Goal: Information Seeking & Learning: Check status

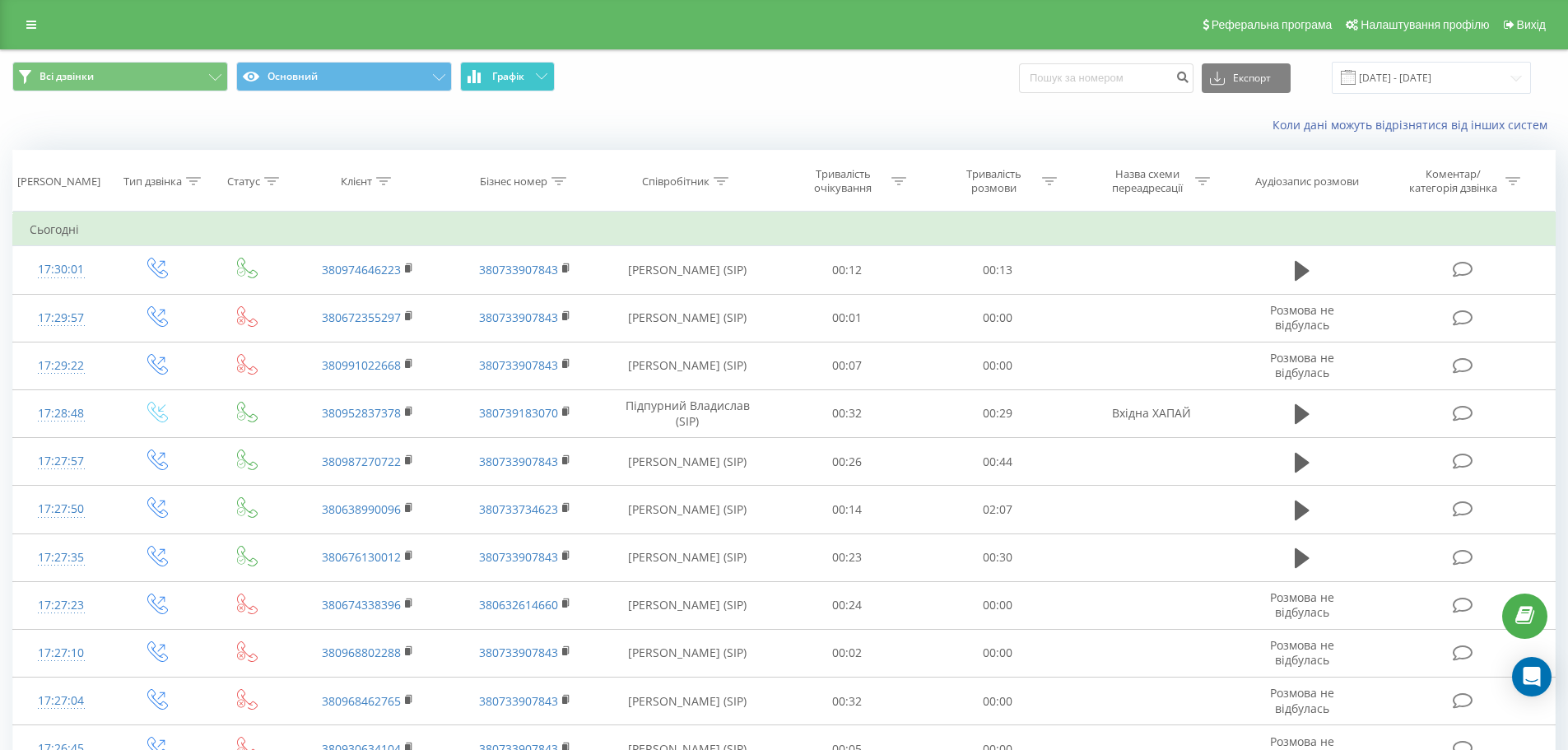
click at [536, 75] on icon at bounding box center [542, 76] width 12 height 6
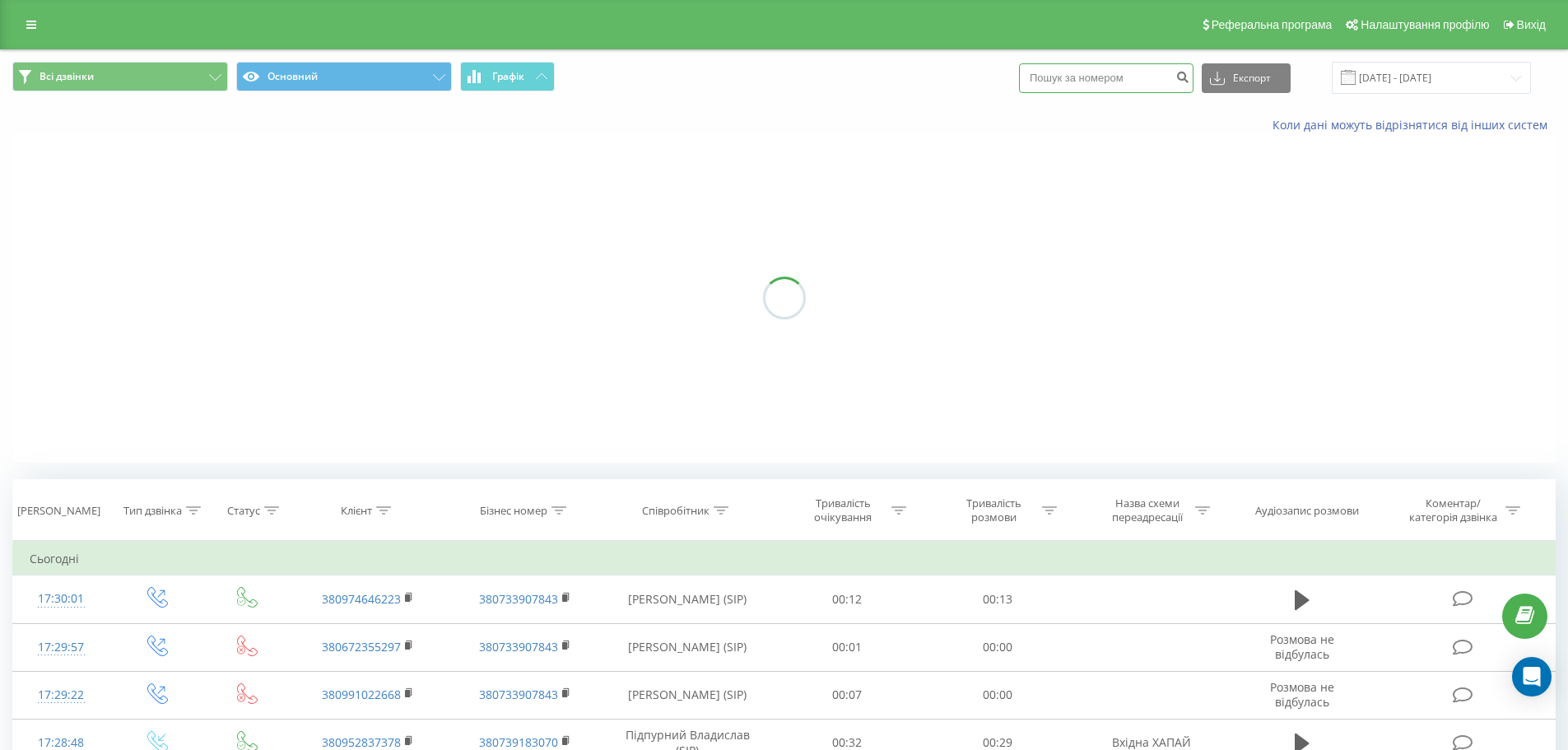
click at [1096, 80] on input at bounding box center [1107, 78] width 175 height 30
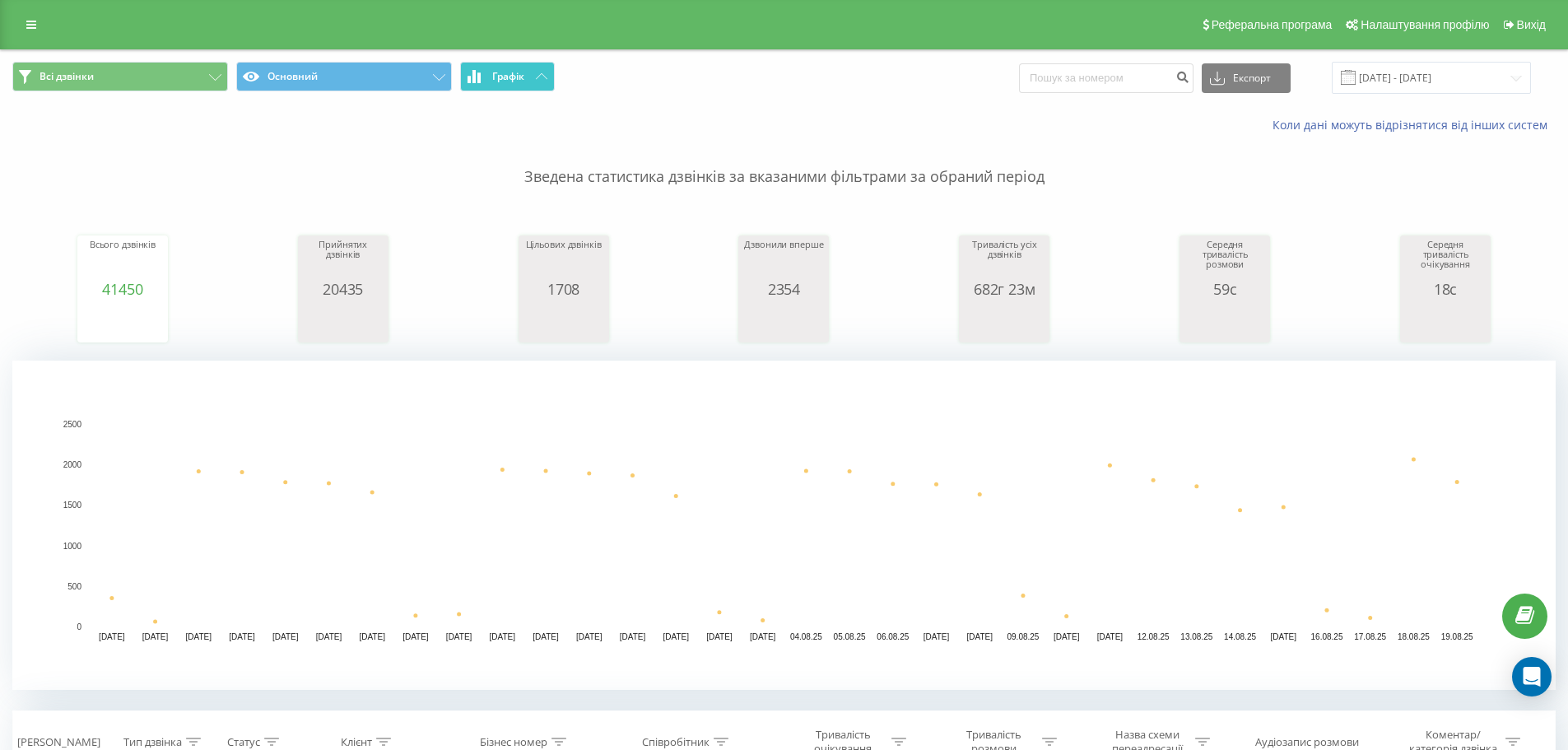
drag, startPoint x: 505, startPoint y: 127, endPoint x: 476, endPoint y: 121, distance: 29.6
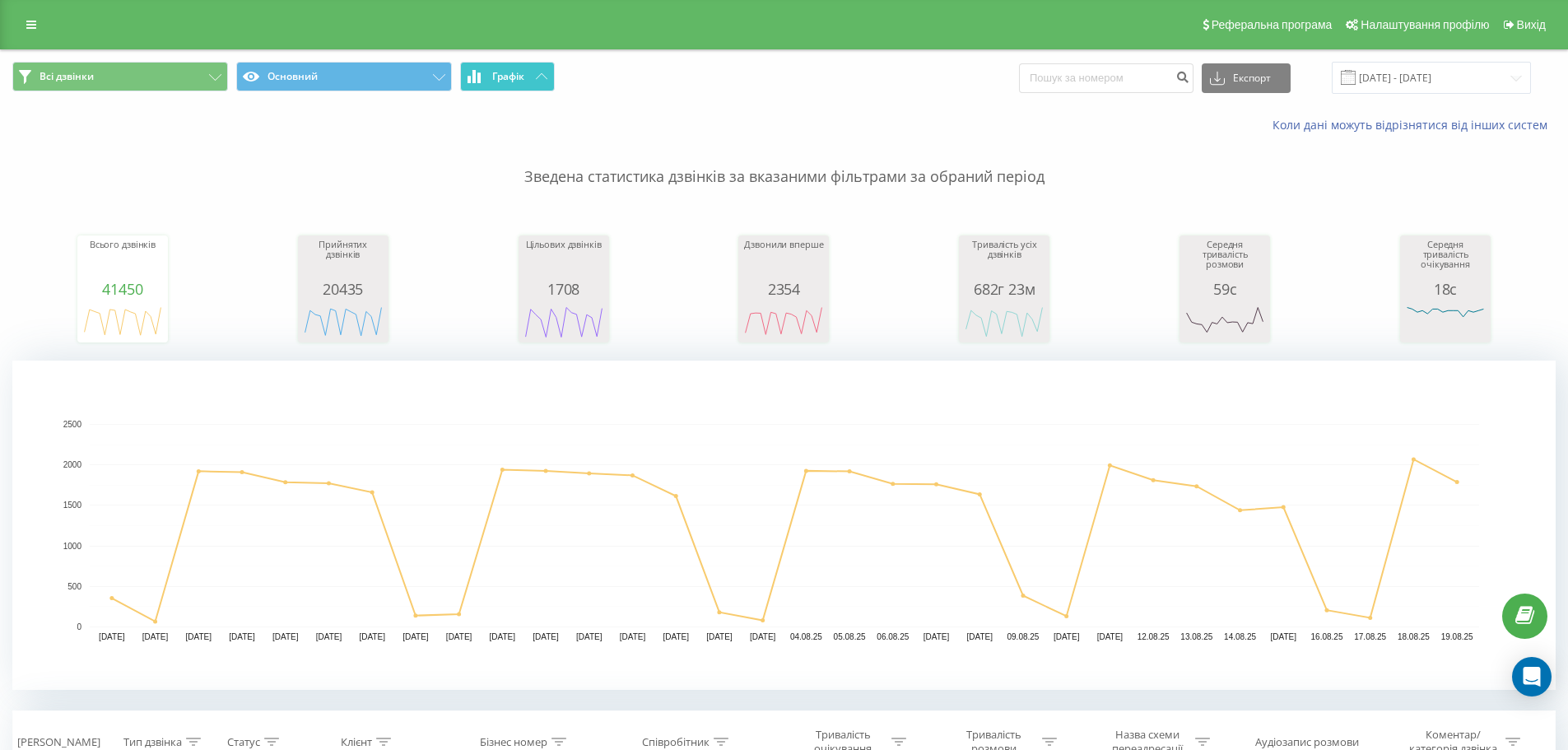
click at [506, 126] on div "Коли дані можуть відрізнятися вiд інших систем" at bounding box center [784, 125] width 1566 height 40
click at [506, 71] on span "Графік" at bounding box center [508, 76] width 32 height 12
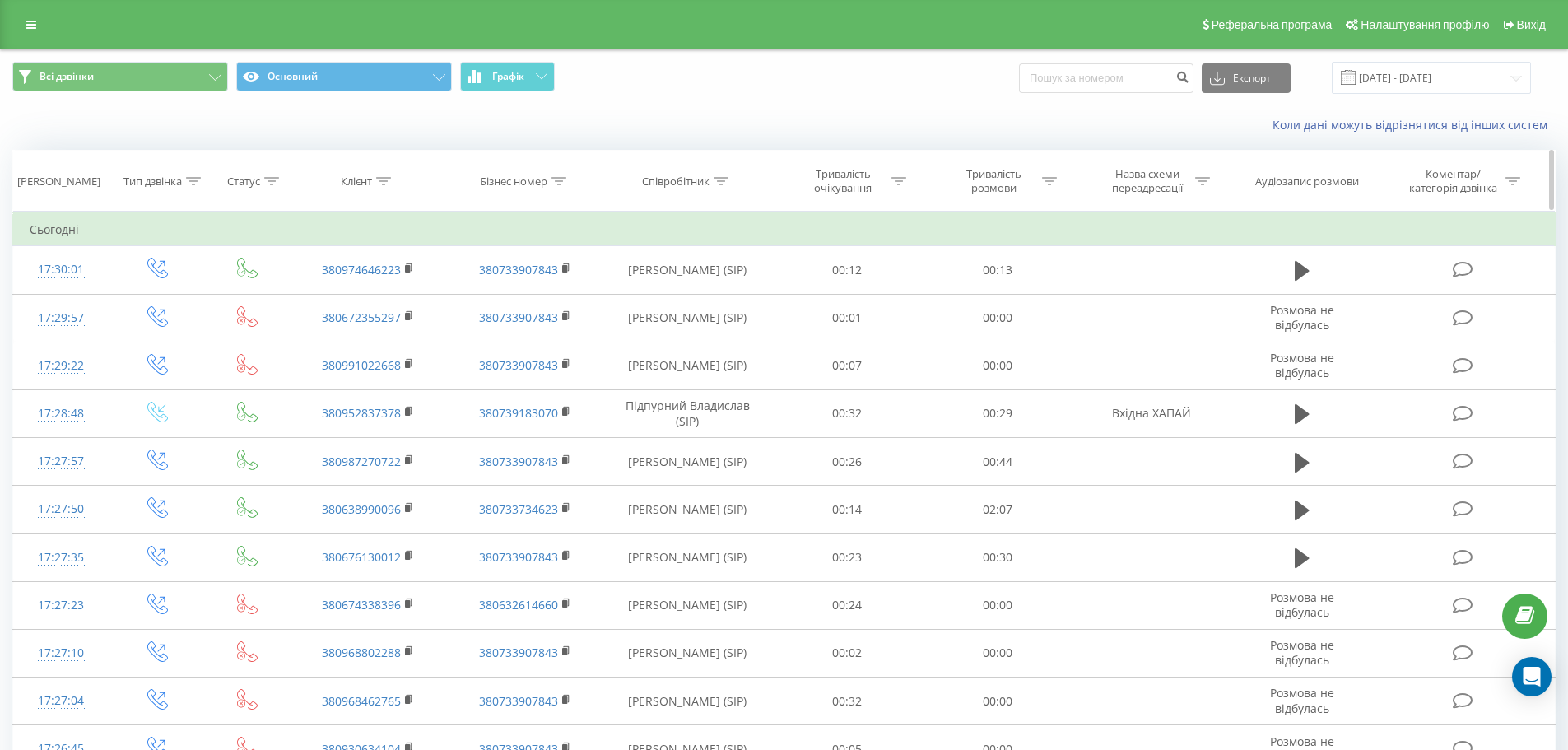
click at [731, 186] on div "Співробітник" at bounding box center [688, 182] width 169 height 14
click at [719, 179] on icon at bounding box center [720, 181] width 15 height 8
click at [727, 188] on div at bounding box center [720, 182] width 15 height 14
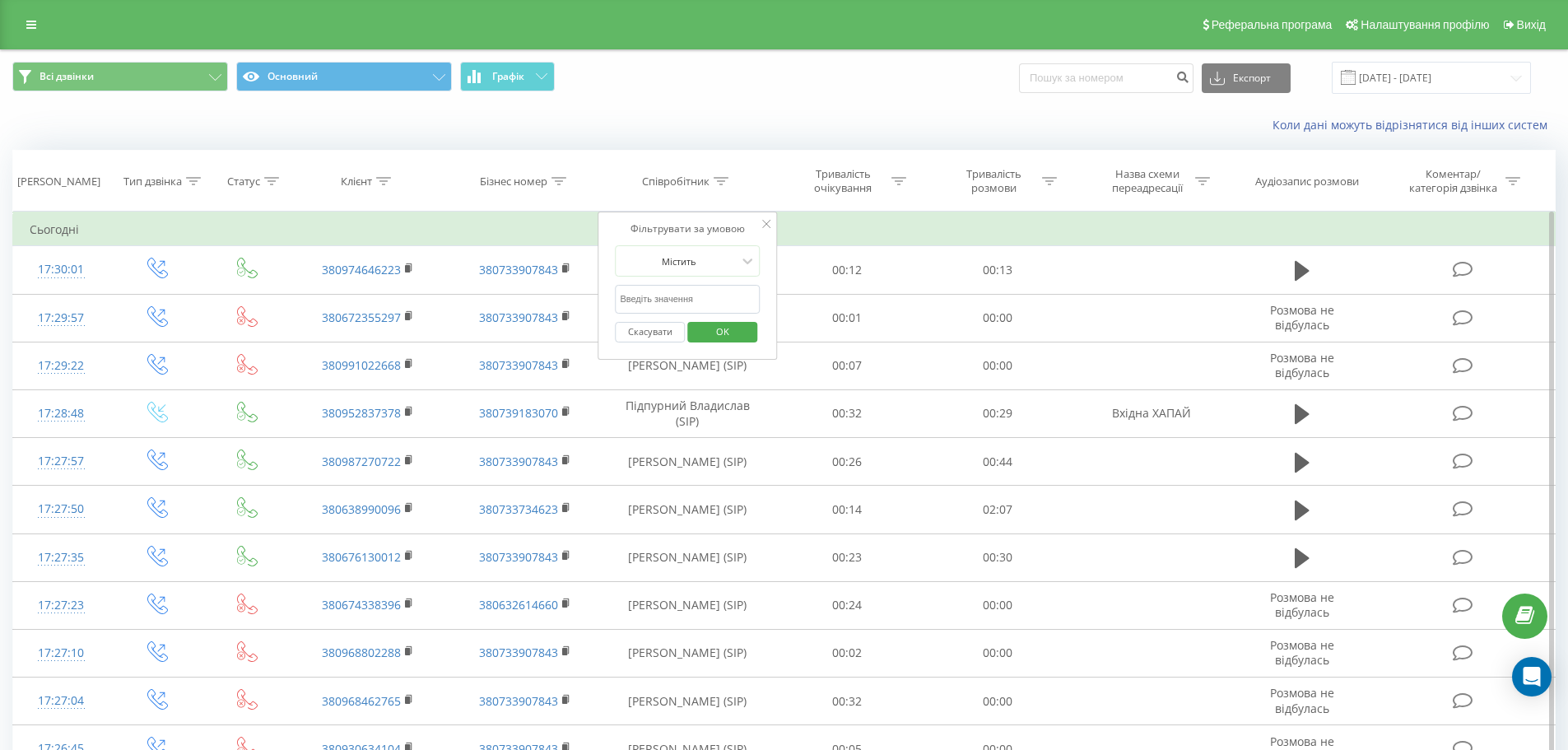
click at [671, 295] on input "text" at bounding box center [688, 299] width 145 height 29
click at [728, 338] on span "OK" at bounding box center [722, 332] width 46 height 26
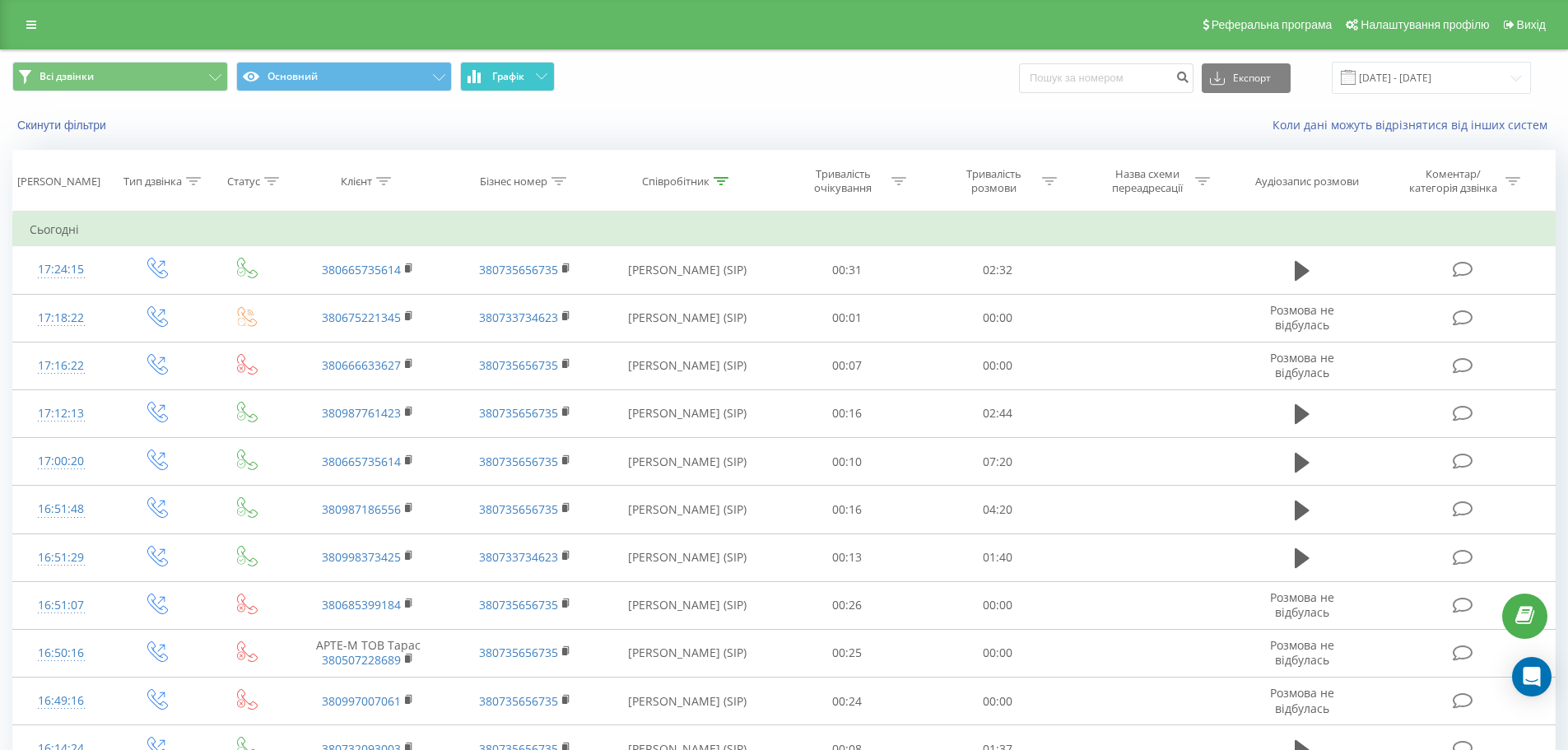
click at [517, 68] on button "Графік" at bounding box center [507, 76] width 94 height 30
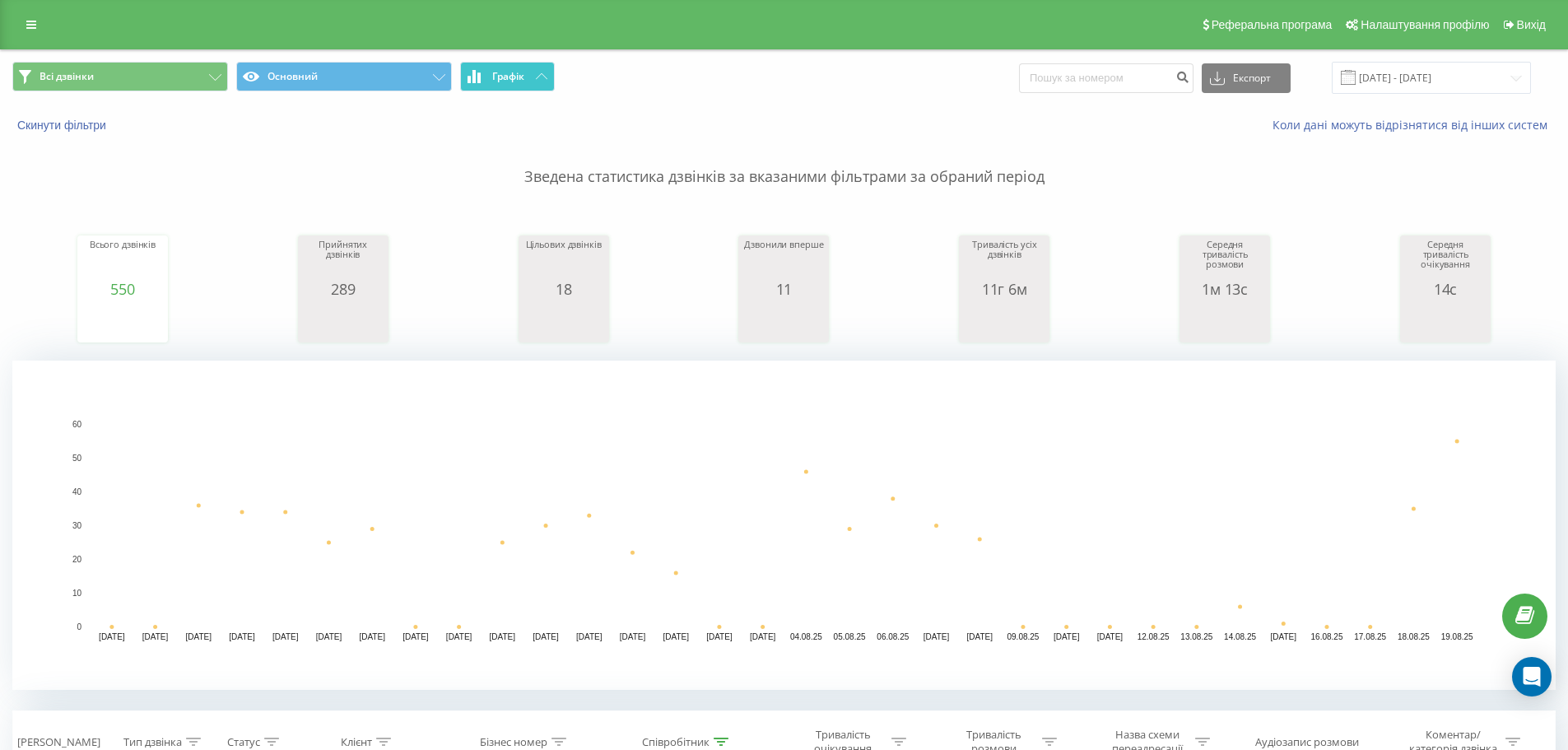
click at [508, 83] on button "Графік" at bounding box center [507, 76] width 94 height 30
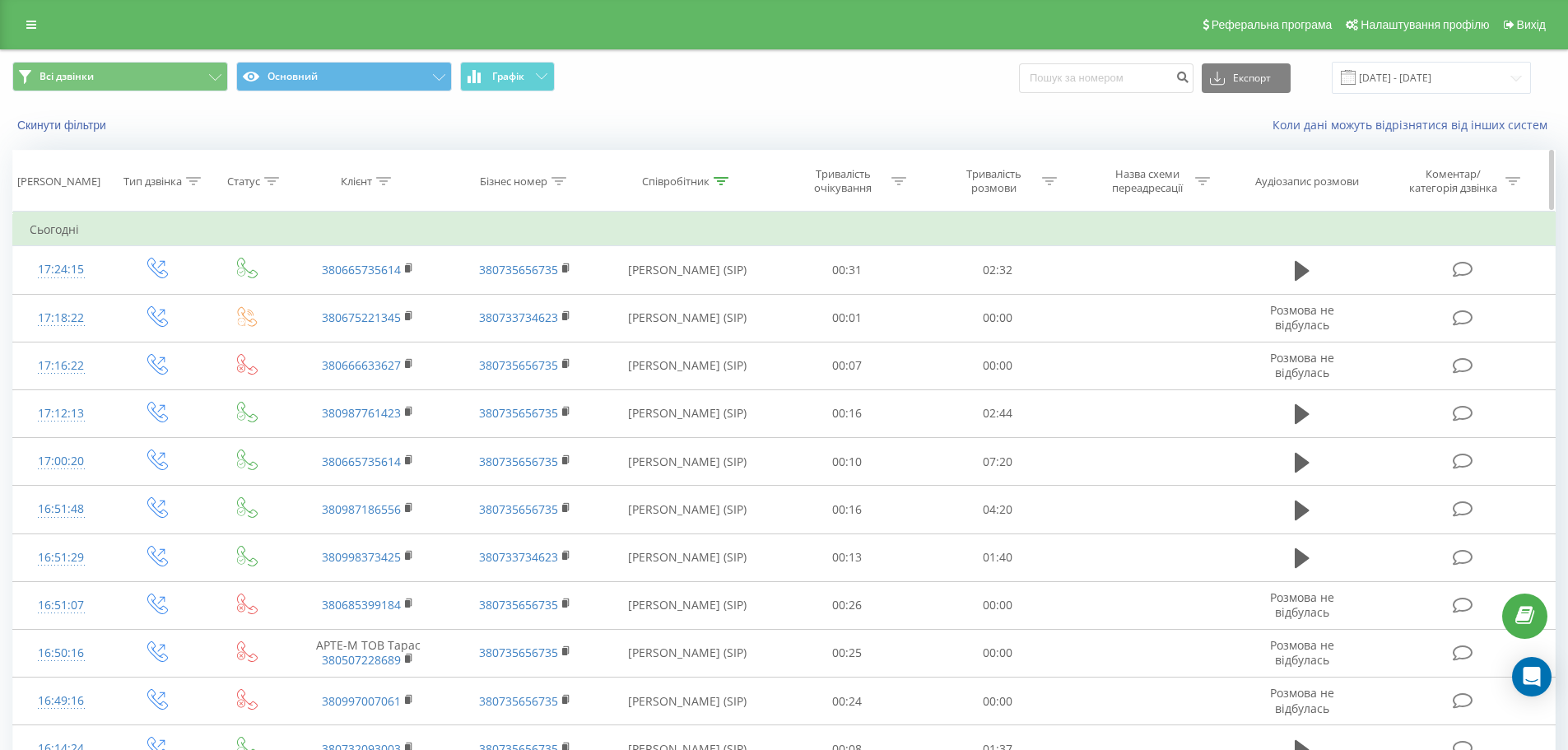
click at [729, 179] on div "Співробітник" at bounding box center [688, 182] width 169 height 14
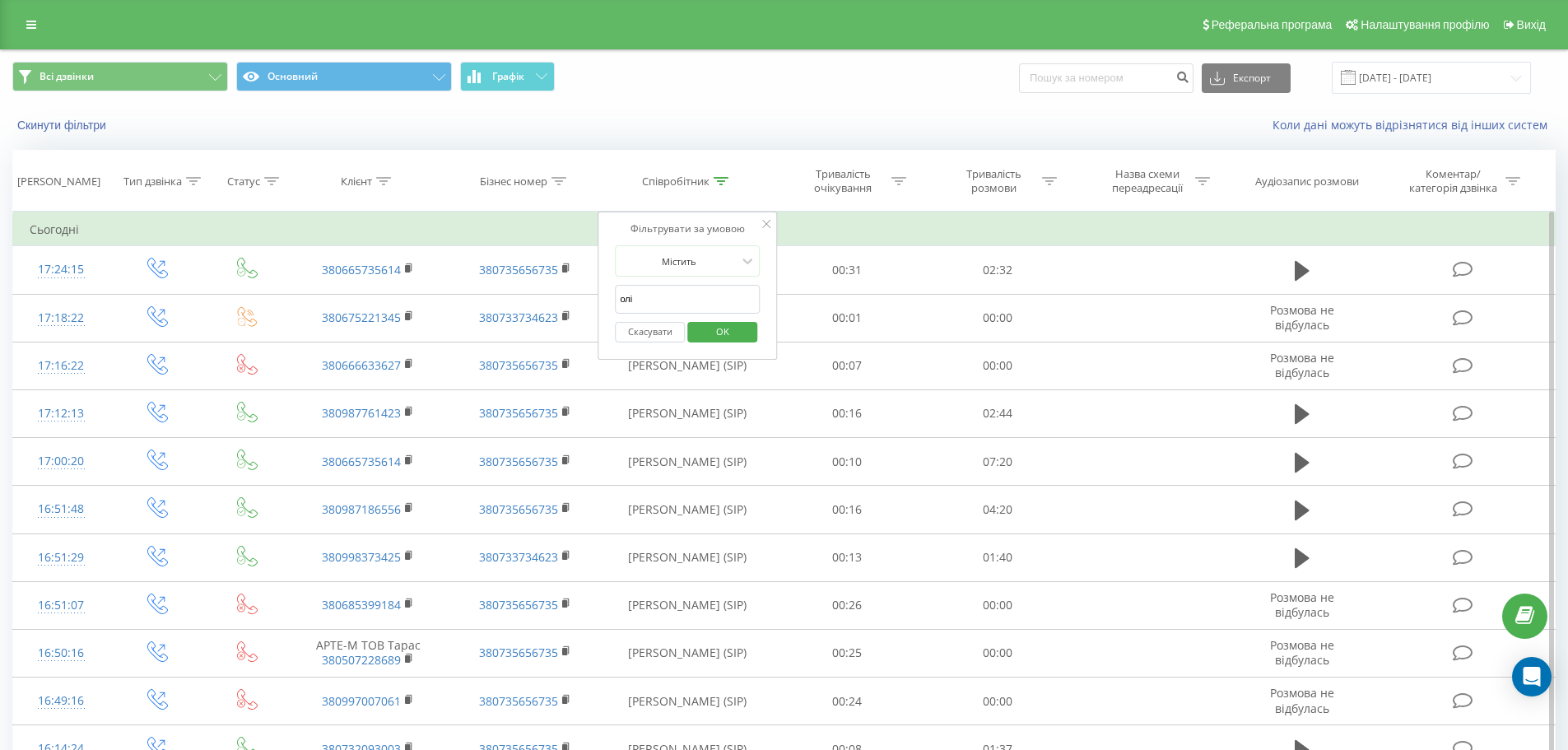
click at [706, 290] on input "олі" at bounding box center [688, 299] width 145 height 29
type input "олійн"
click at [732, 338] on span "OK" at bounding box center [722, 332] width 46 height 26
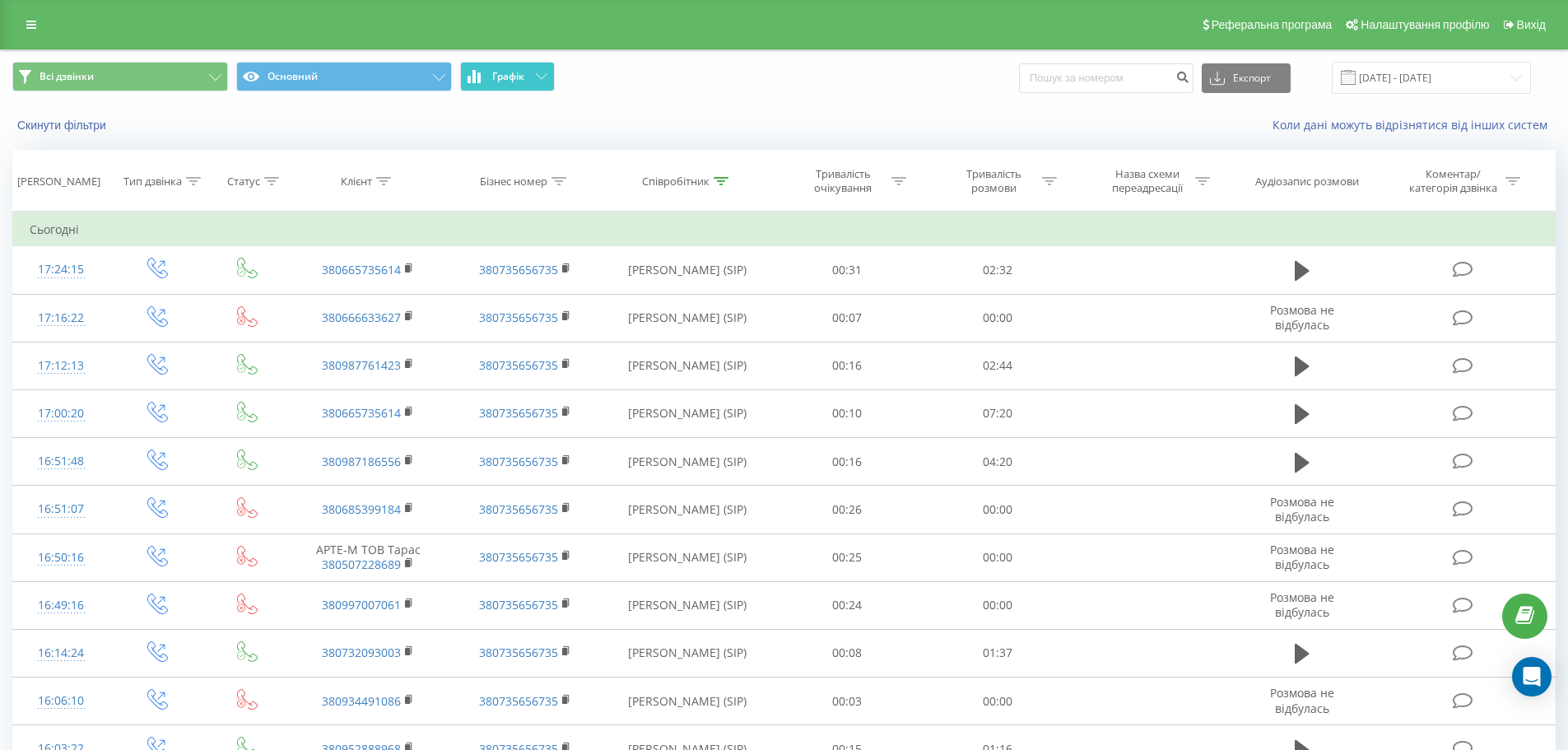
click at [511, 71] on span "Графік" at bounding box center [508, 76] width 32 height 12
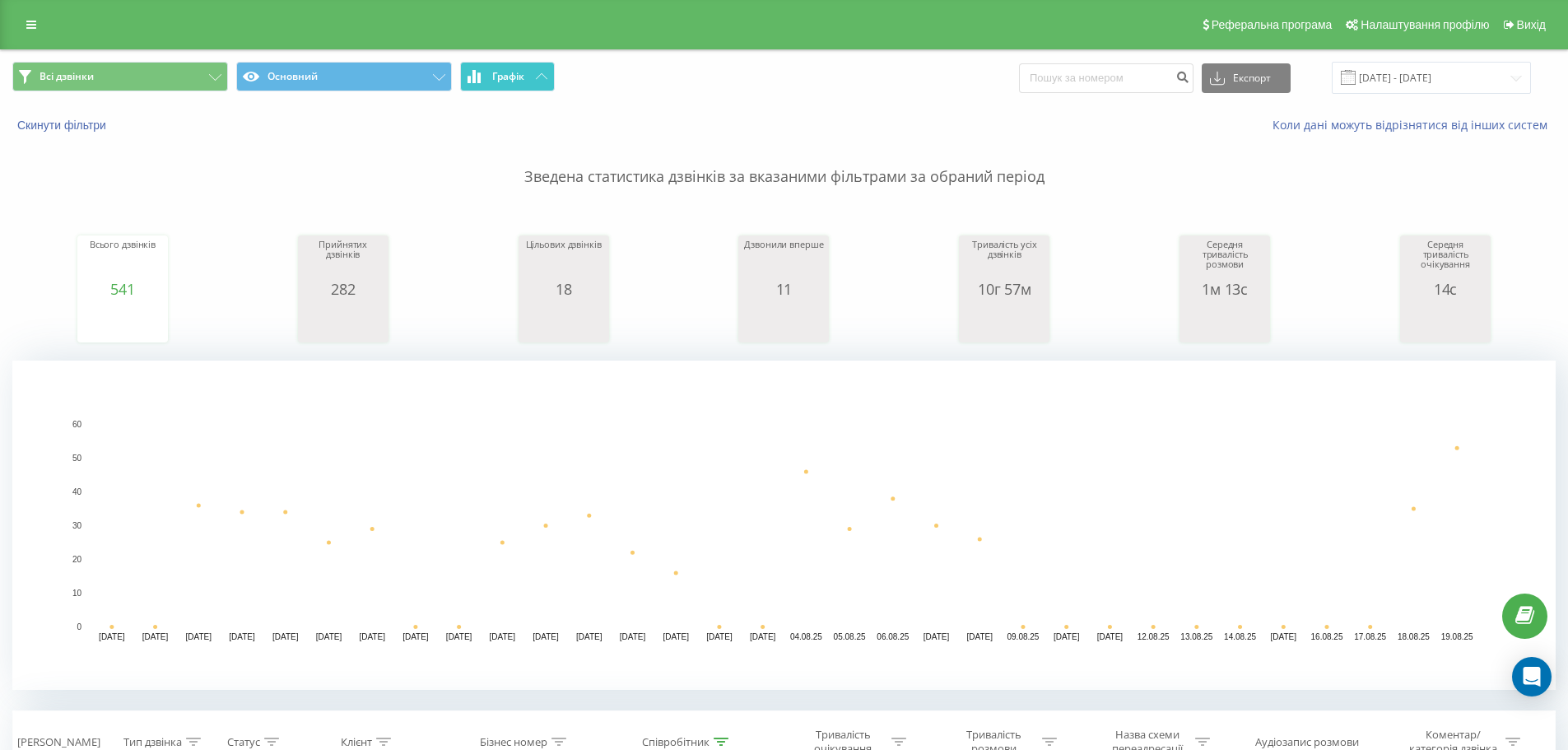
click at [536, 76] on icon at bounding box center [542, 76] width 12 height 6
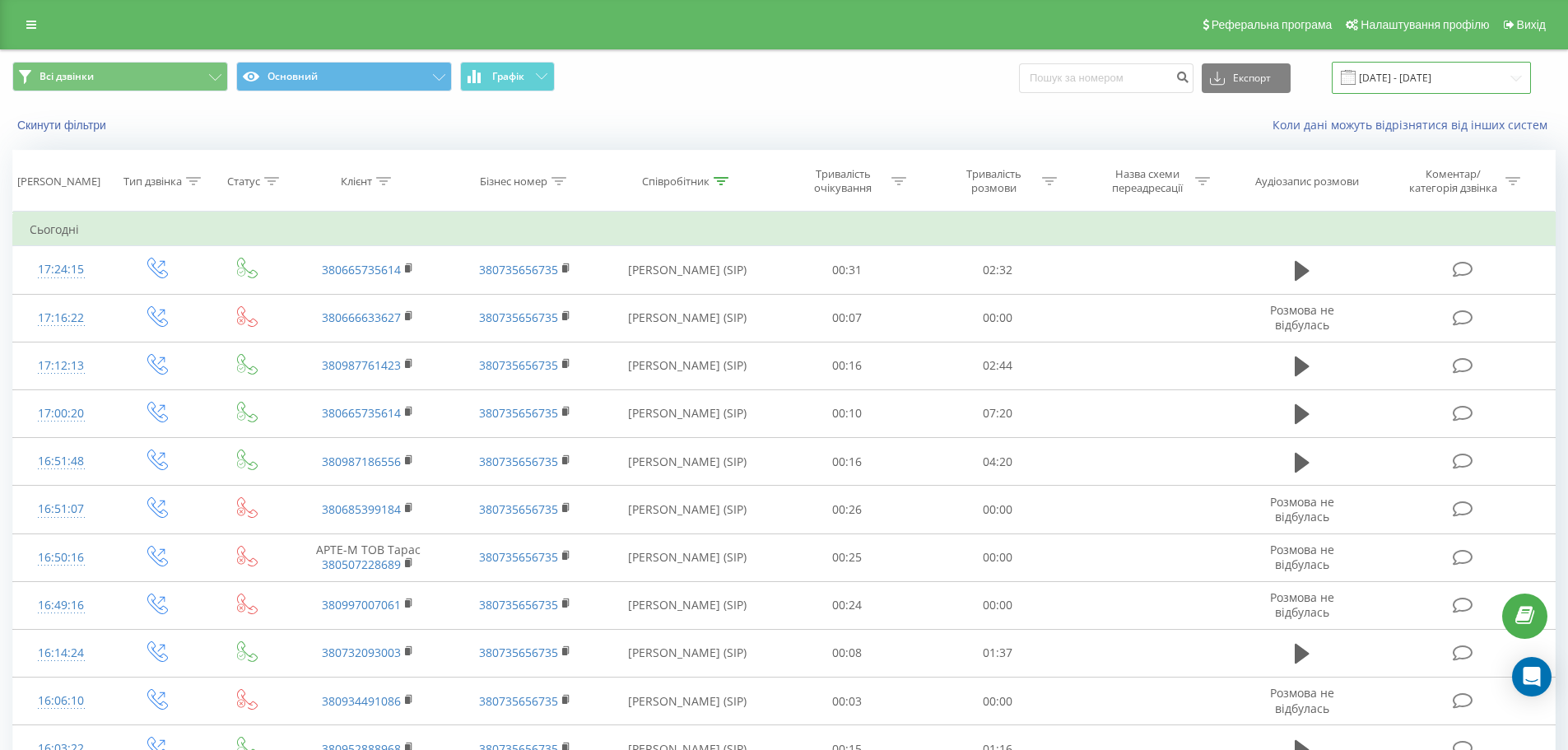
click at [1465, 85] on input "[DATE] - [DATE]" at bounding box center [1431, 77] width 199 height 32
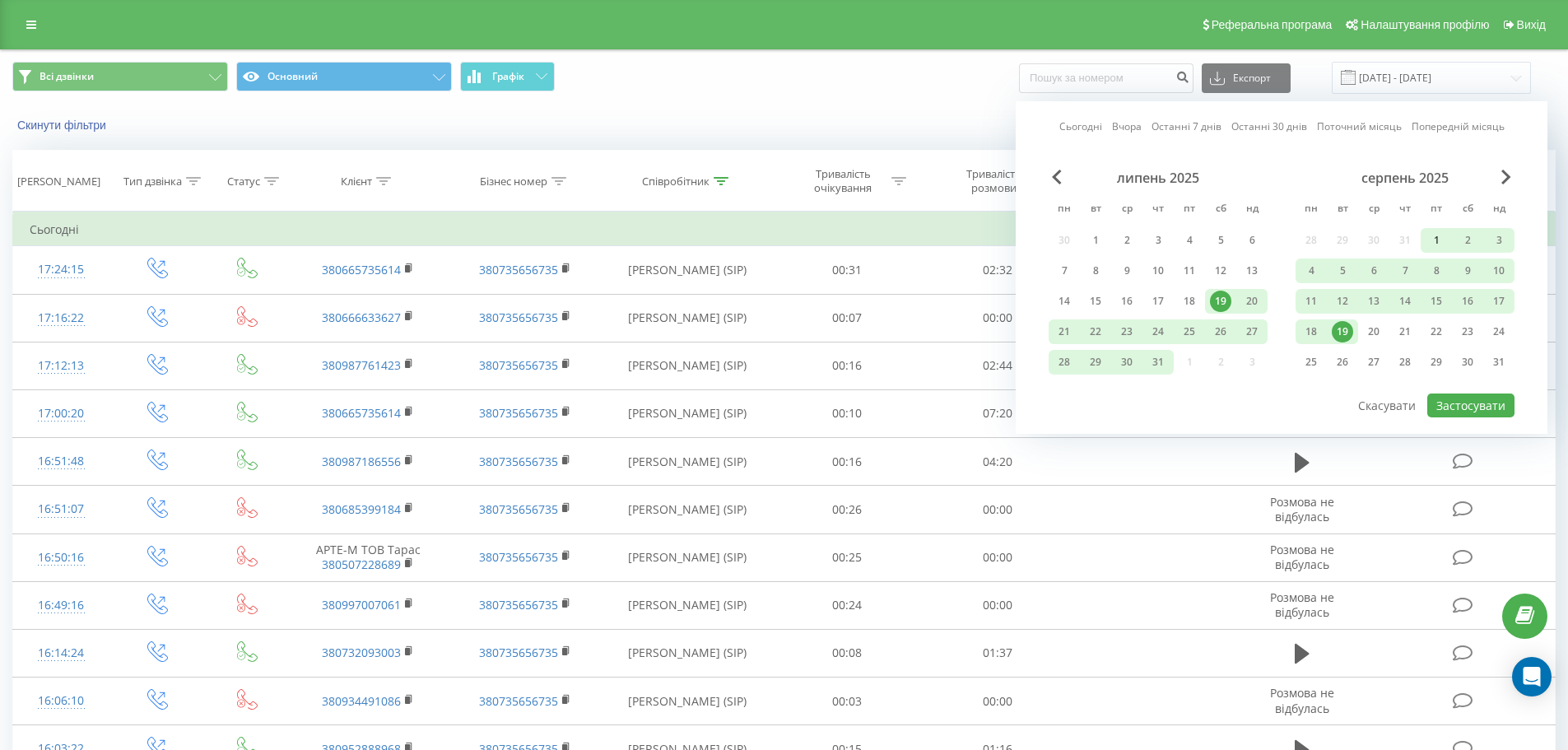
click at [1437, 242] on div "1" at bounding box center [1437, 240] width 22 height 22
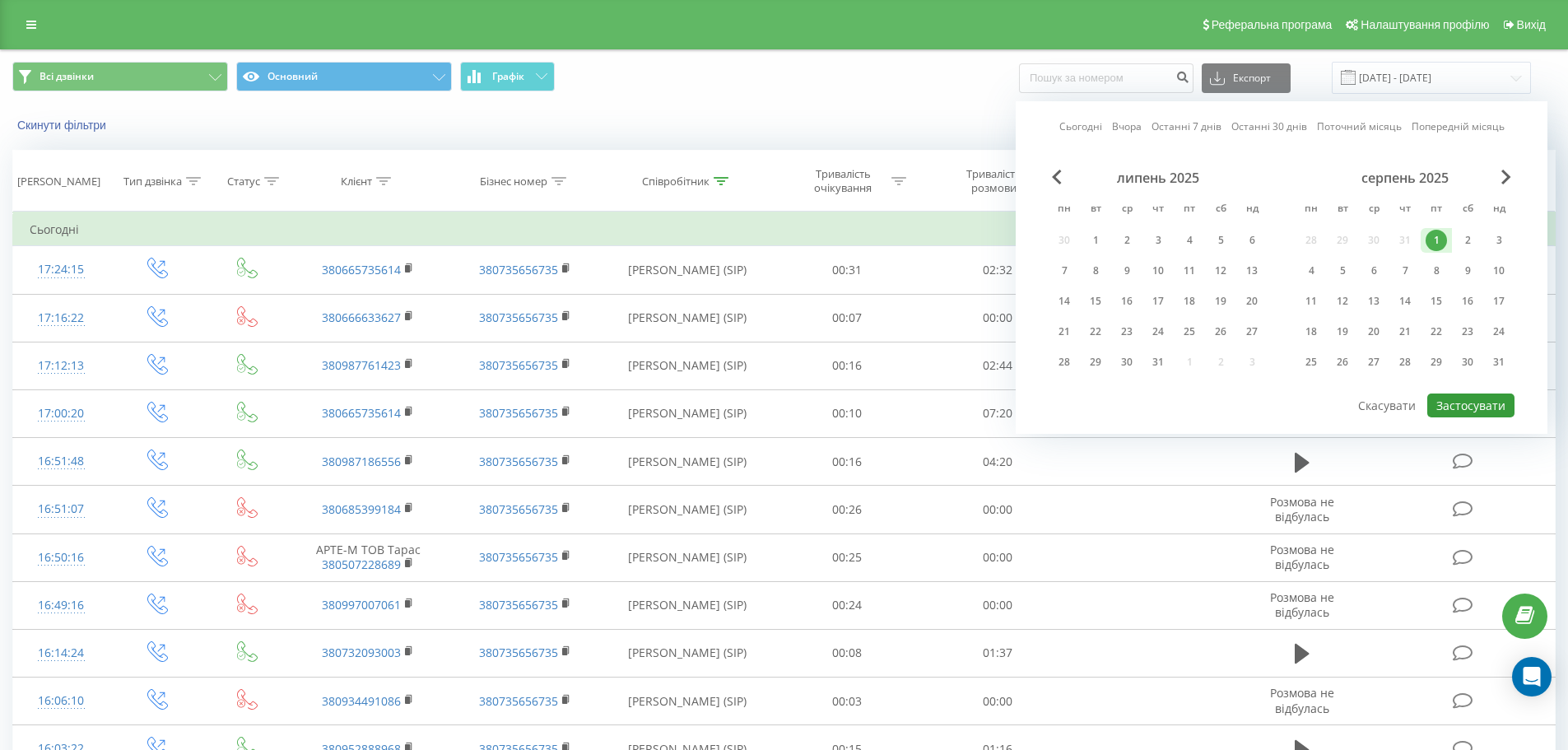
click at [1477, 406] on button "Застосувати" at bounding box center [1471, 405] width 87 height 24
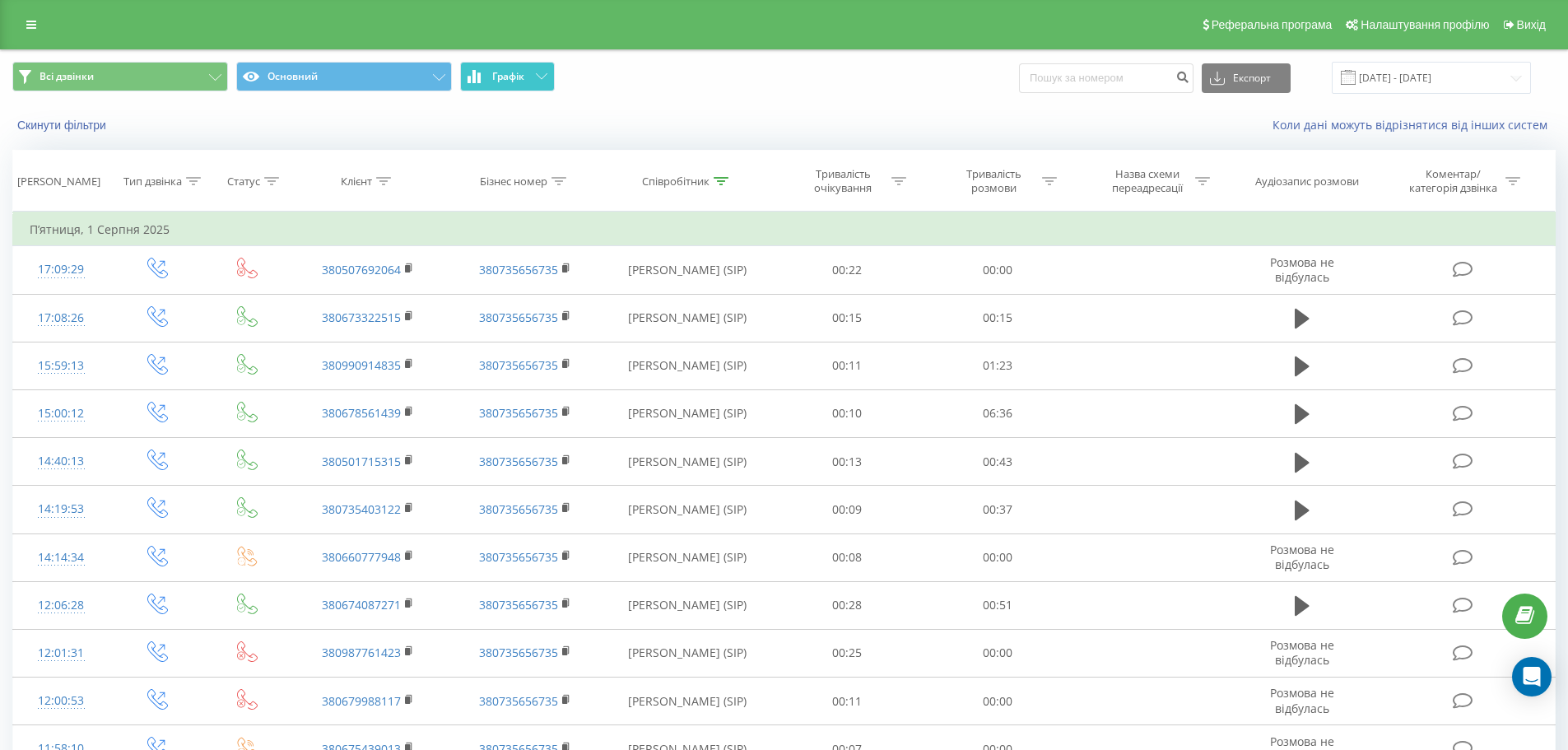
click at [525, 78] on button "Графік" at bounding box center [507, 76] width 94 height 30
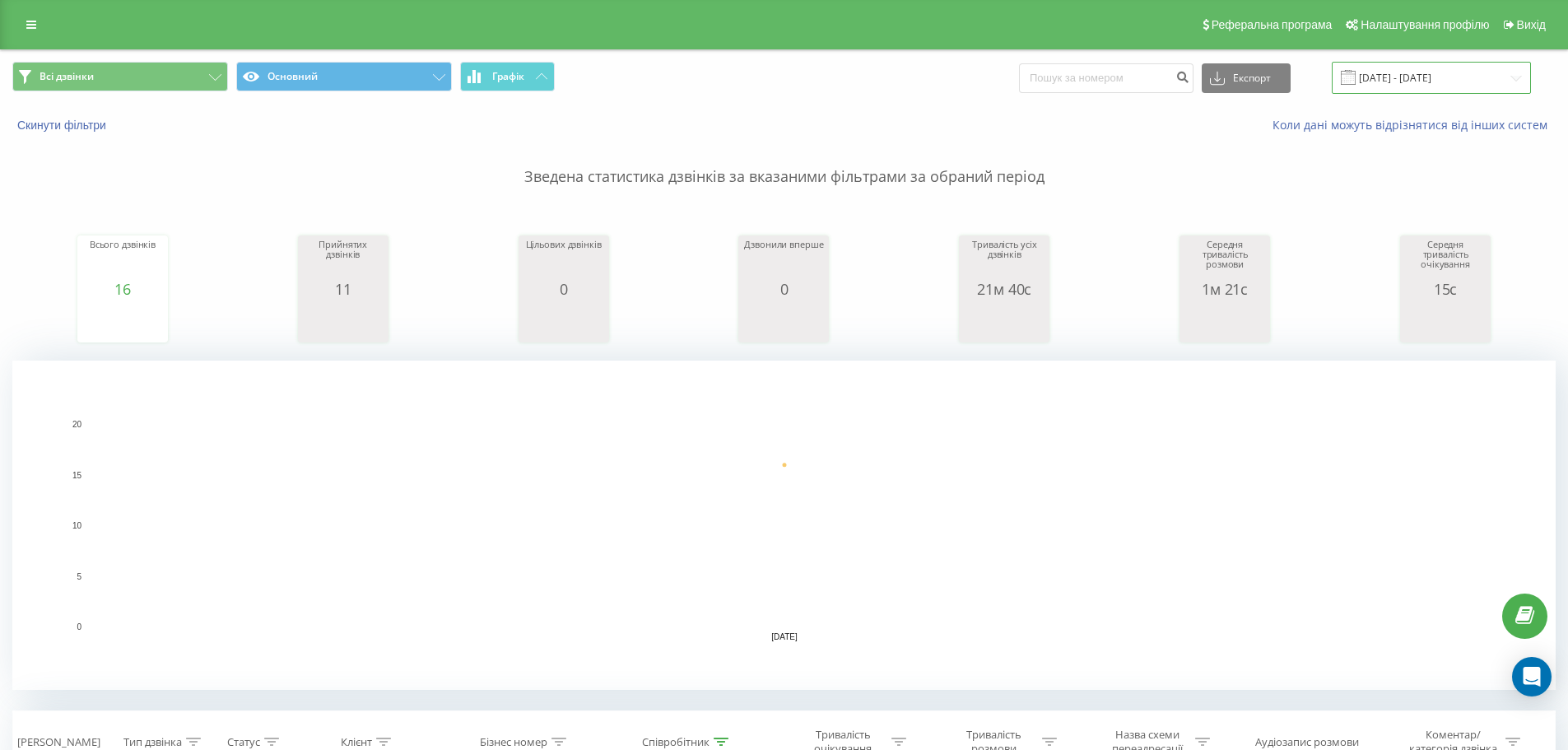
click at [1373, 75] on input "[DATE] - [DATE]" at bounding box center [1431, 77] width 199 height 32
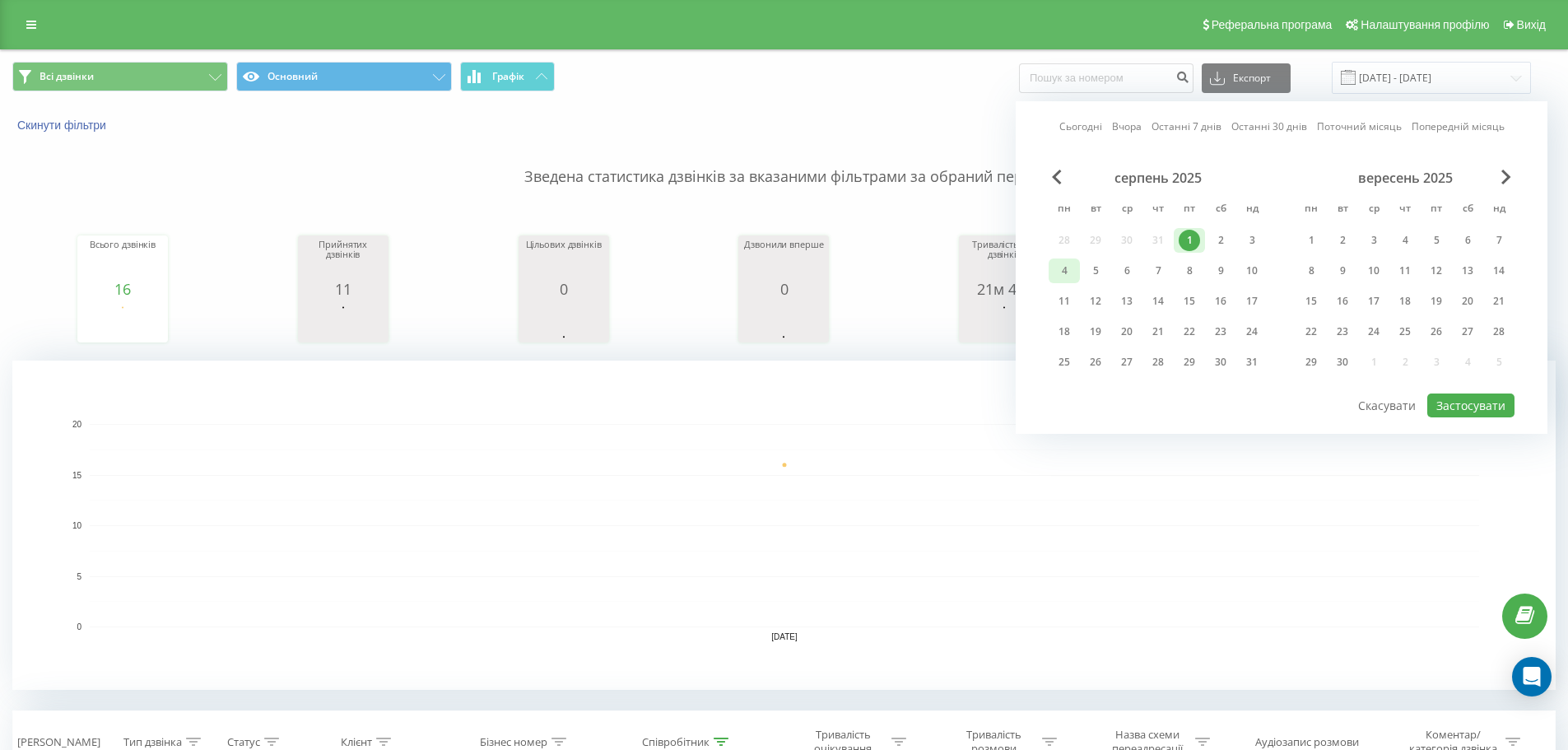
click at [1065, 279] on div "4" at bounding box center [1064, 271] width 22 height 22
click at [1471, 405] on button "Застосувати" at bounding box center [1471, 405] width 87 height 24
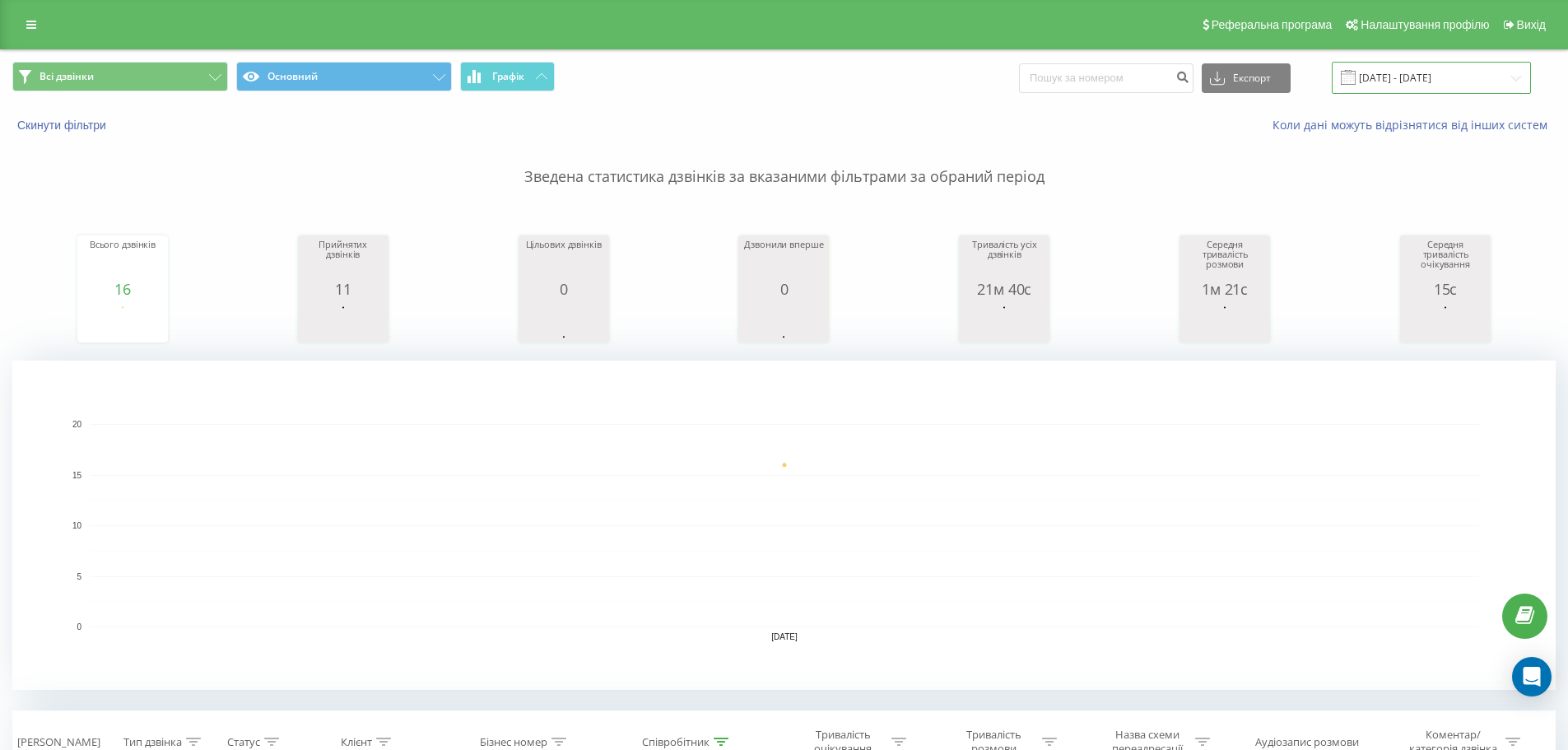
click at [1390, 77] on input "[DATE] - [DATE]" at bounding box center [1431, 77] width 199 height 32
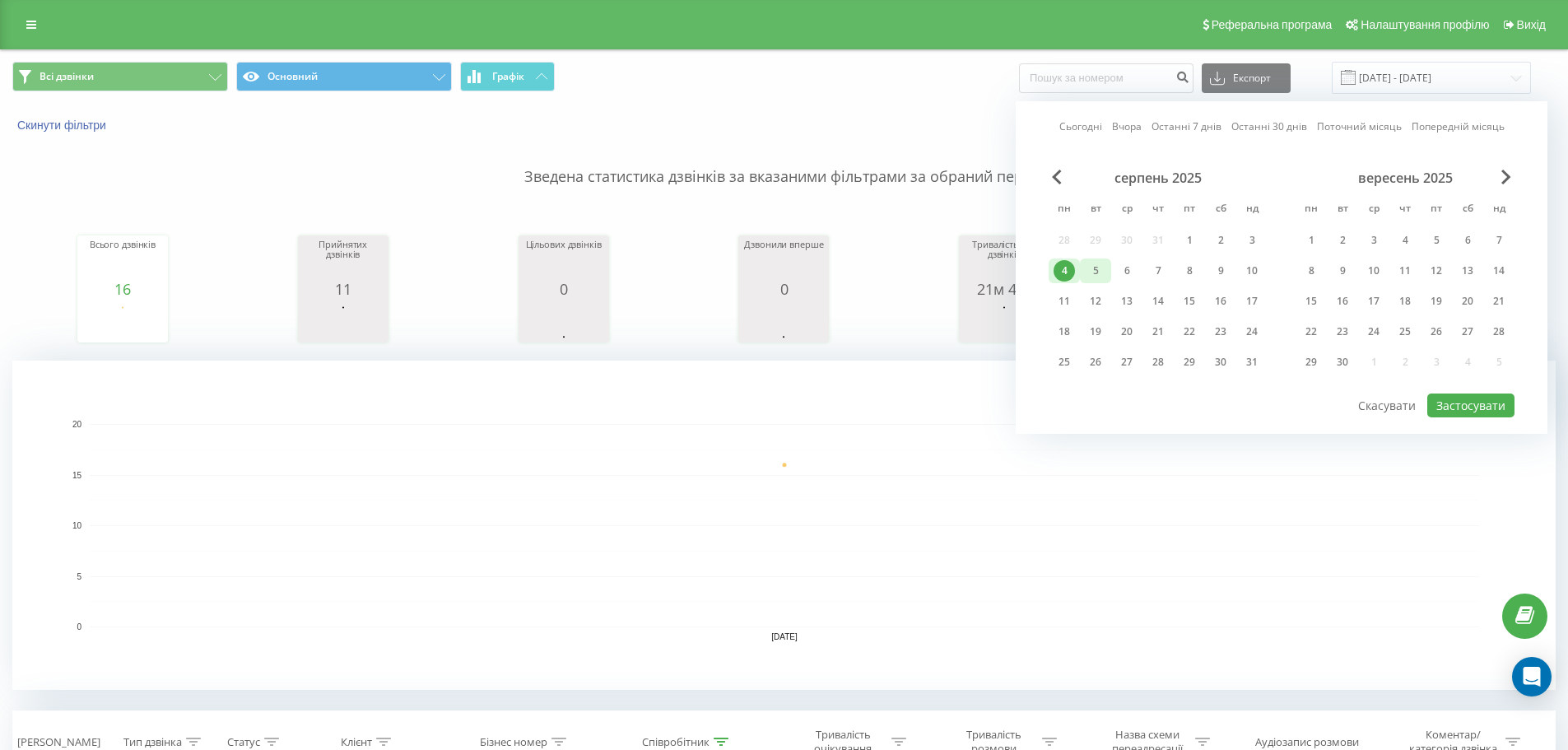
click at [1105, 280] on div "5" at bounding box center [1096, 271] width 22 height 22
click at [1446, 404] on button "Застосувати" at bounding box center [1471, 405] width 87 height 24
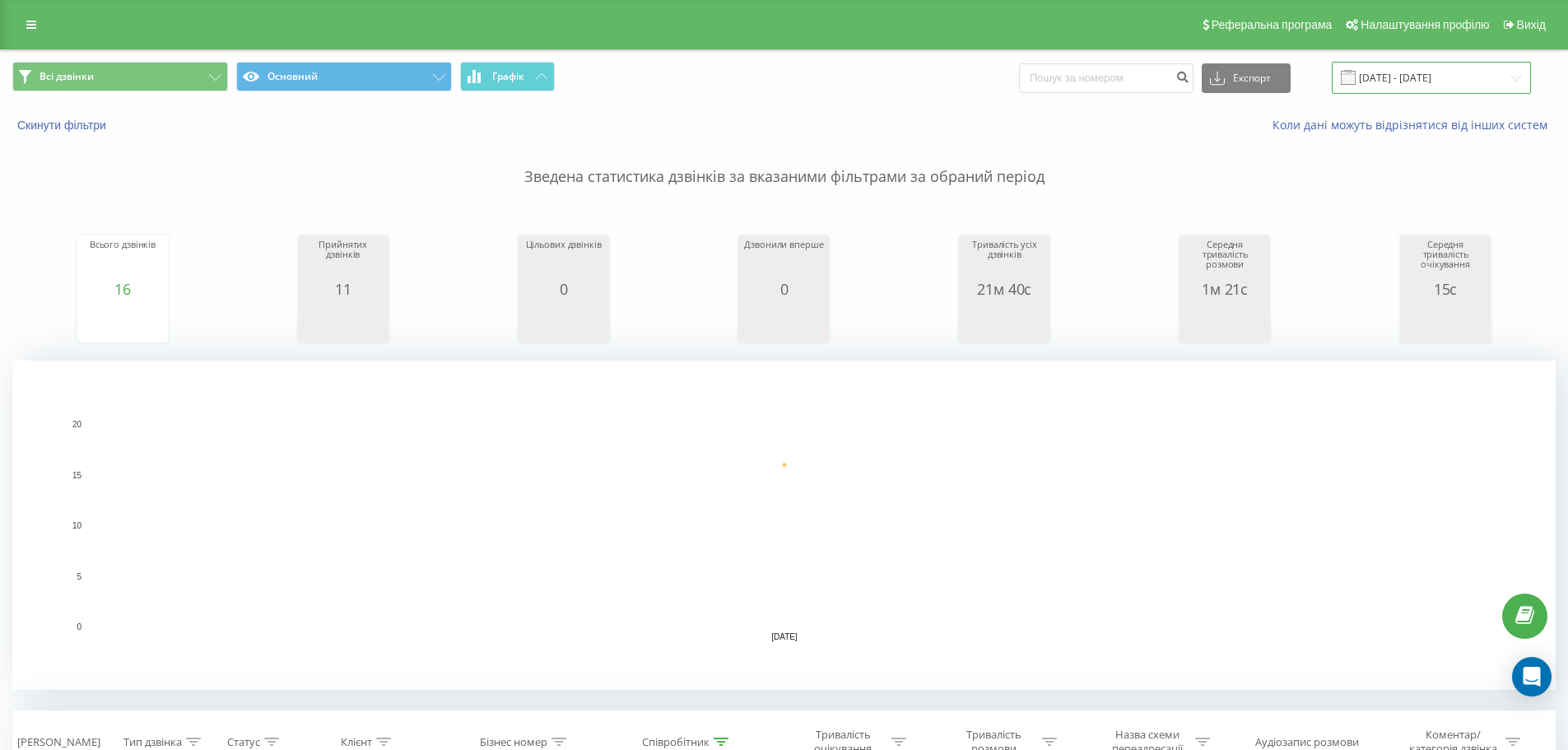
click at [1407, 83] on input "[DATE] - [DATE]" at bounding box center [1431, 77] width 199 height 32
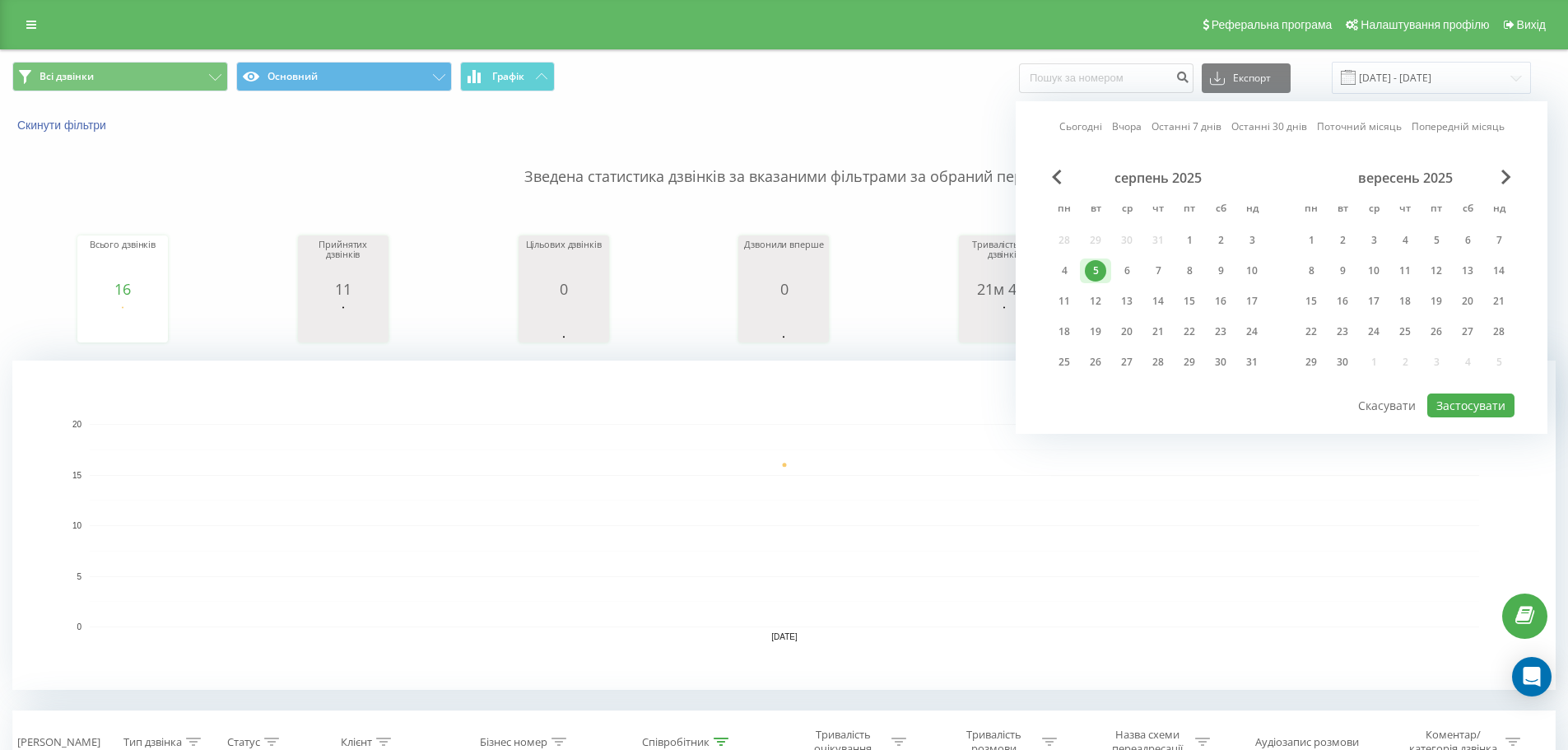
click at [1101, 275] on div "5" at bounding box center [1096, 271] width 22 height 22
click at [1478, 405] on button "Застосувати" at bounding box center [1471, 405] width 87 height 24
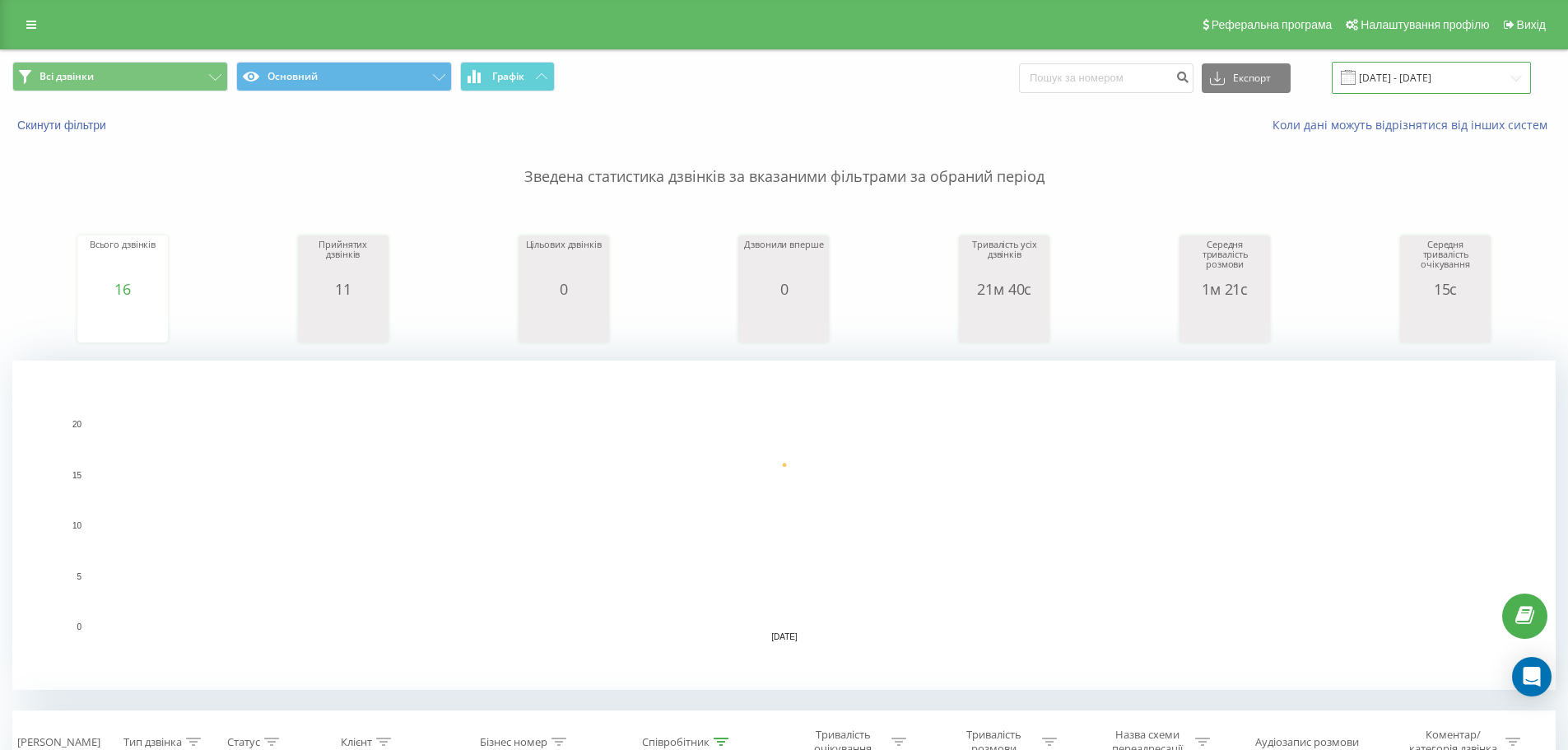
click at [1406, 87] on input "[DATE] - [DATE]" at bounding box center [1431, 77] width 199 height 32
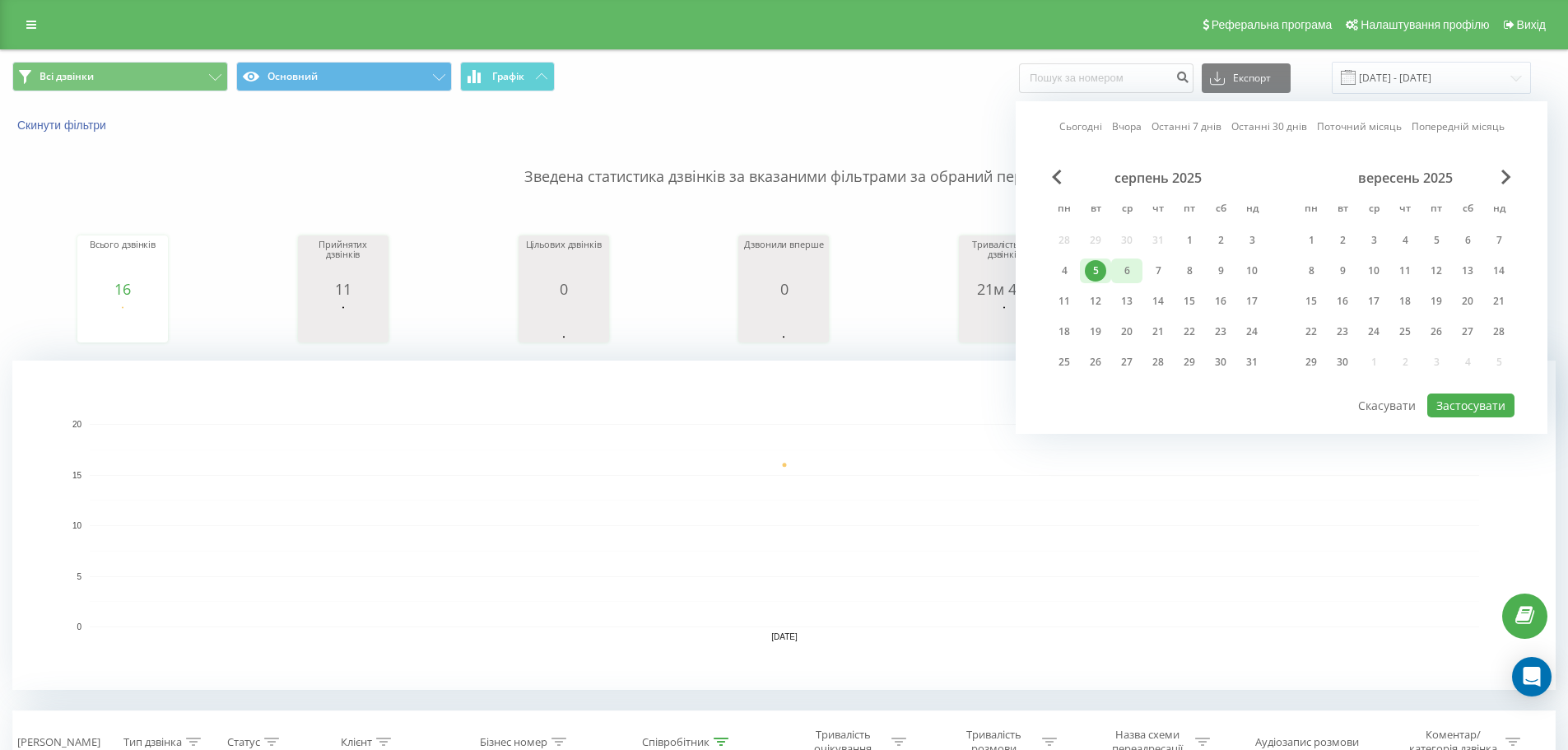
click at [1125, 278] on div "6" at bounding box center [1127, 271] width 22 height 22
click at [1451, 406] on button "Застосувати" at bounding box center [1471, 405] width 87 height 24
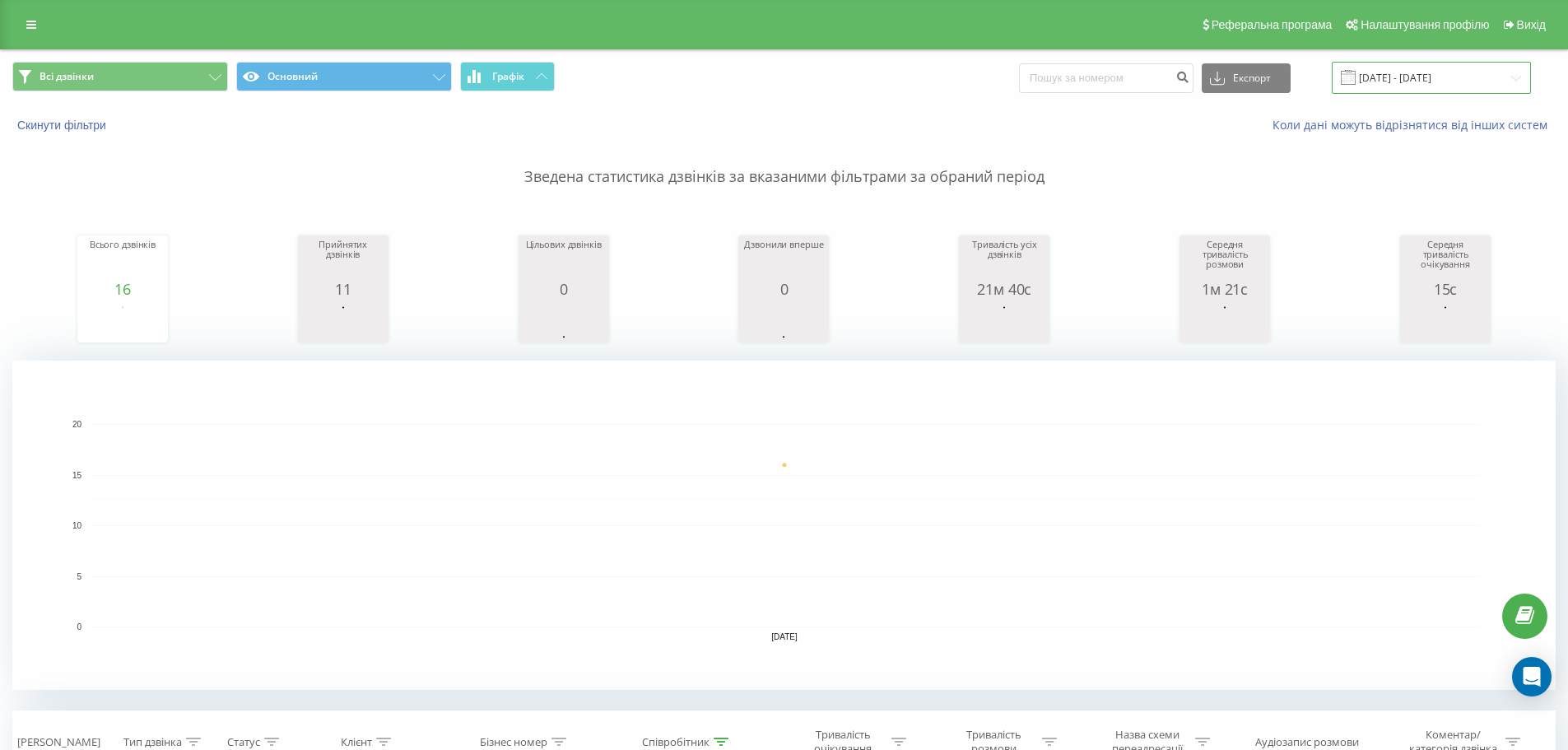
click at [1422, 77] on input "[DATE] - [DATE]" at bounding box center [1431, 77] width 199 height 32
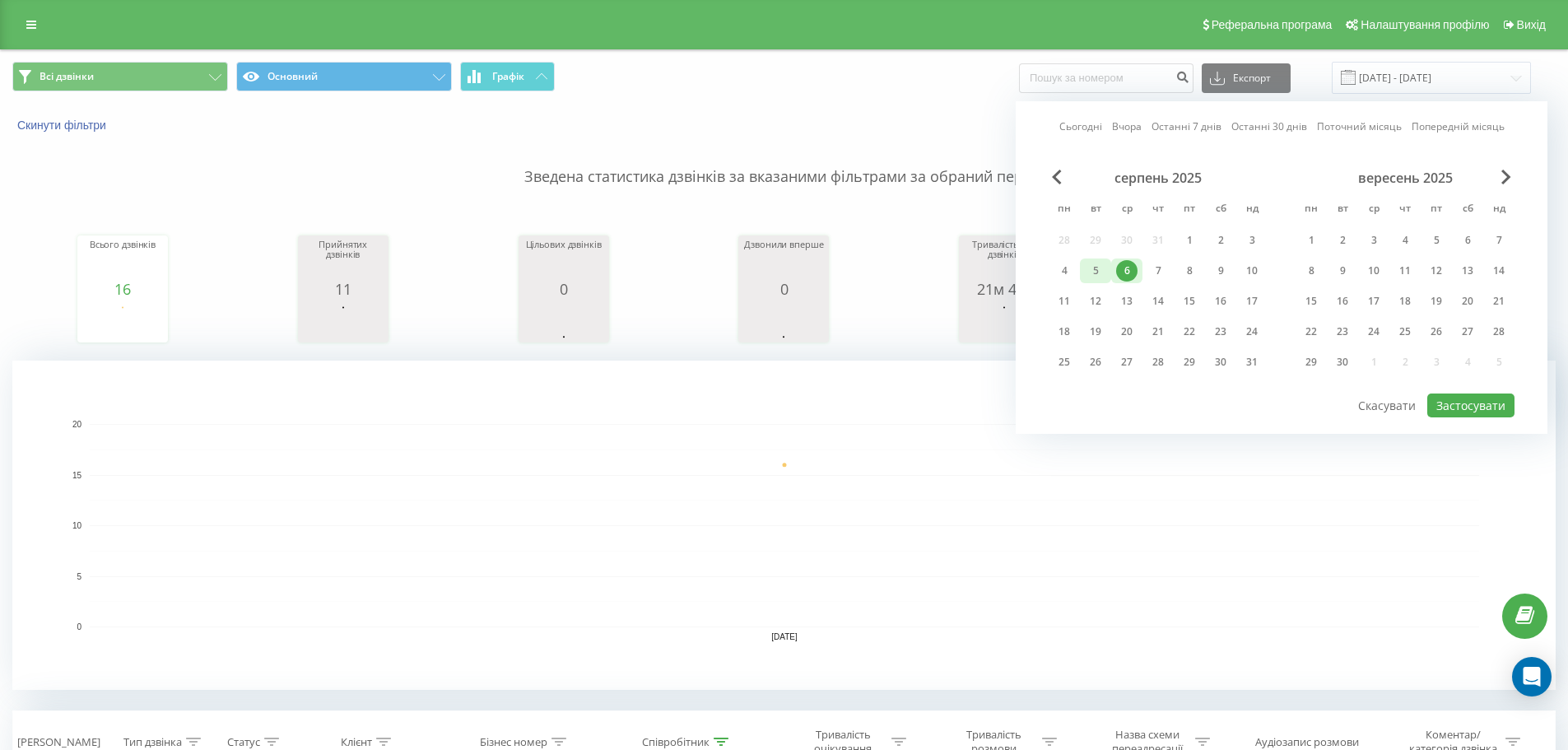
click at [1102, 272] on div "5" at bounding box center [1096, 271] width 22 height 22
click at [1474, 403] on button "Застосувати" at bounding box center [1471, 405] width 87 height 24
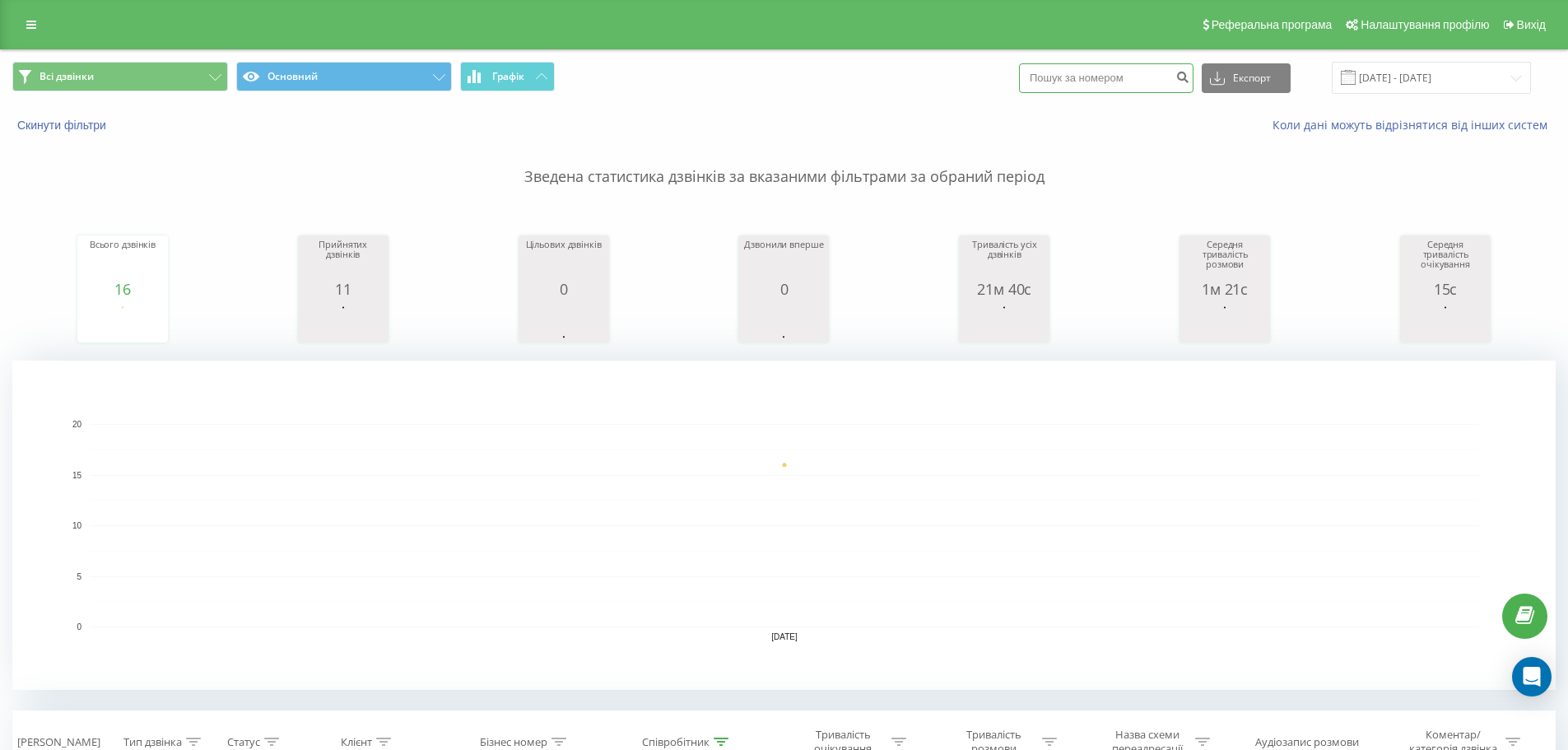
click at [1148, 79] on input at bounding box center [1107, 78] width 175 height 30
click at [1196, 164] on p "Зведена статистика дзвінків за вказаними фільтрами за обраний період" at bounding box center [783, 160] width 1543 height 55
click at [1393, 93] on input "[DATE] - [DATE]" at bounding box center [1431, 77] width 199 height 32
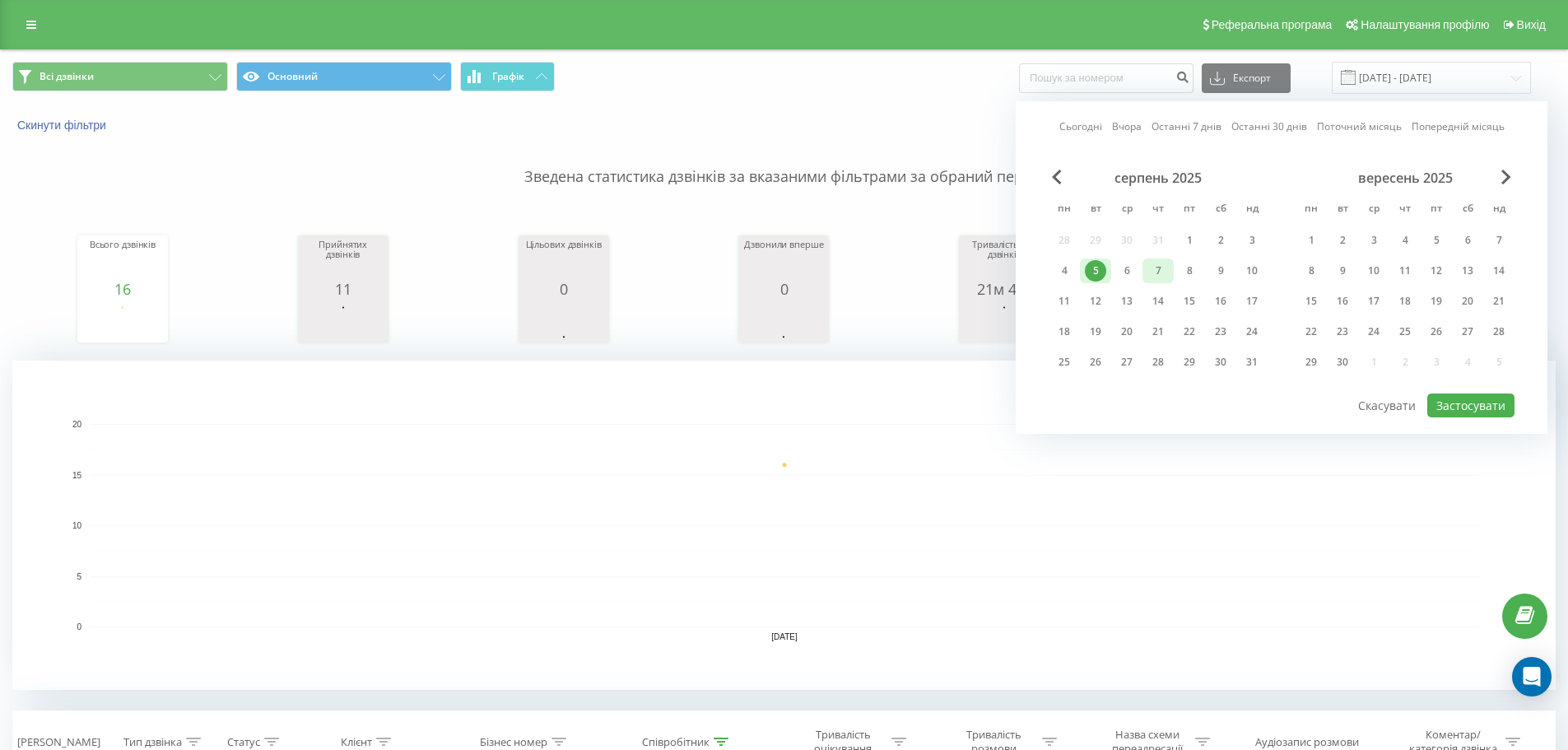
click at [1158, 274] on div "7" at bounding box center [1159, 271] width 22 height 22
drag, startPoint x: 1427, startPoint y: 402, endPoint x: 1439, endPoint y: 405, distance: 12.4
click at [1428, 403] on div "Сьогодні Вчора Останні 7 днів Останні 30 днів Поточний місяць Попередній місяць…" at bounding box center [1281, 267] width 532 height 333
click at [1447, 404] on button "Застосувати" at bounding box center [1471, 405] width 87 height 24
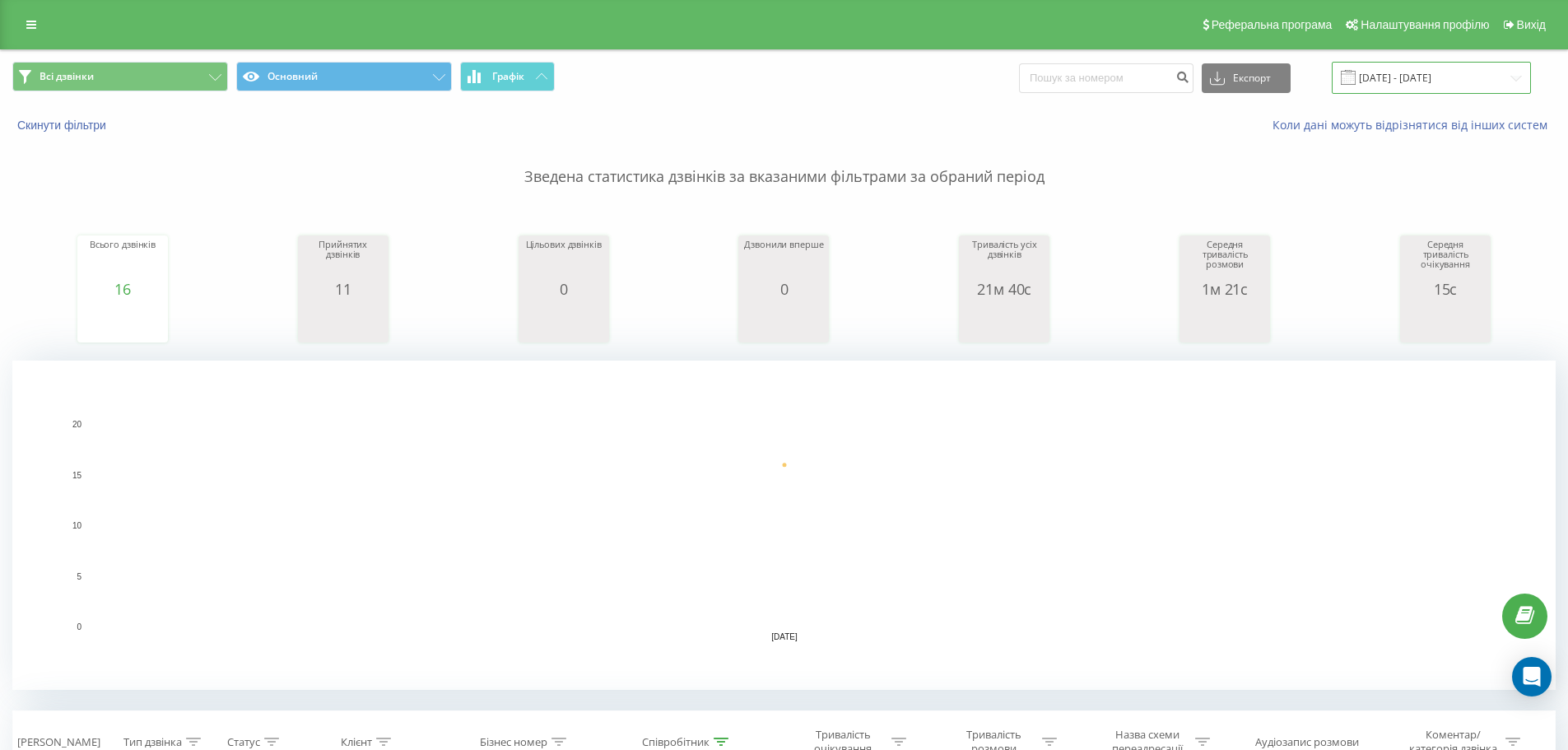
click at [1390, 84] on input "[DATE] - [DATE]" at bounding box center [1431, 77] width 199 height 32
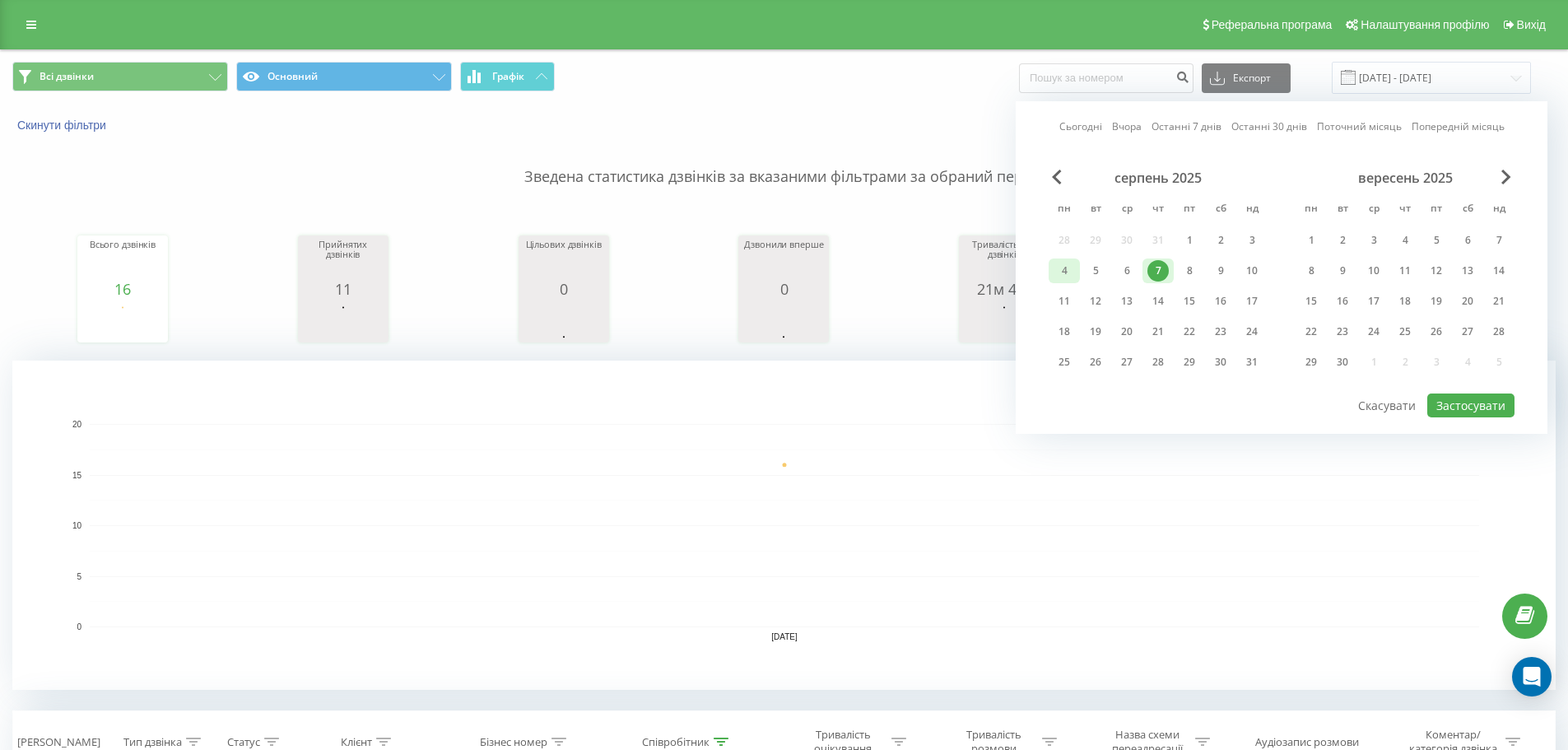
click at [1072, 262] on div "4" at bounding box center [1063, 270] width 31 height 25
click at [1440, 391] on div "Сьогодні Вчора Останні 7 днів Останні 30 днів Поточний місяць Попередній місяць…" at bounding box center [1281, 267] width 532 height 333
click at [1471, 405] on button "Застосувати" at bounding box center [1471, 405] width 87 height 24
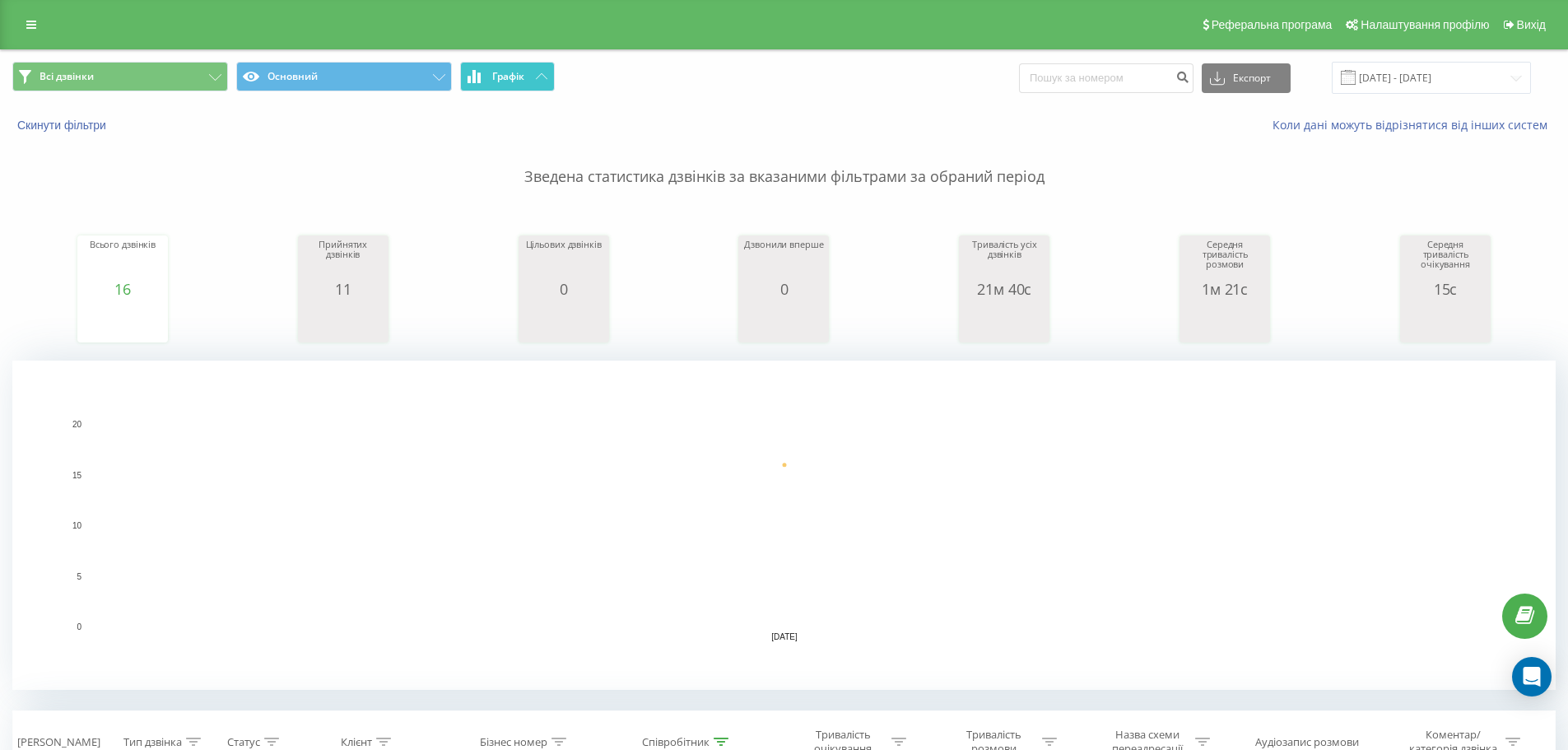
click at [500, 79] on span "Графік" at bounding box center [508, 76] width 32 height 12
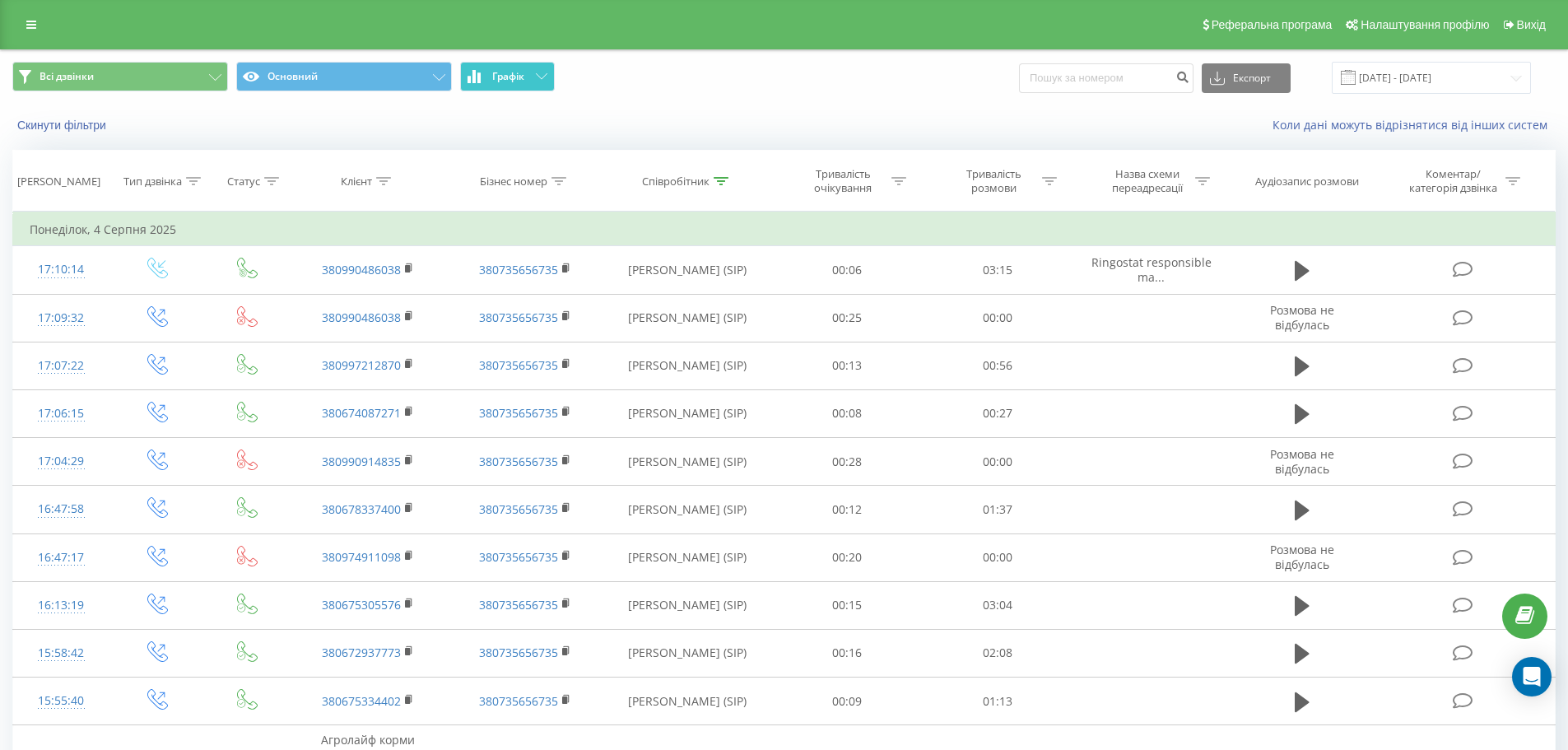
click at [519, 73] on span "Графік" at bounding box center [508, 76] width 32 height 12
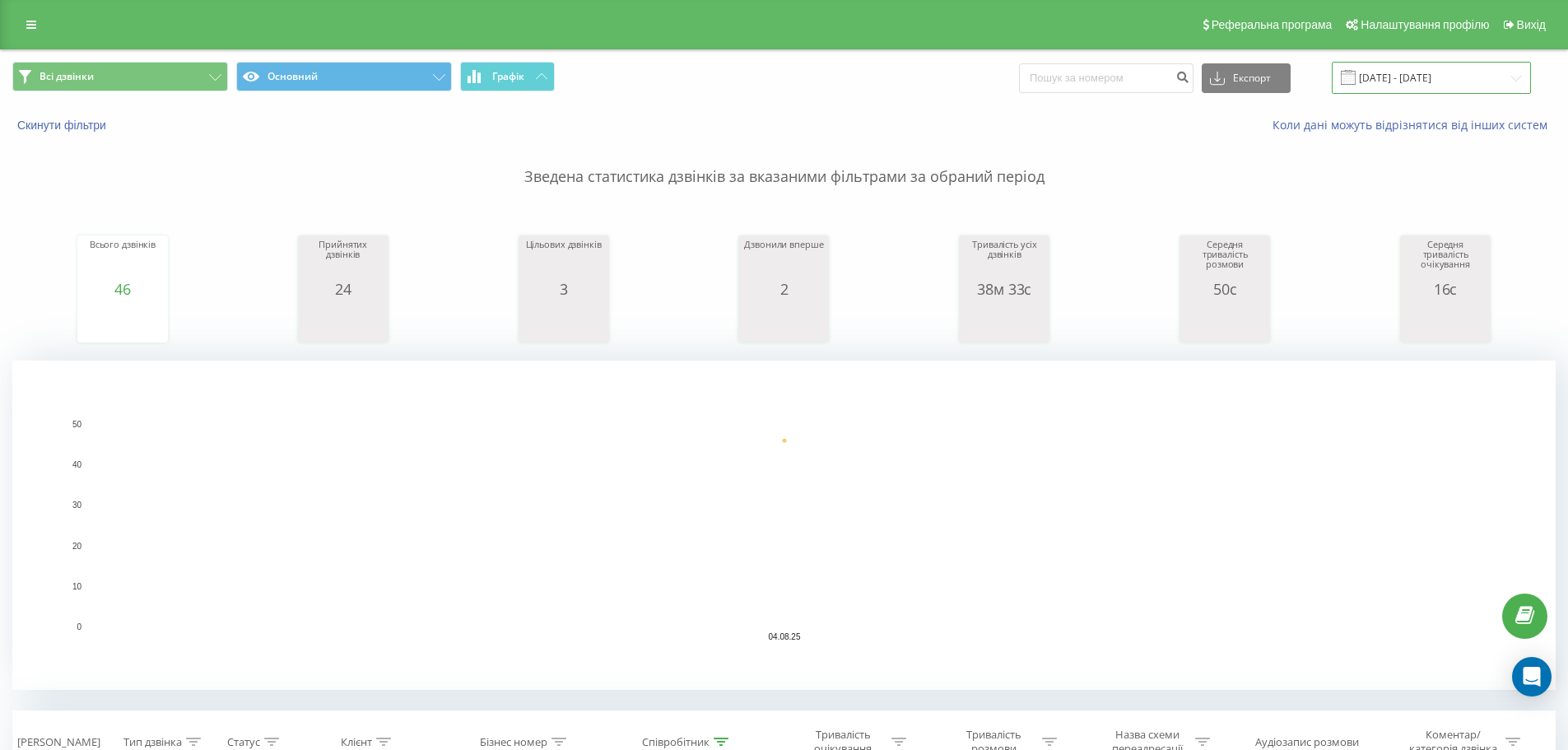
click at [1398, 79] on input "[DATE] - [DATE]" at bounding box center [1431, 77] width 199 height 32
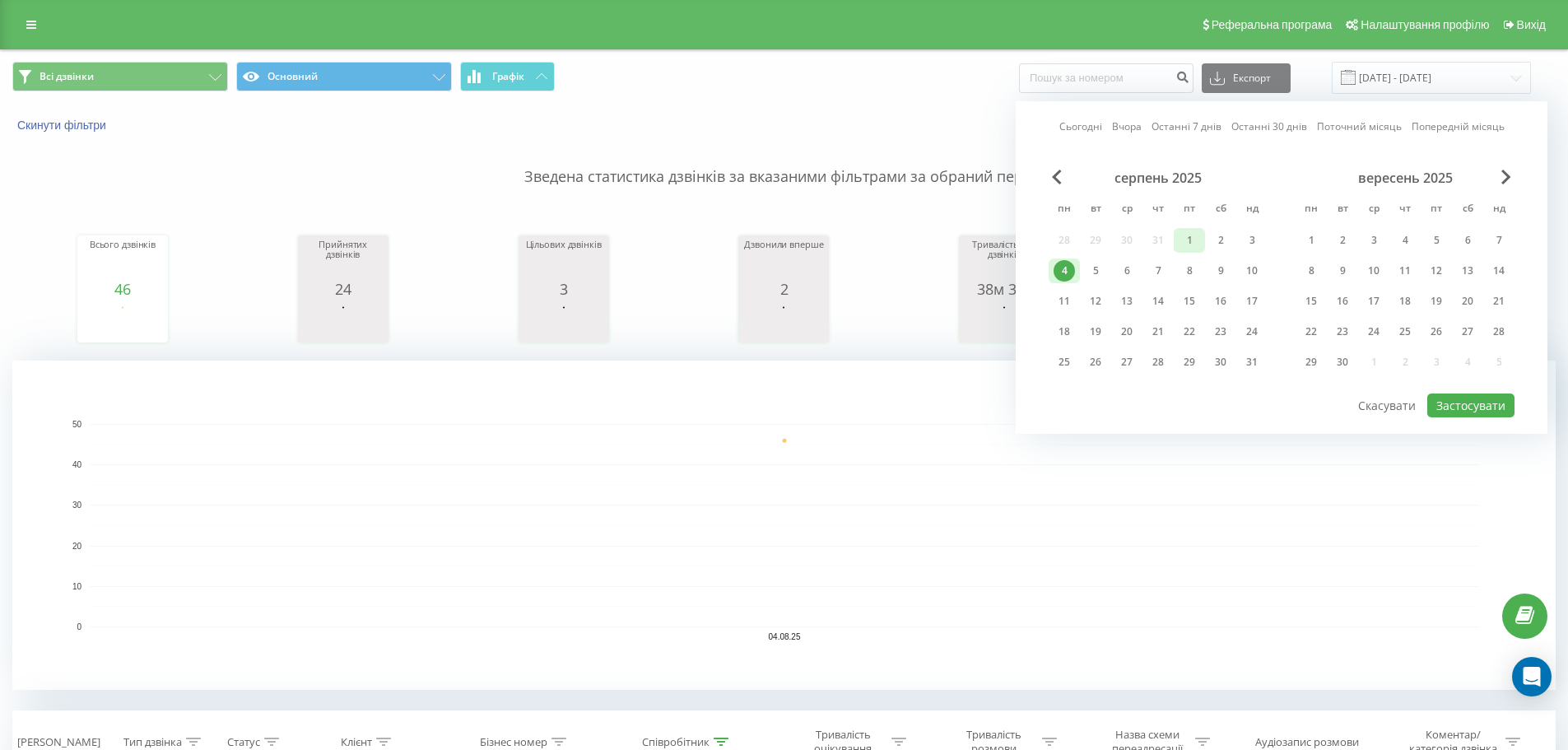
click at [1191, 243] on div "1" at bounding box center [1189, 240] width 22 height 22
click at [1488, 410] on button "Застосувати" at bounding box center [1471, 405] width 87 height 24
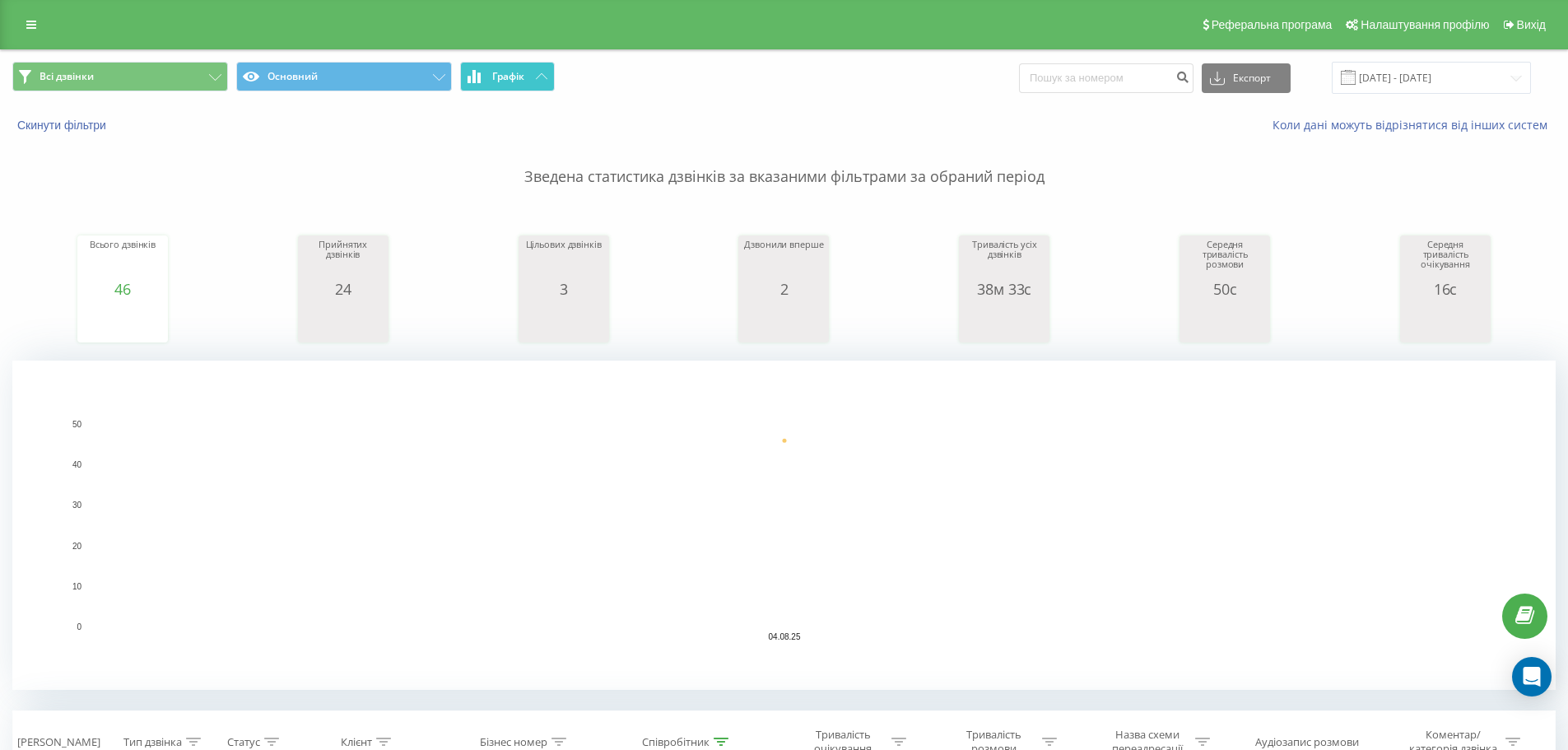
click at [529, 75] on button "Графік" at bounding box center [507, 76] width 94 height 30
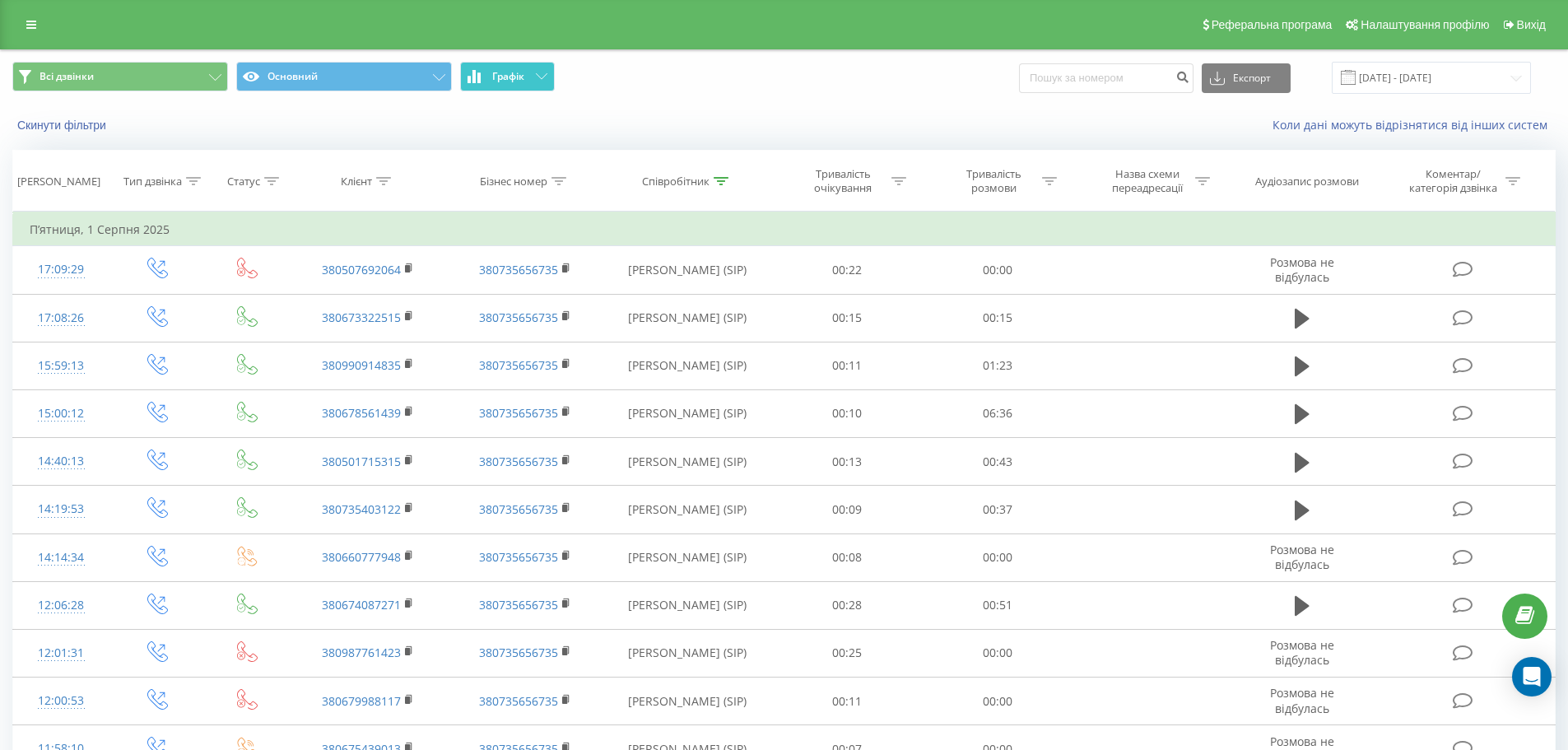
click at [529, 75] on button "Графік" at bounding box center [507, 76] width 94 height 30
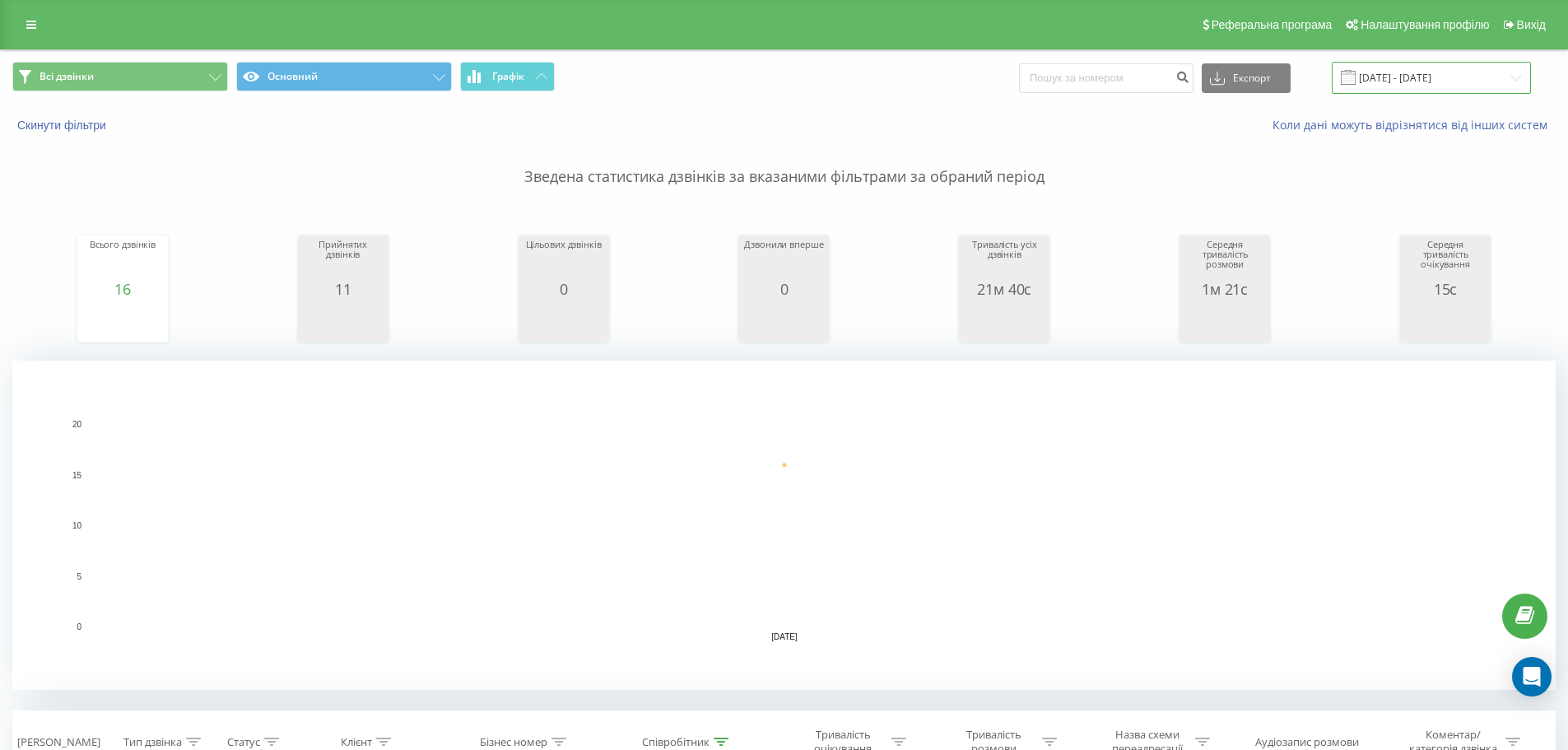
click at [1383, 90] on input "[DATE] - [DATE]" at bounding box center [1431, 77] width 199 height 32
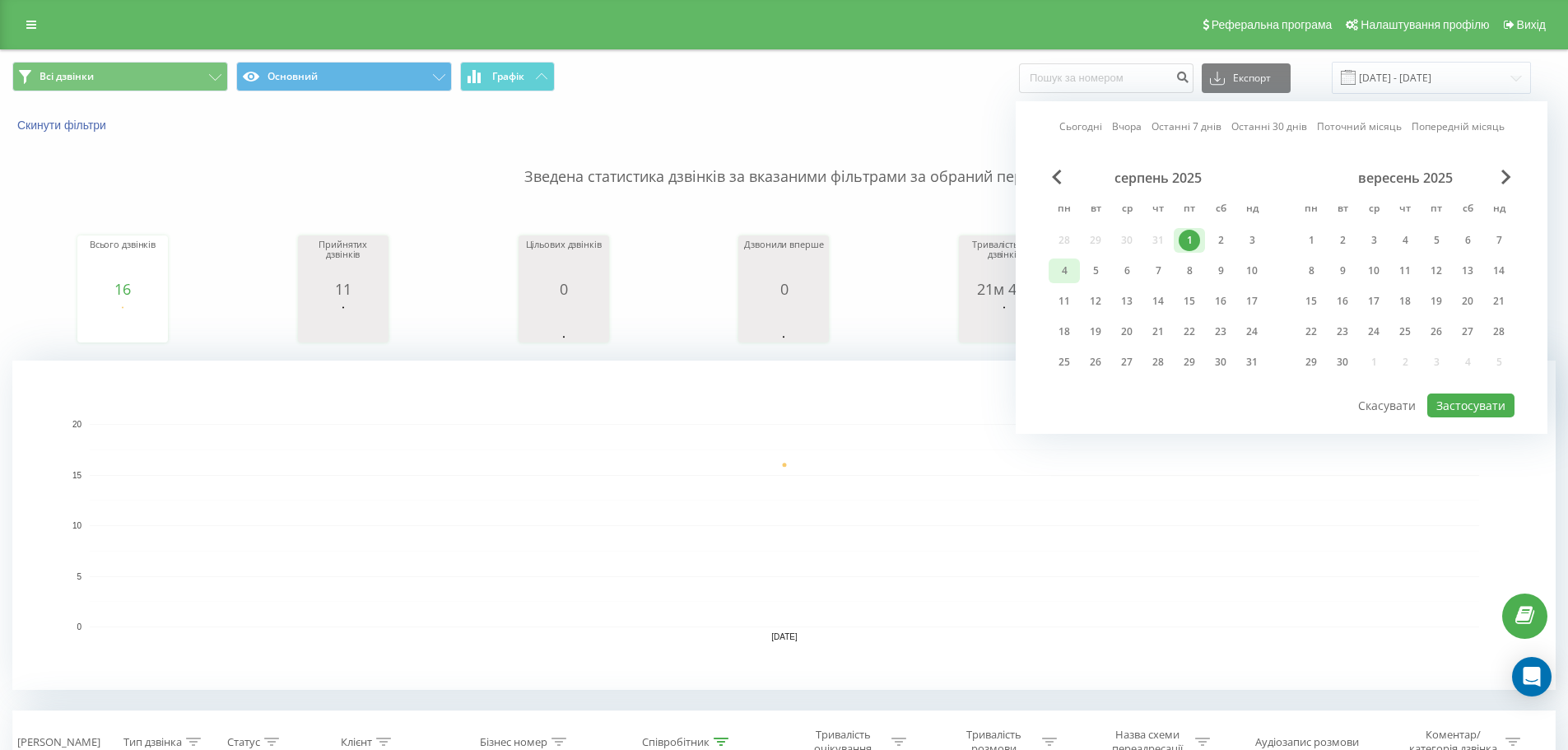
click at [1064, 274] on div "4" at bounding box center [1064, 271] width 22 height 22
click at [1502, 413] on button "Застосувати" at bounding box center [1471, 405] width 87 height 24
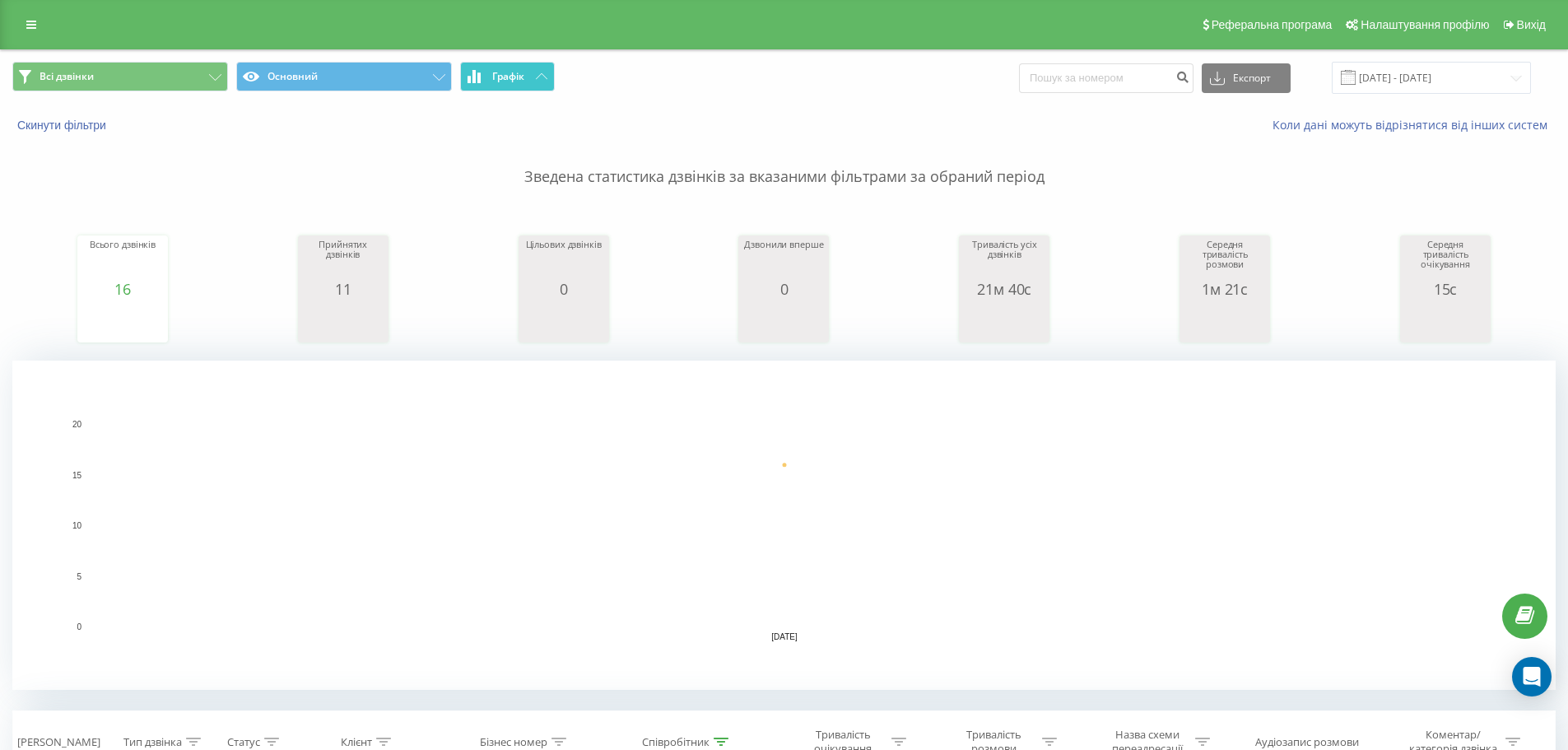
click at [527, 75] on button "Графік" at bounding box center [507, 76] width 94 height 30
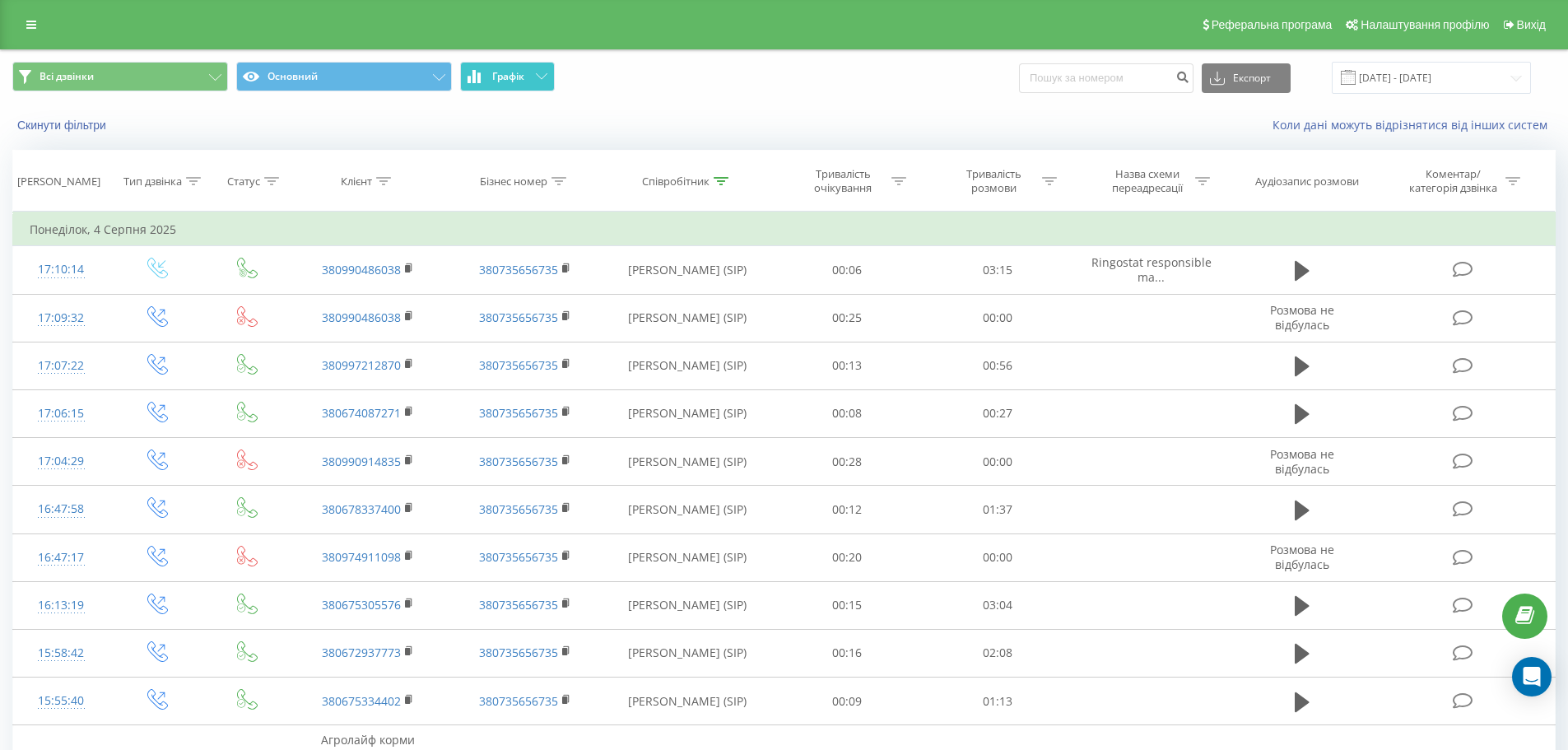
click at [527, 75] on button "Графік" at bounding box center [507, 76] width 94 height 30
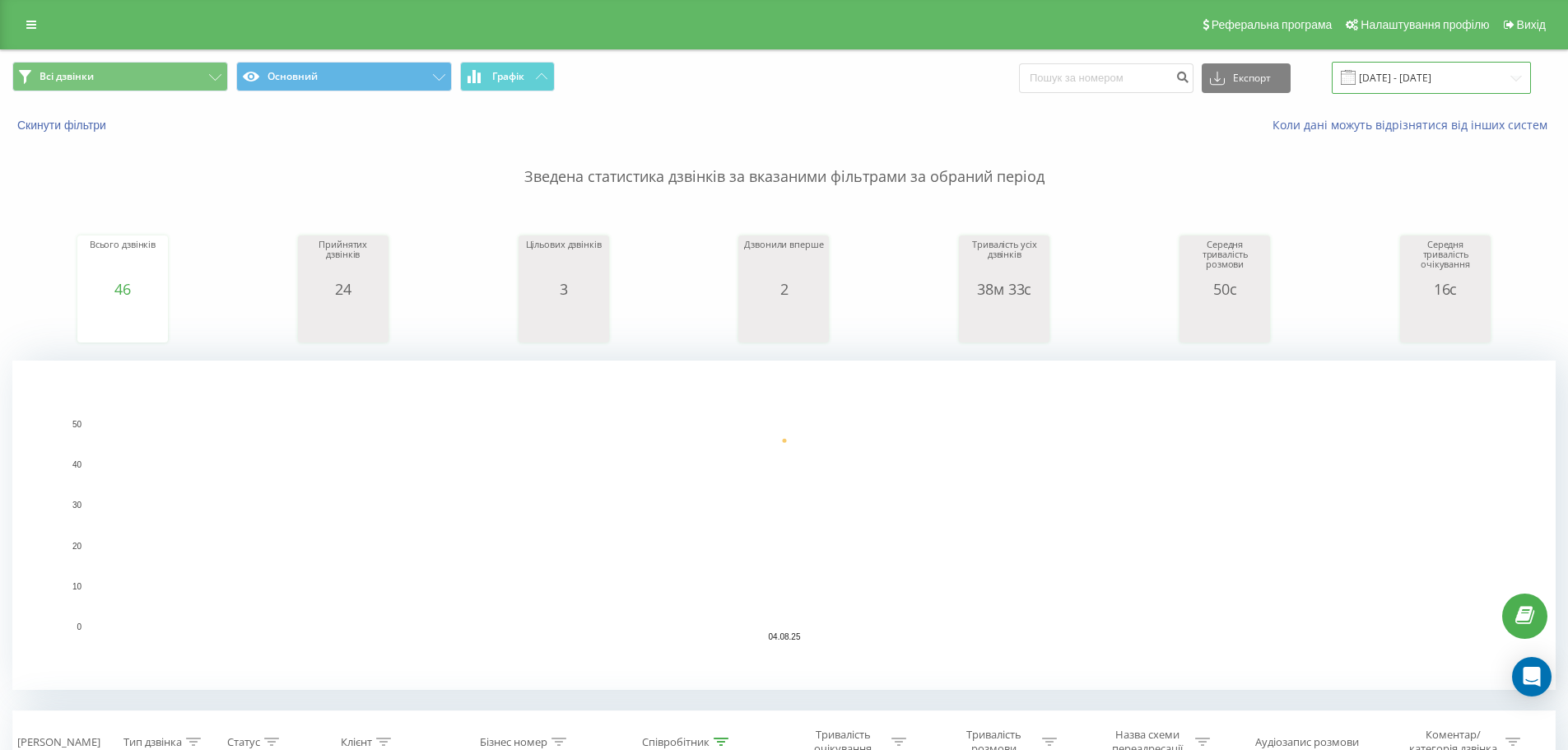
click at [1403, 81] on input "[DATE] - [DATE]" at bounding box center [1431, 77] width 199 height 32
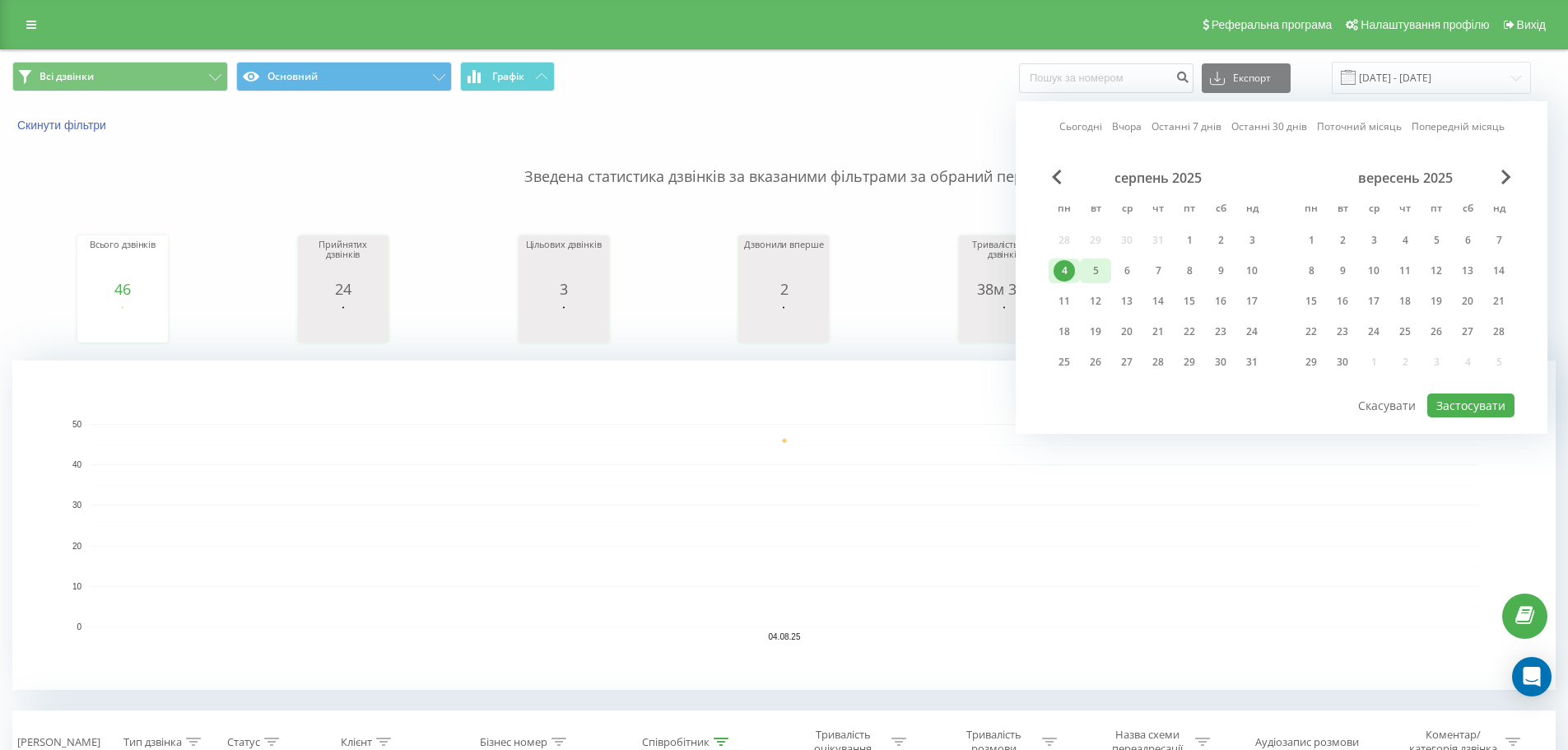
click at [1101, 276] on div "5" at bounding box center [1096, 271] width 22 height 22
click at [1469, 405] on button "Застосувати" at bounding box center [1471, 405] width 87 height 24
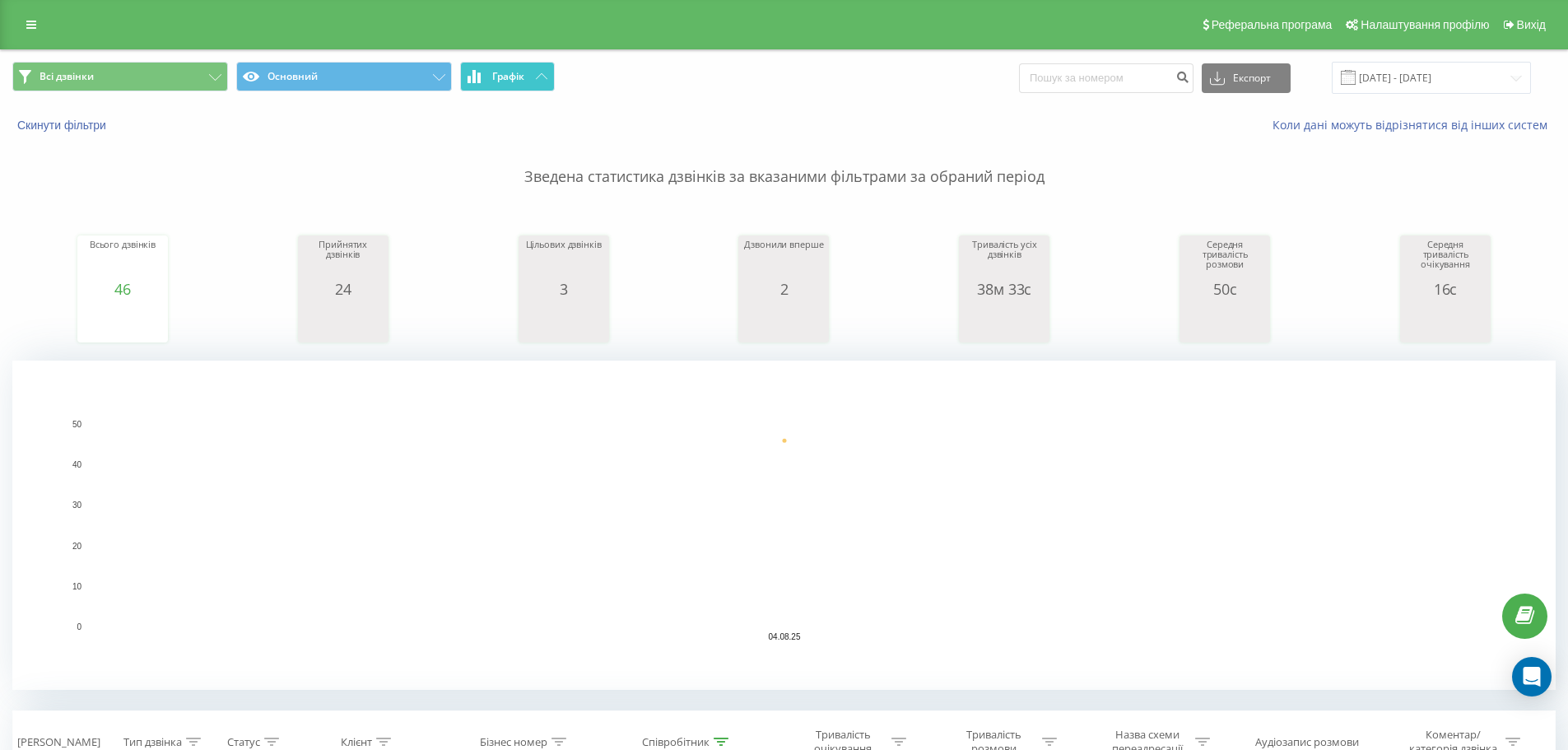
click at [524, 80] on span "Графік" at bounding box center [508, 76] width 32 height 12
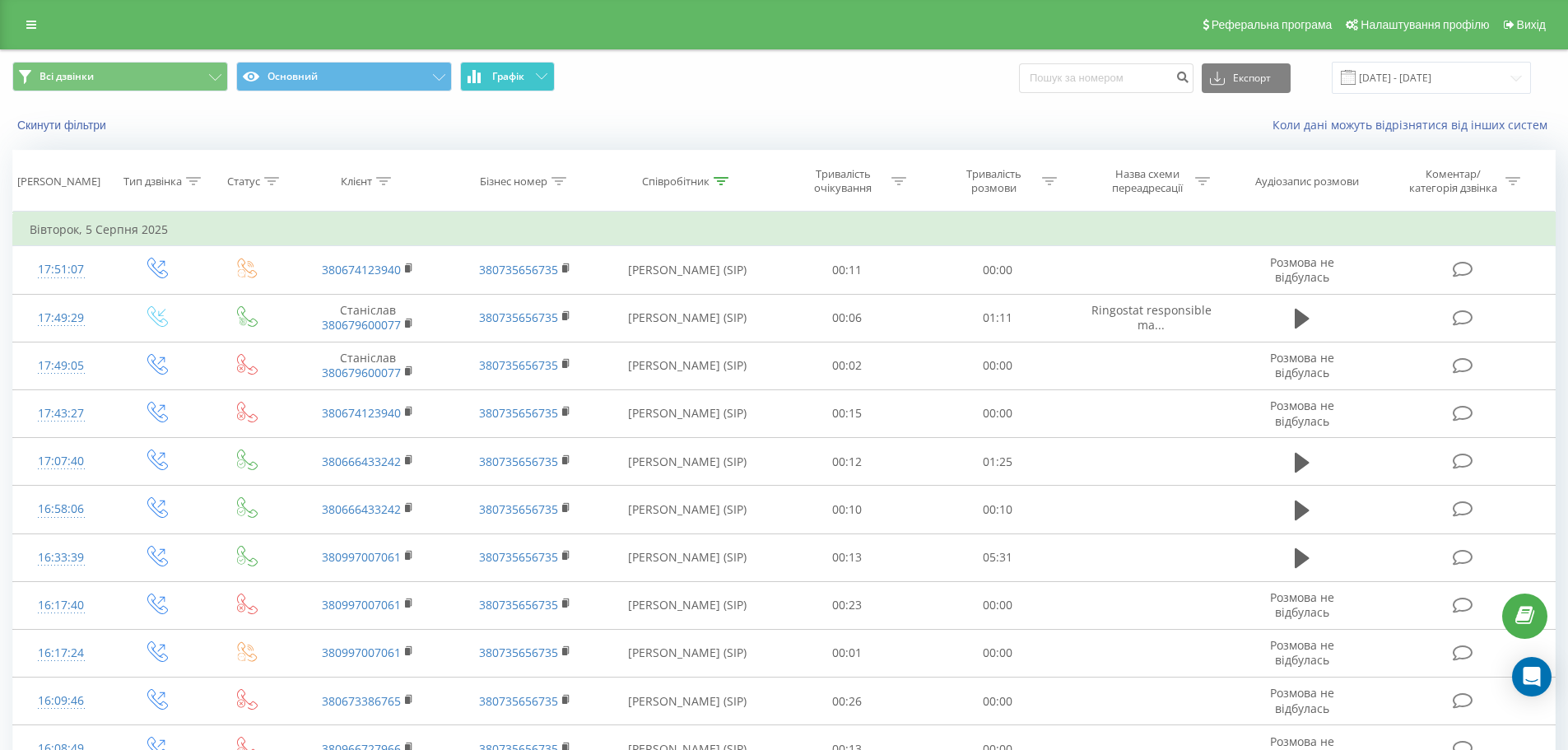
click at [524, 80] on span "Графік" at bounding box center [508, 76] width 32 height 12
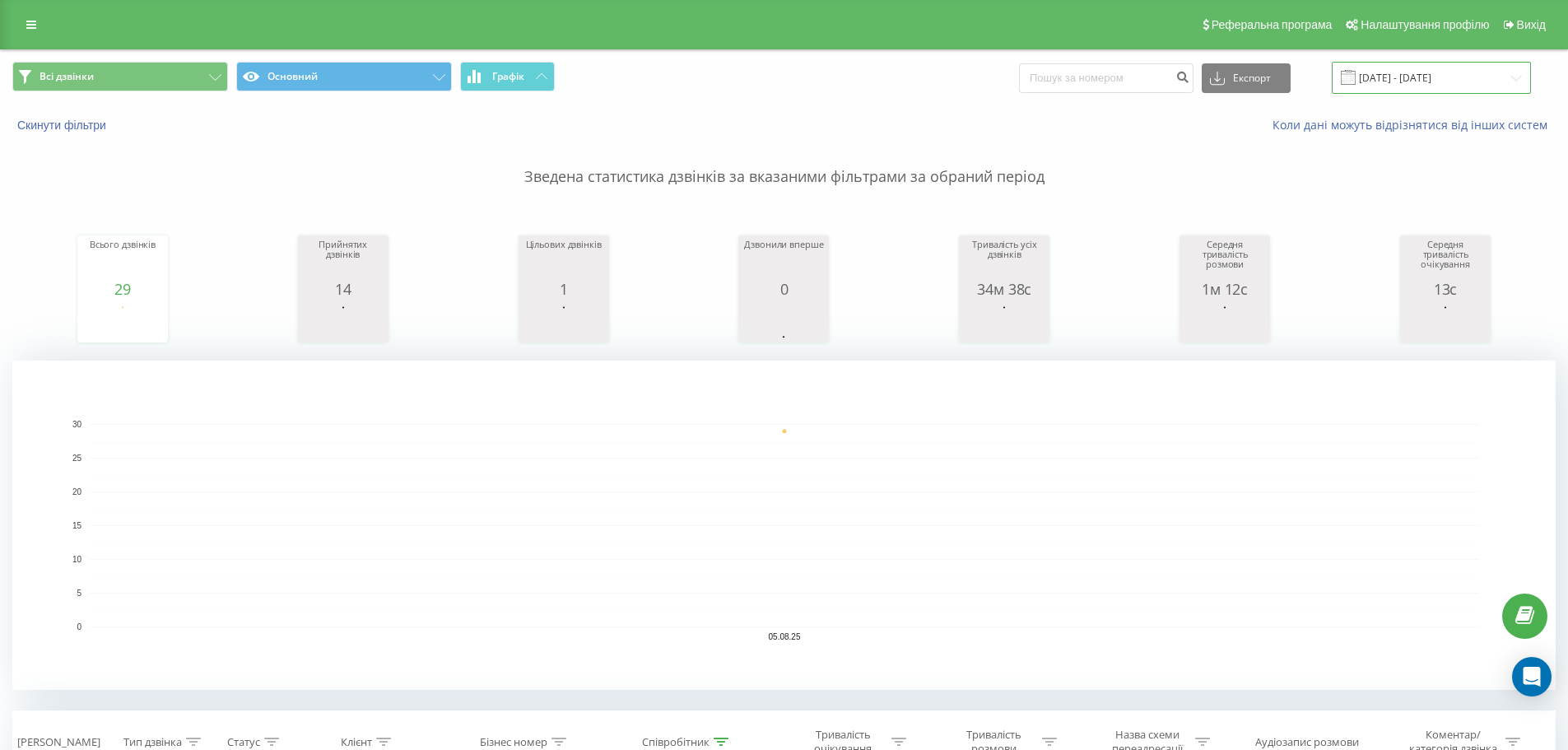
click at [1387, 81] on input "[DATE] - [DATE]" at bounding box center [1431, 77] width 199 height 32
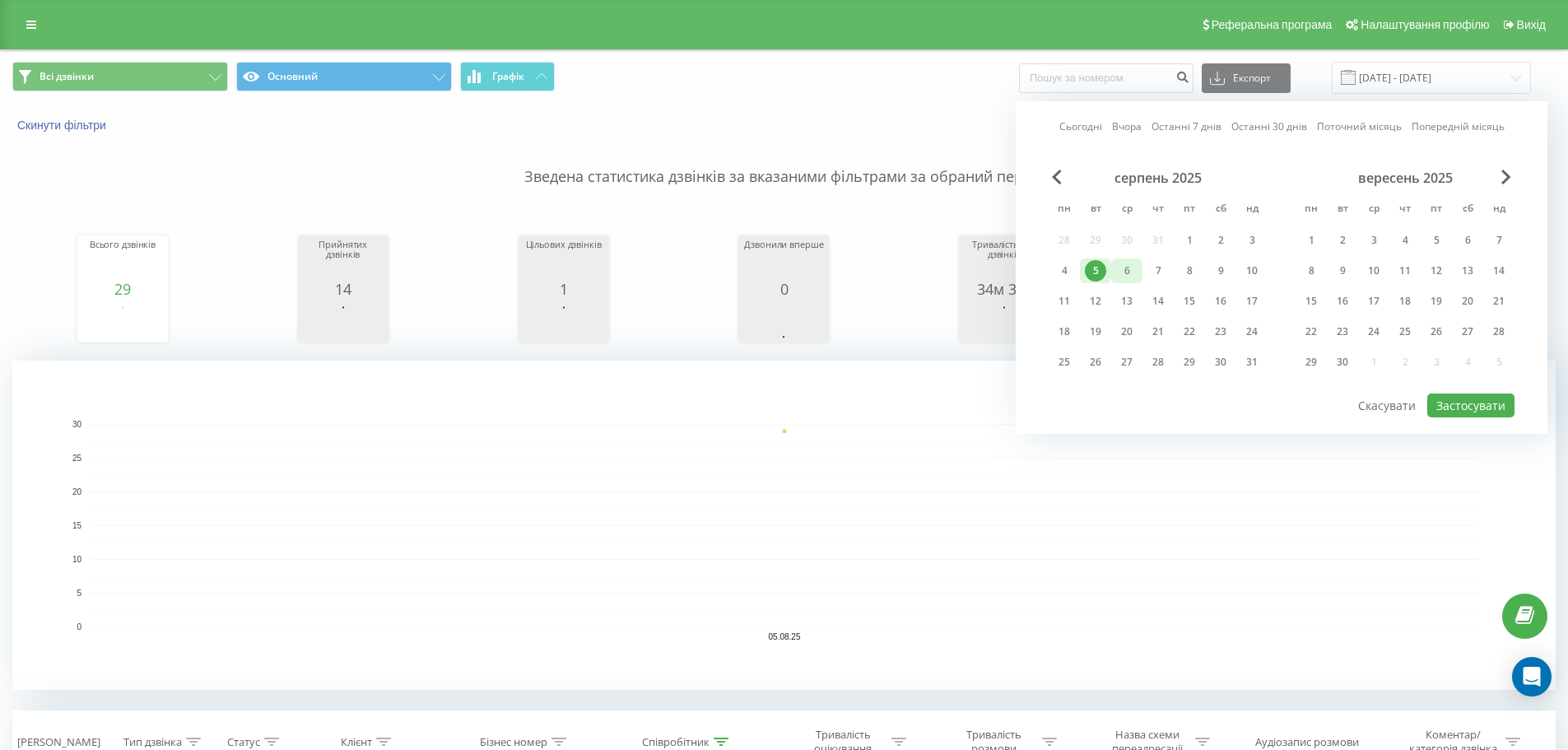
click at [1132, 280] on div "6" at bounding box center [1127, 271] width 22 height 22
click at [1467, 409] on button "Застосувати" at bounding box center [1471, 405] width 87 height 24
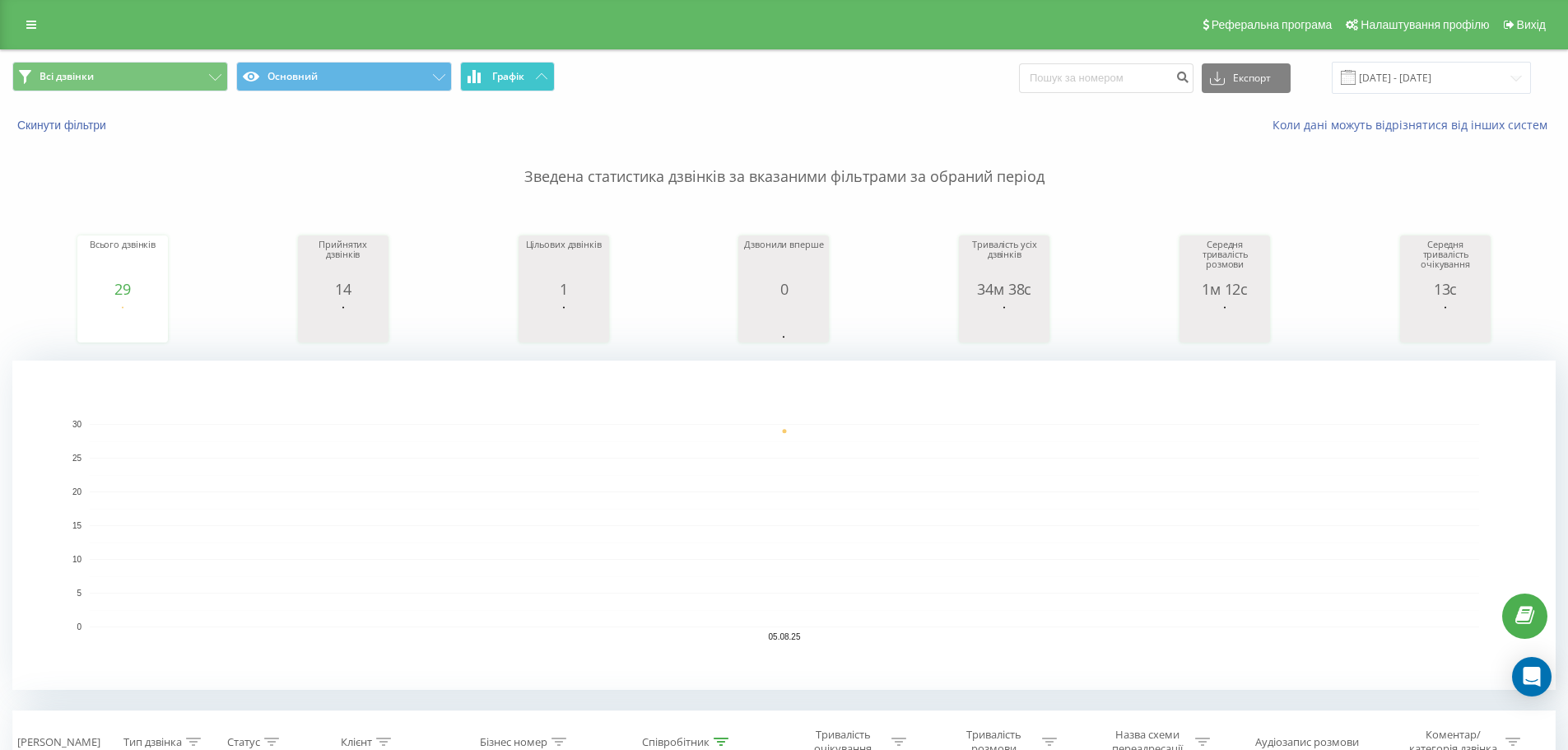
click at [511, 75] on span "Графік" at bounding box center [508, 76] width 32 height 12
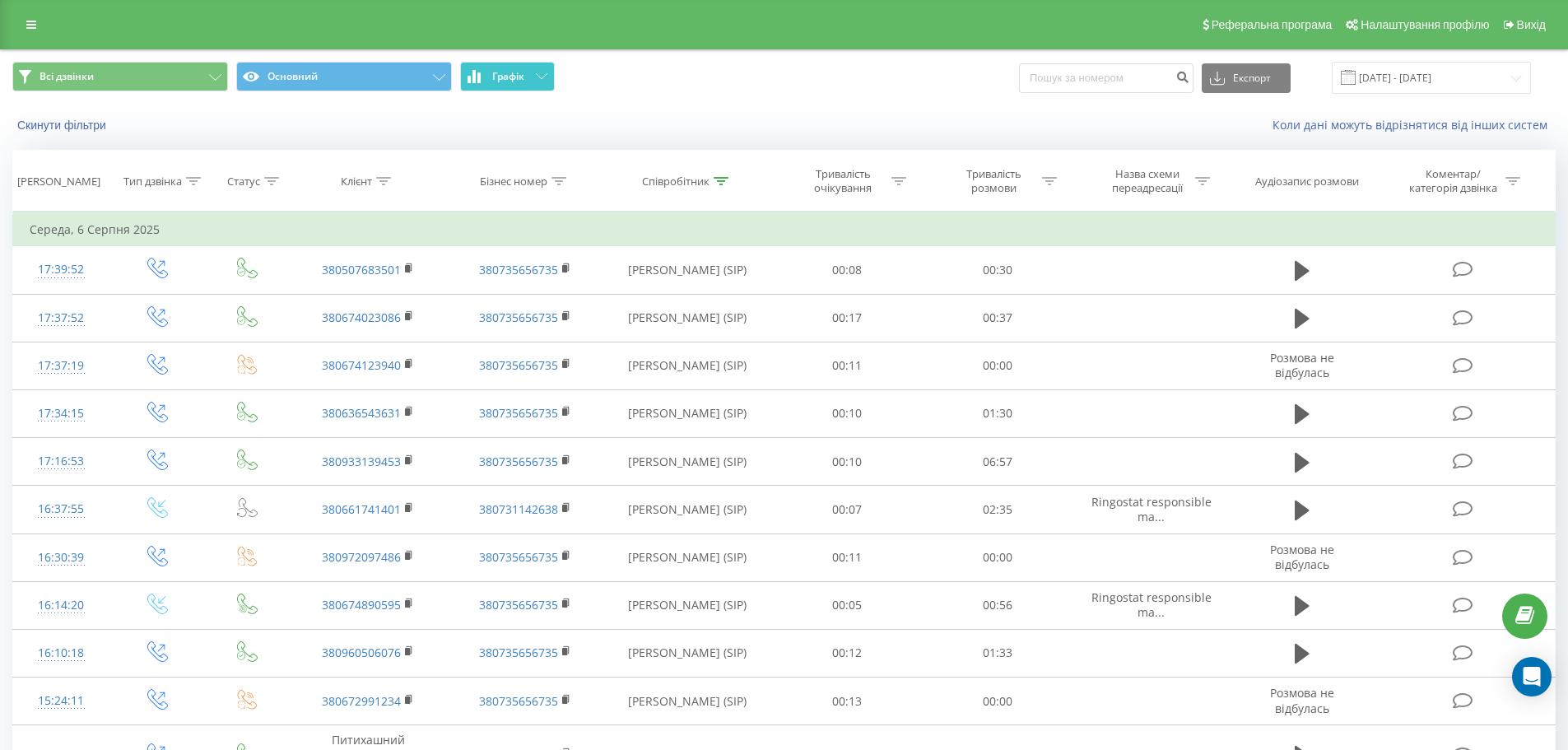
click at [511, 75] on span "Графік" at bounding box center [508, 76] width 32 height 12
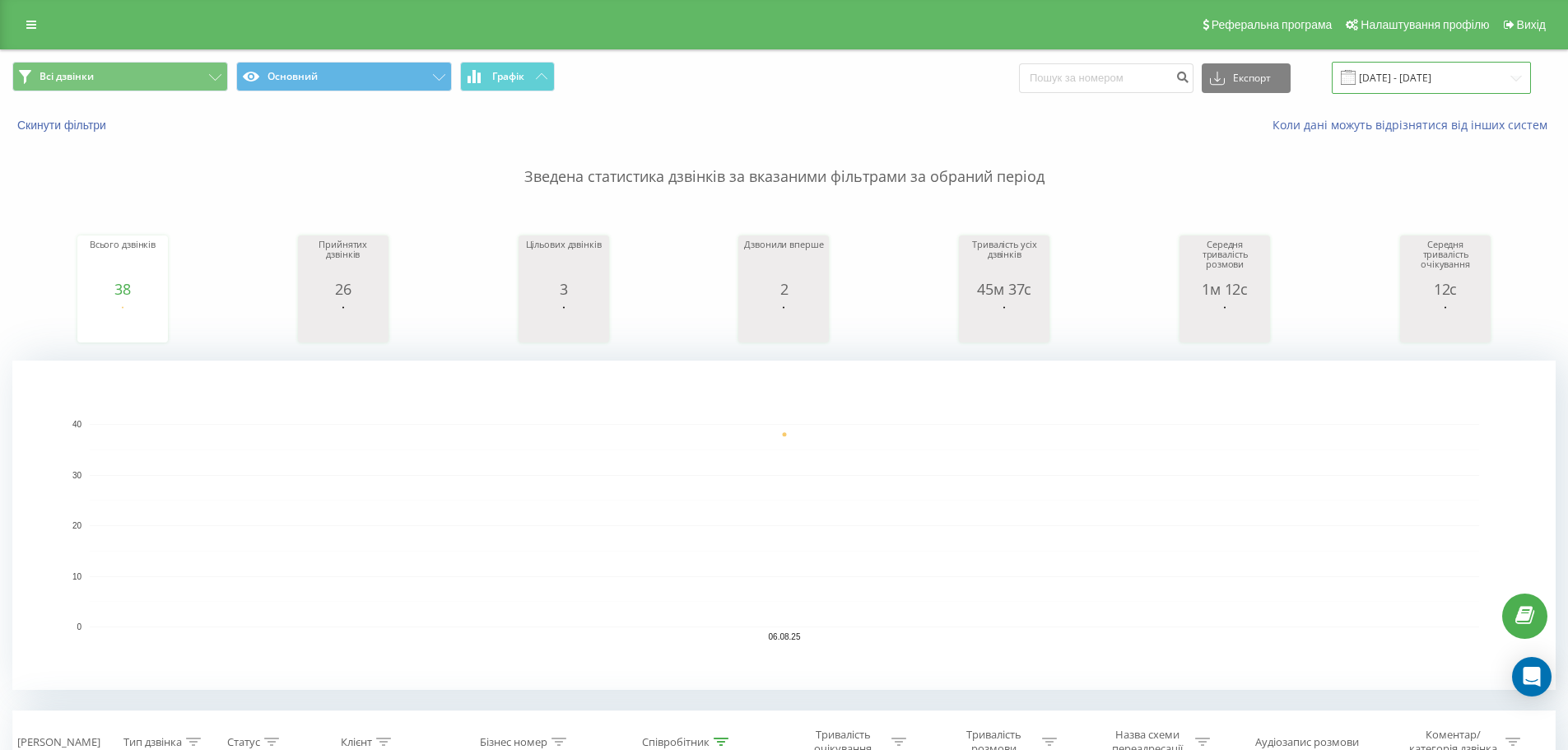
click at [1392, 86] on input "[DATE] - [DATE]" at bounding box center [1431, 77] width 199 height 32
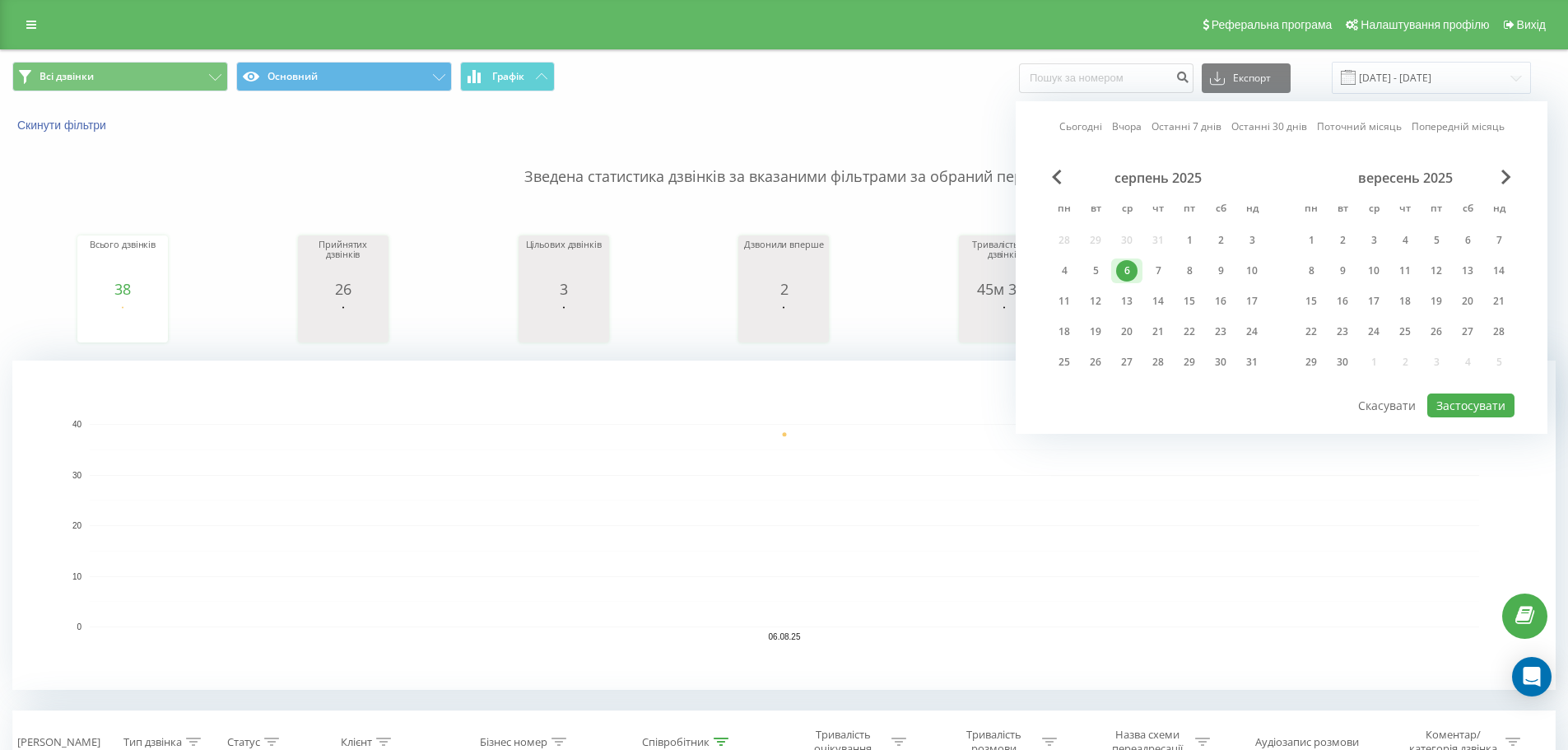
click at [1142, 262] on div "6" at bounding box center [1126, 270] width 31 height 25
click at [1154, 269] on div "7" at bounding box center [1159, 271] width 22 height 22
click at [1456, 405] on button "Застосувати" at bounding box center [1471, 405] width 87 height 24
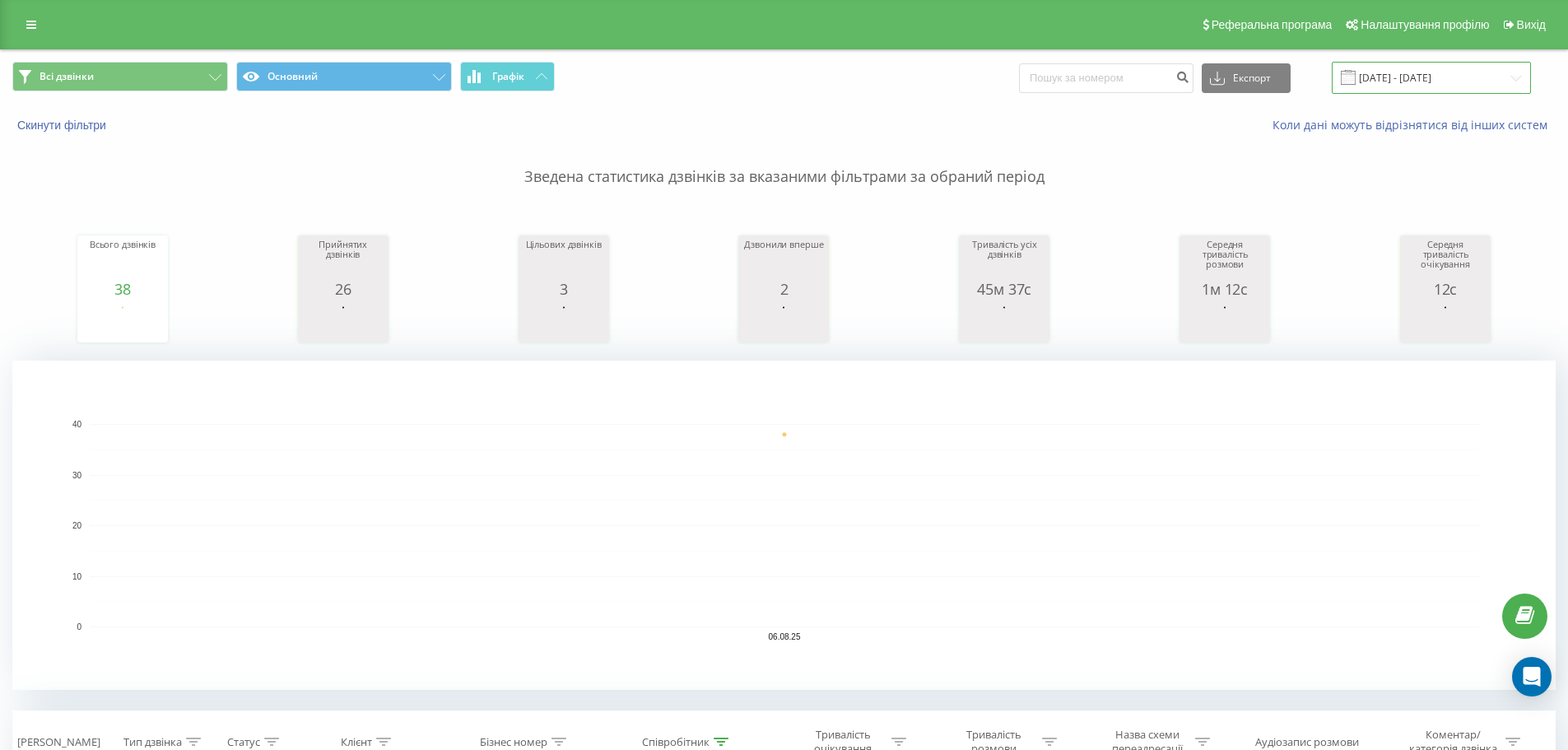
click at [1453, 73] on input "[DATE] - [DATE]" at bounding box center [1431, 77] width 199 height 32
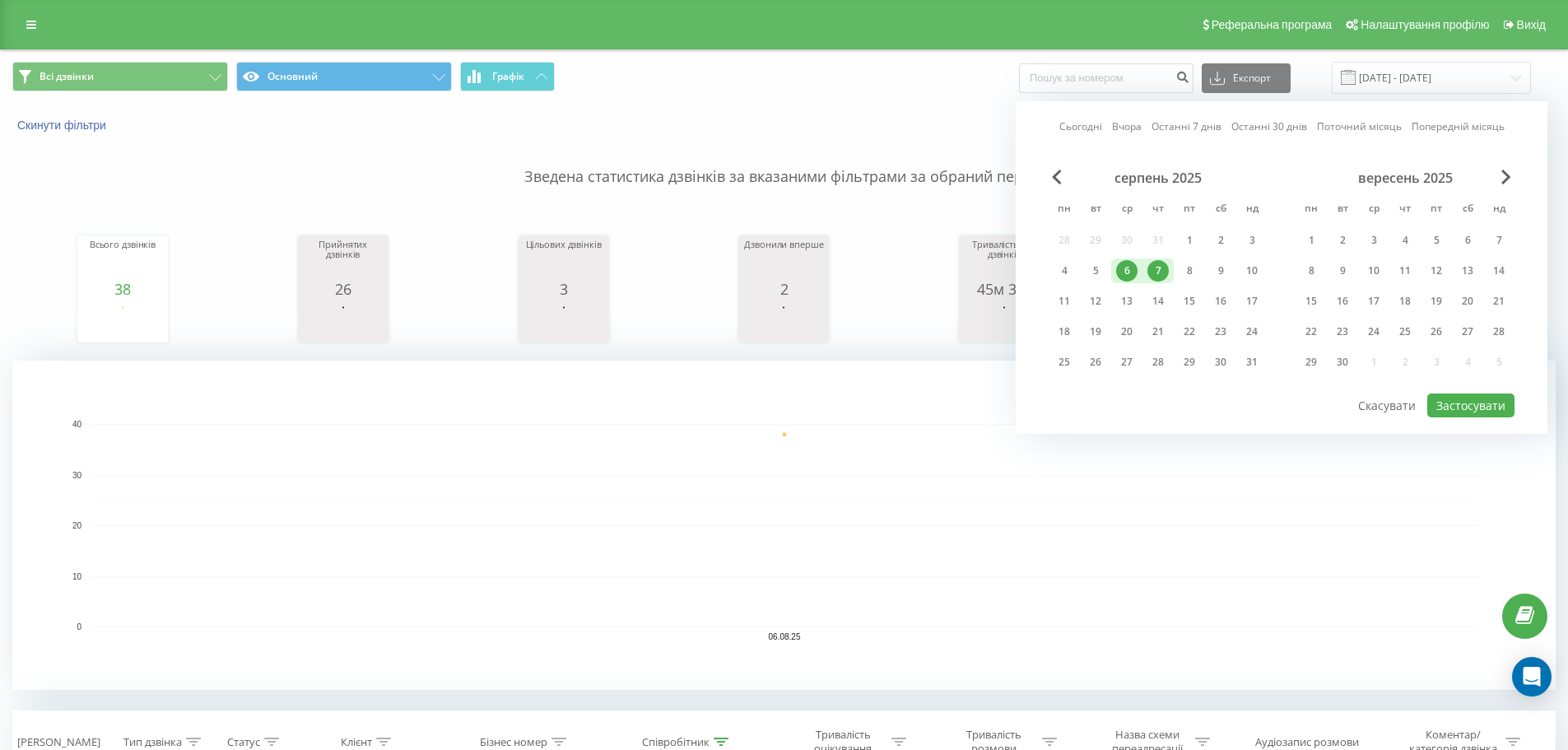
click at [1164, 273] on div "7" at bounding box center [1159, 271] width 22 height 22
click at [1467, 395] on button "Застосувати" at bounding box center [1471, 405] width 87 height 24
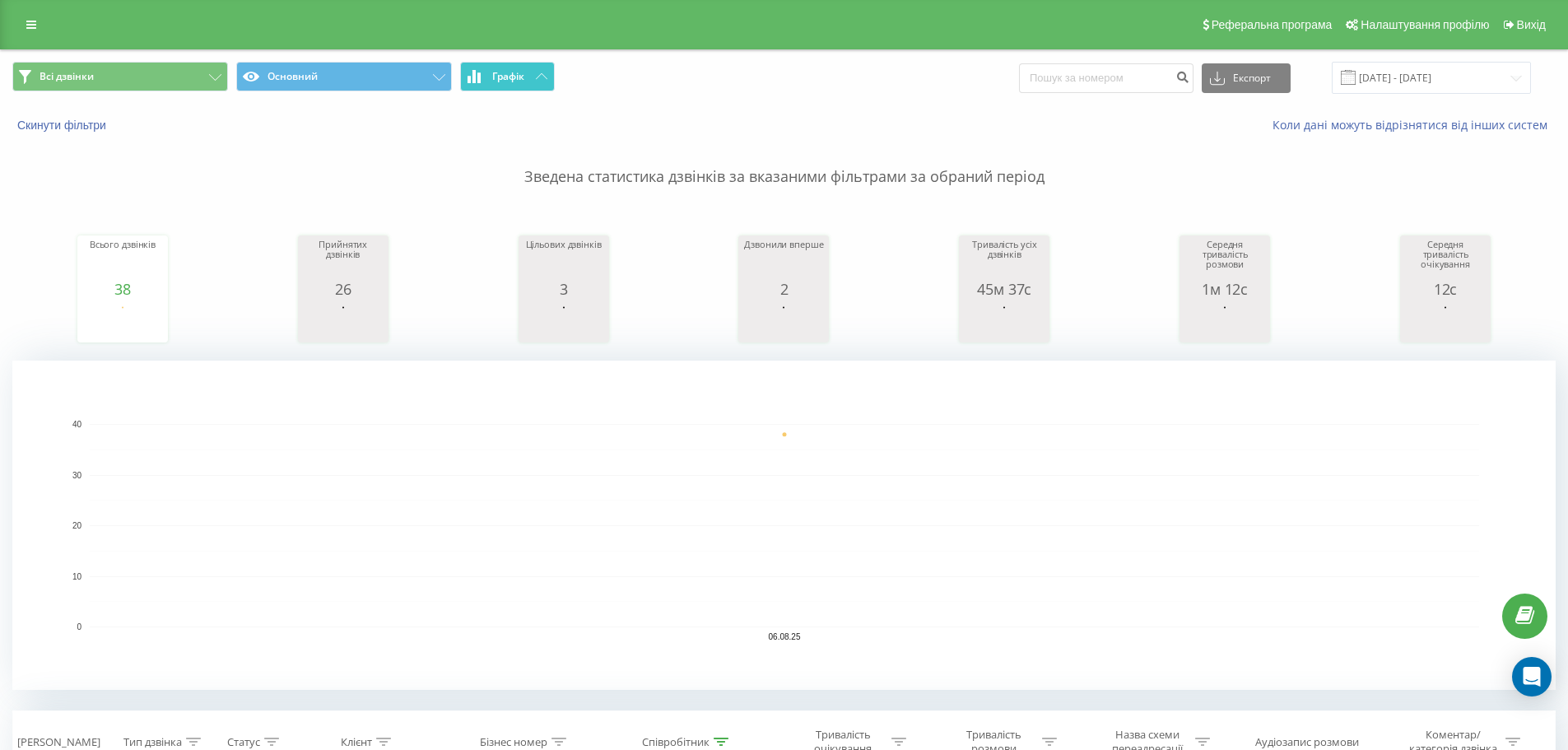
click at [515, 79] on span "Графік" at bounding box center [508, 76] width 32 height 12
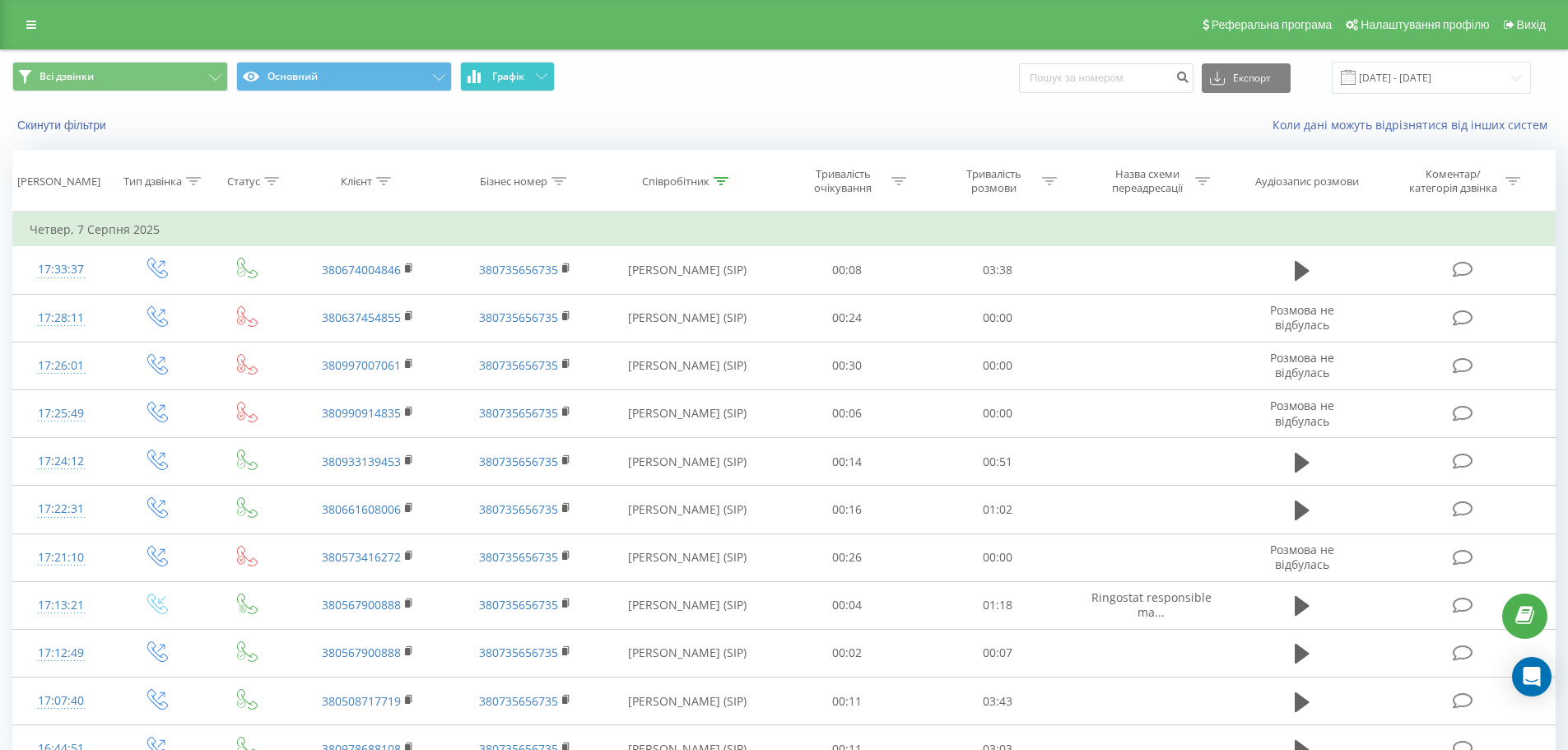
click at [515, 79] on span "Графік" at bounding box center [508, 76] width 32 height 12
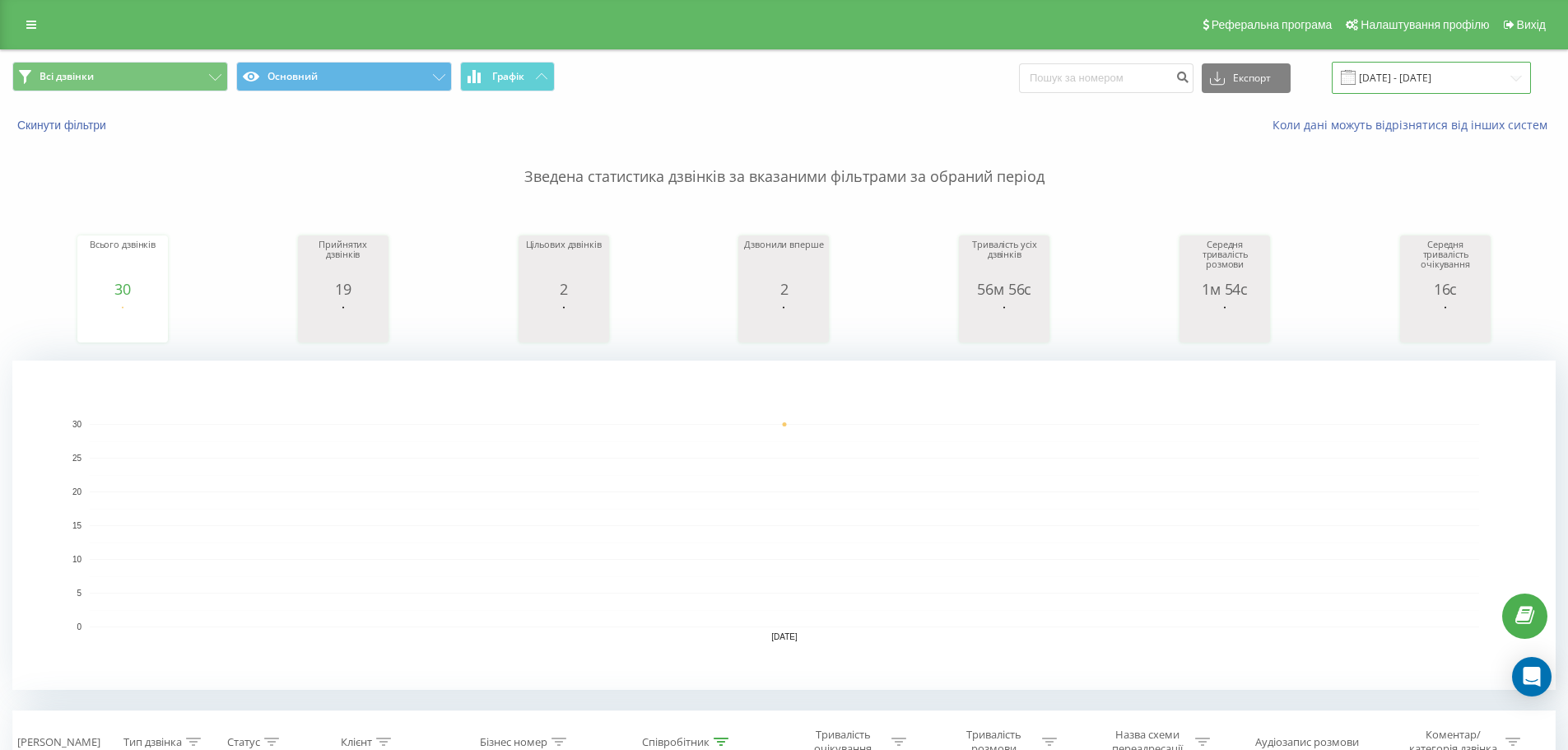
click at [1376, 77] on input "[DATE] - [DATE]" at bounding box center [1431, 77] width 199 height 32
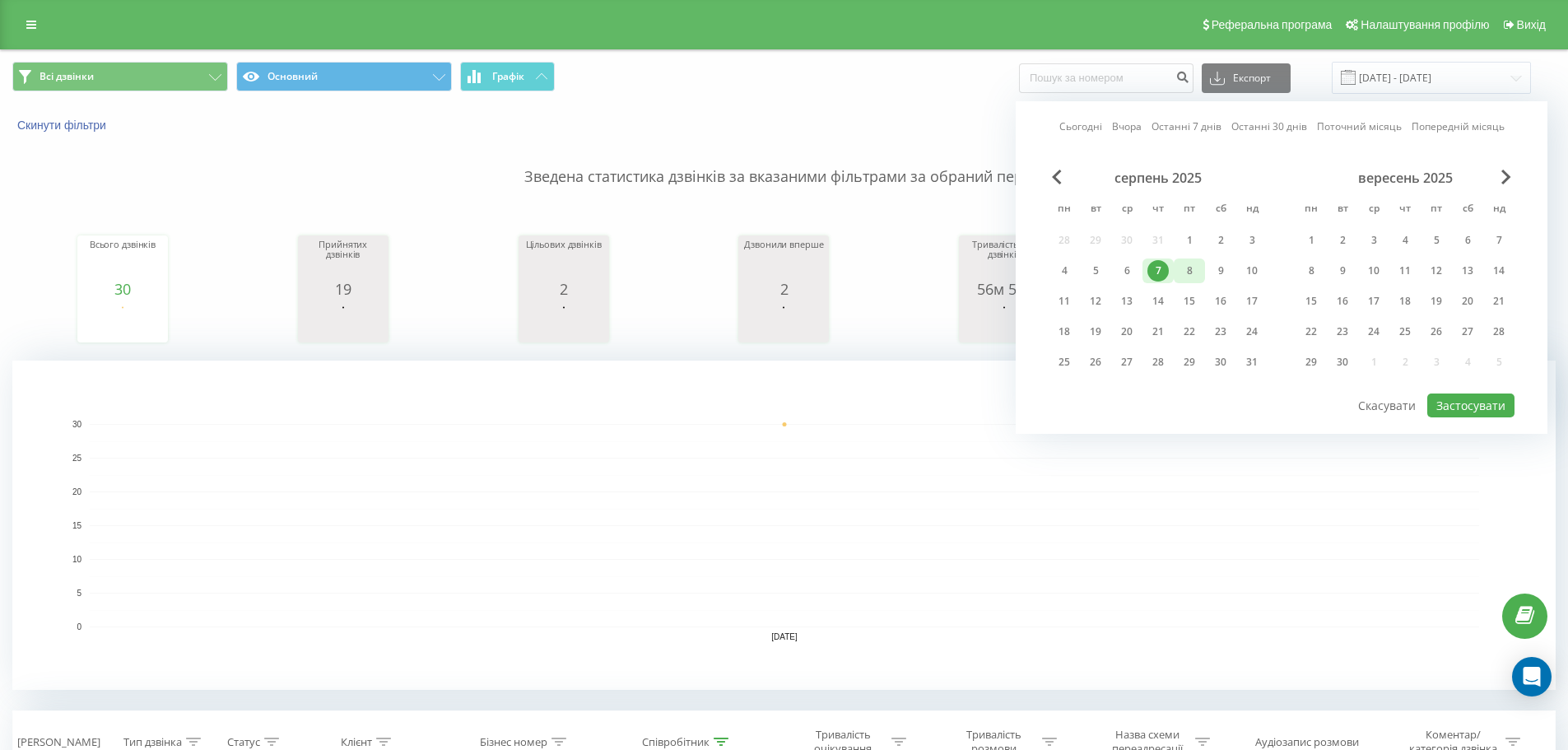
click at [1185, 276] on div "8" at bounding box center [1189, 271] width 22 height 22
click at [1468, 405] on button "Застосувати" at bounding box center [1471, 405] width 87 height 24
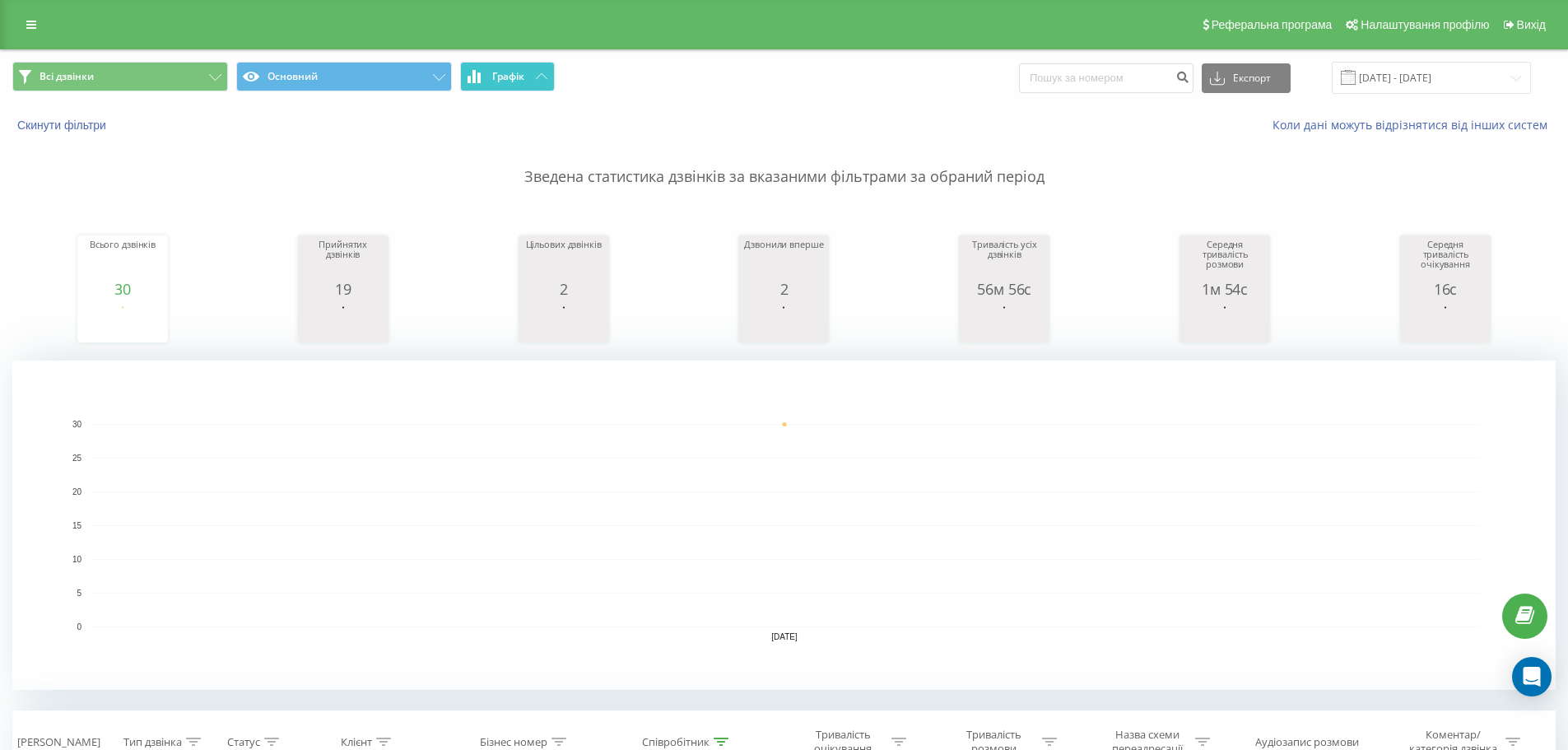
click at [507, 77] on span "Графік" at bounding box center [508, 76] width 32 height 12
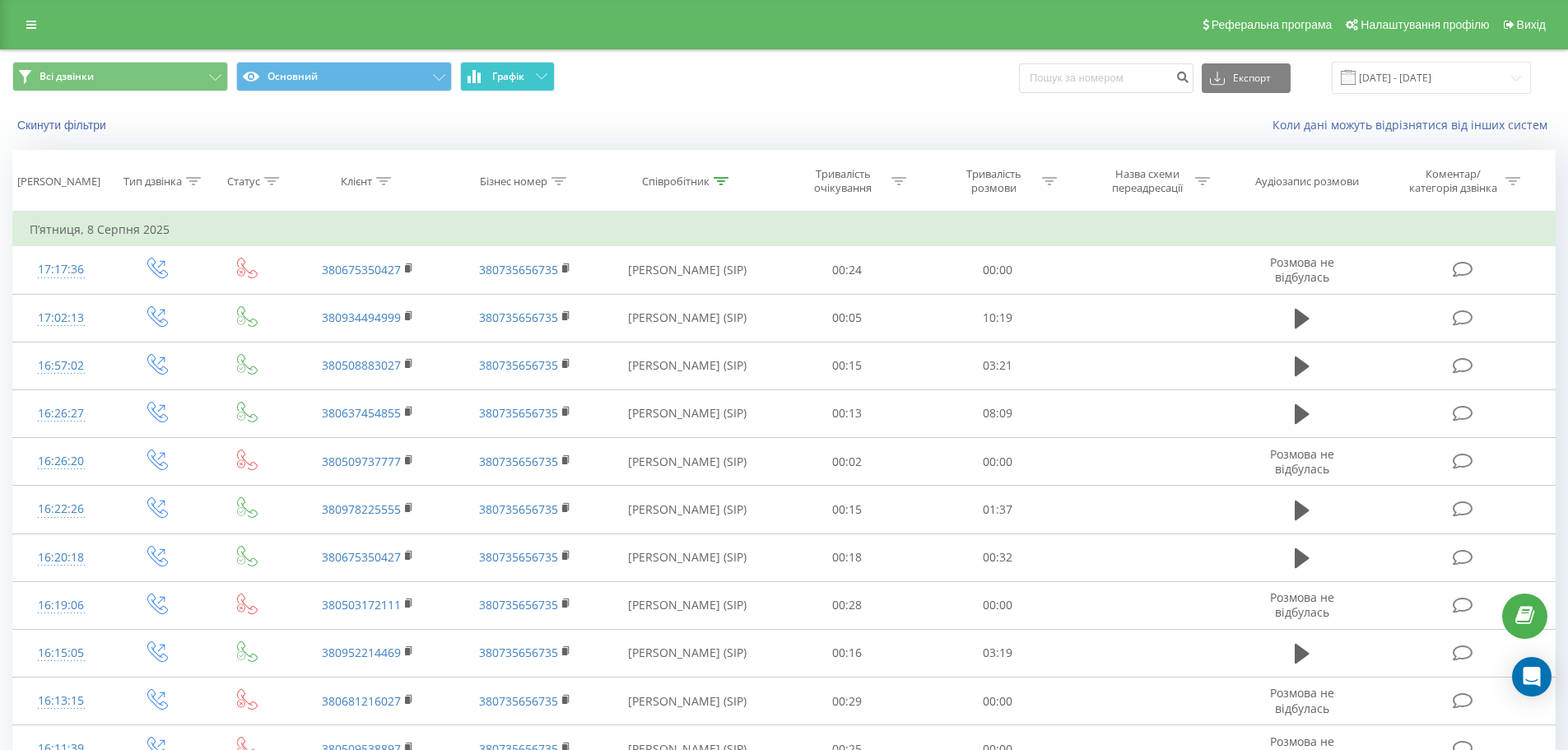
click at [507, 77] on span "Графік" at bounding box center [508, 76] width 32 height 12
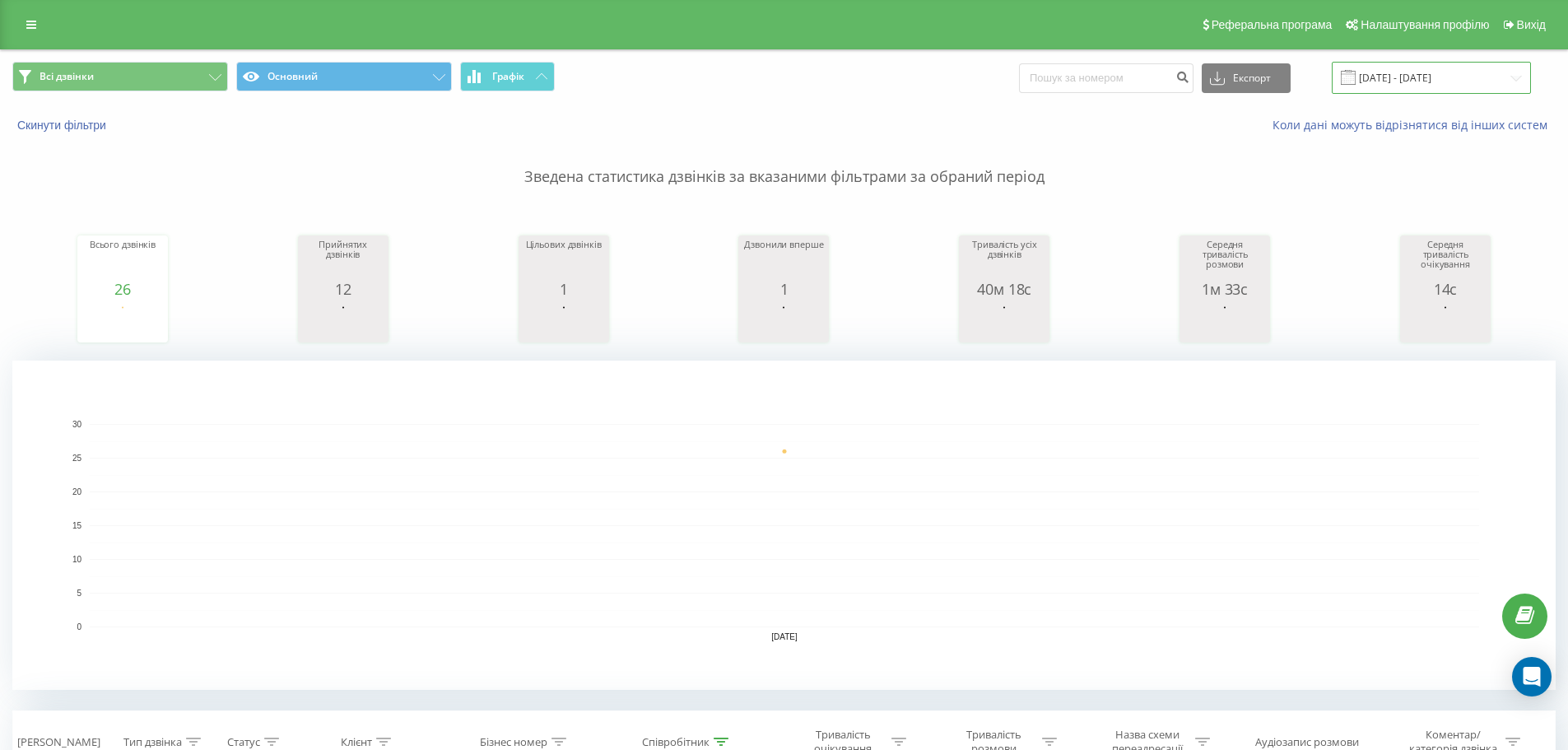
click at [1398, 75] on input "[DATE] - [DATE]" at bounding box center [1431, 77] width 199 height 32
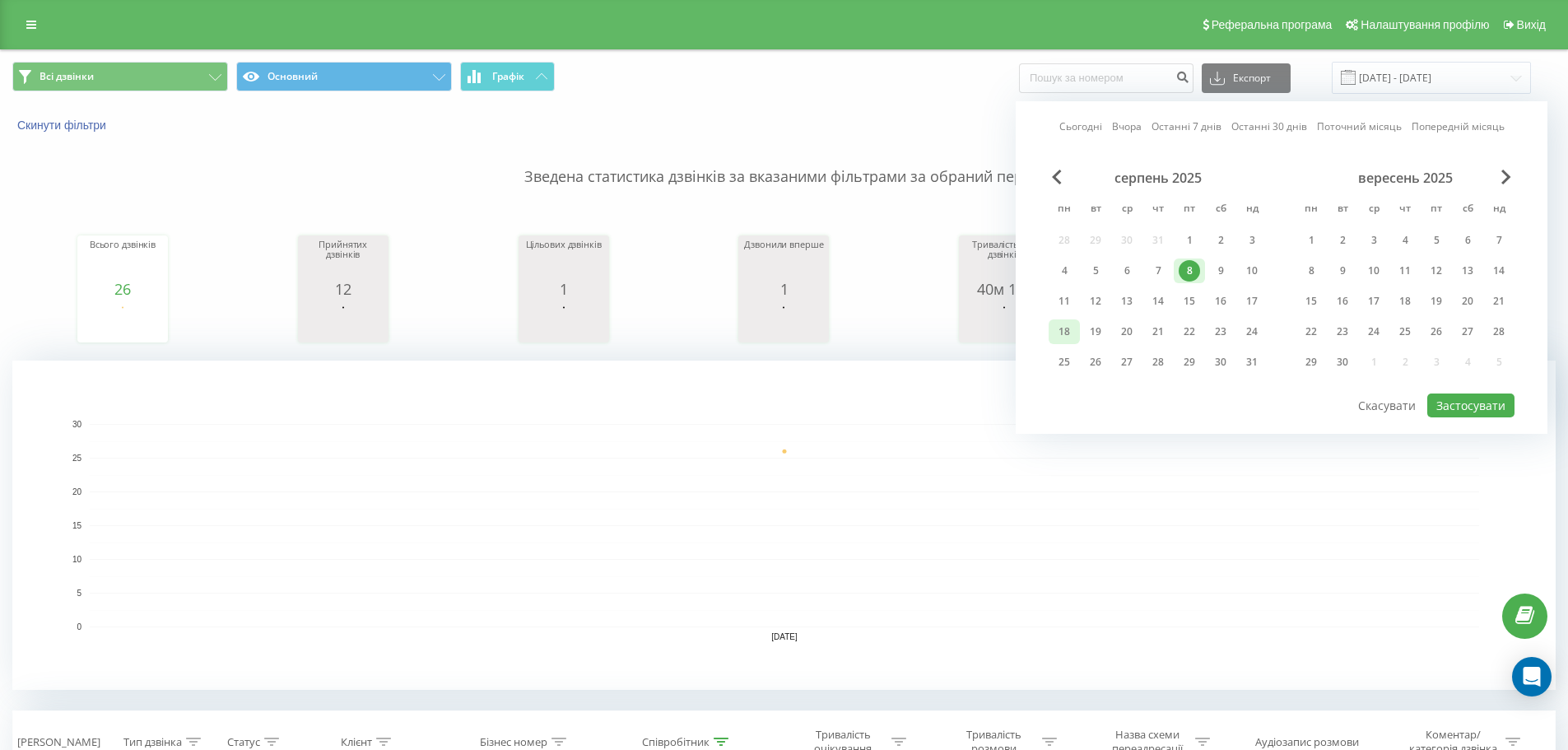
click at [1068, 333] on div "18" at bounding box center [1064, 332] width 22 height 22
click at [1467, 402] on button "Застосувати" at bounding box center [1471, 405] width 87 height 24
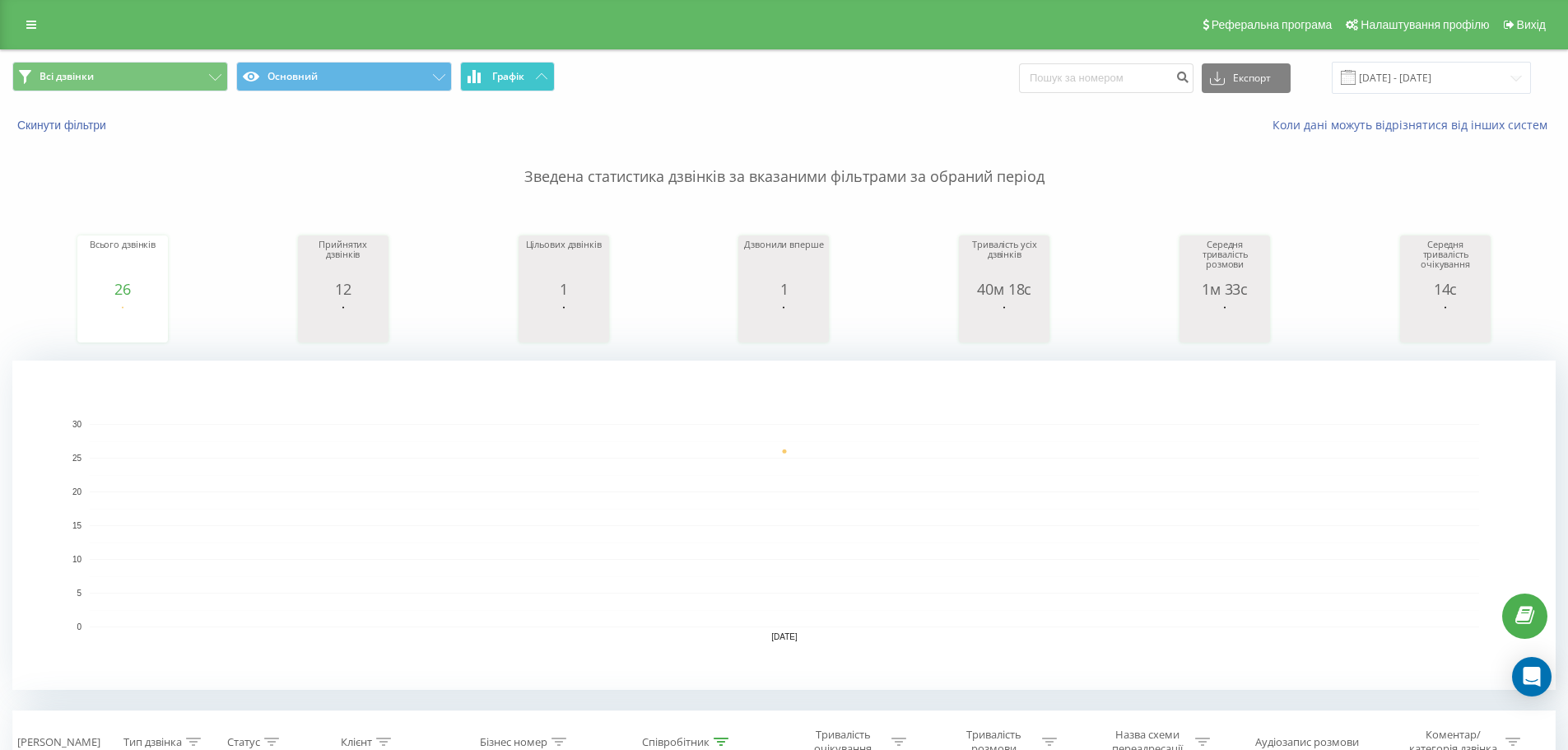
click at [500, 75] on span "Графік" at bounding box center [508, 76] width 32 height 12
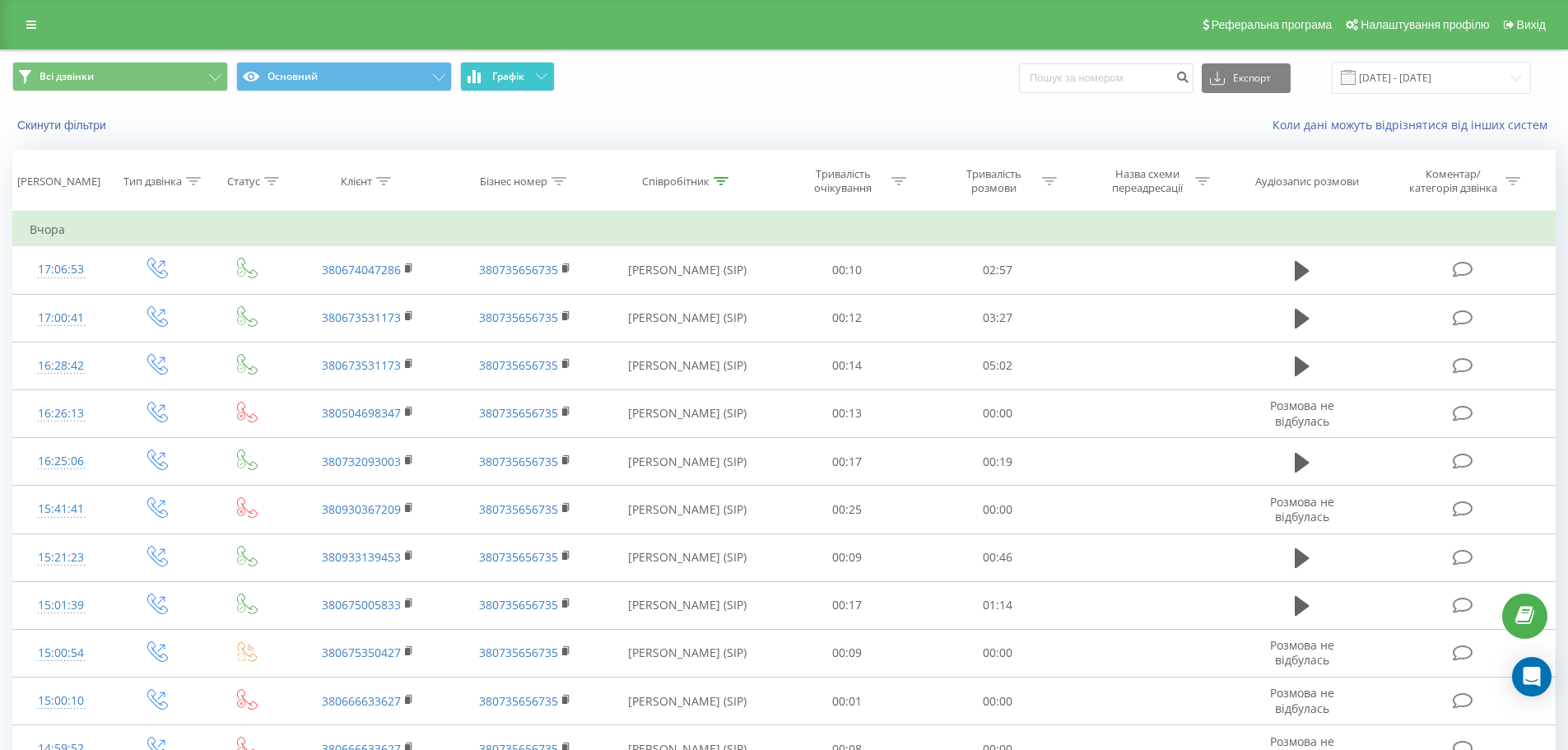
click at [500, 75] on span "Графік" at bounding box center [508, 76] width 32 height 12
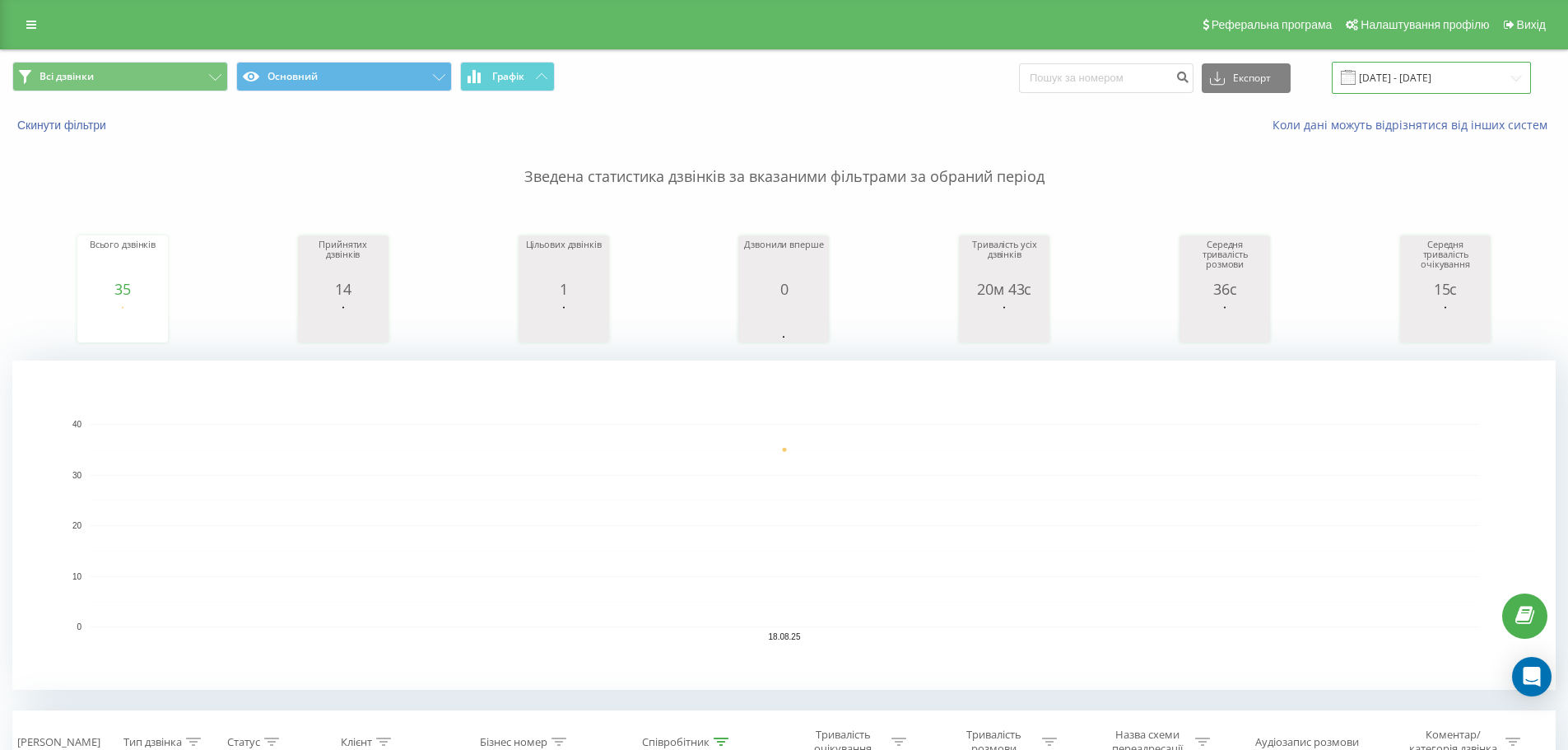
click at [1456, 74] on input "[DATE] - [DATE]" at bounding box center [1431, 77] width 199 height 32
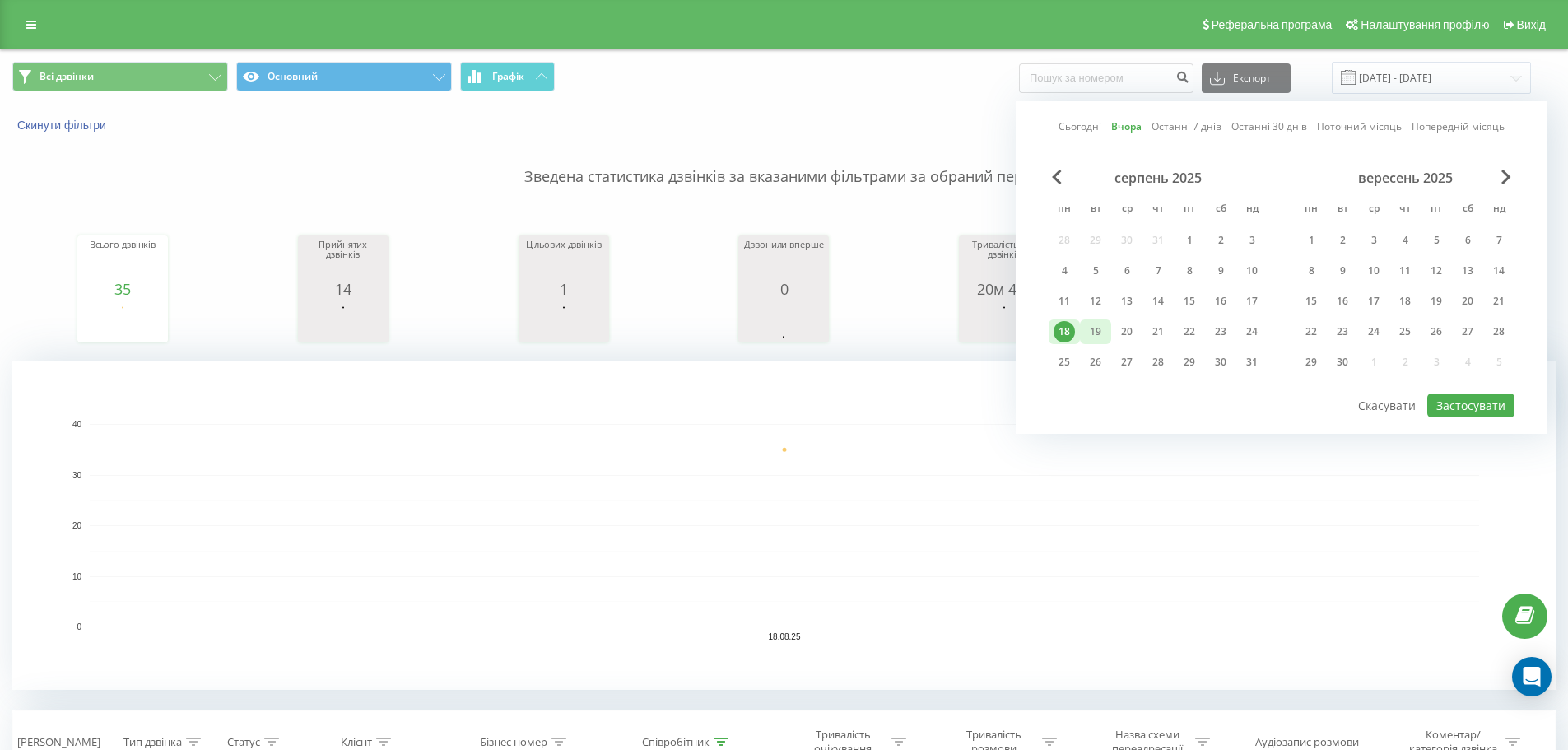
click at [1094, 334] on div "19" at bounding box center [1096, 332] width 22 height 22
click at [1459, 402] on button "Застосувати" at bounding box center [1471, 405] width 87 height 24
type input "[DATE] - [DATE]"
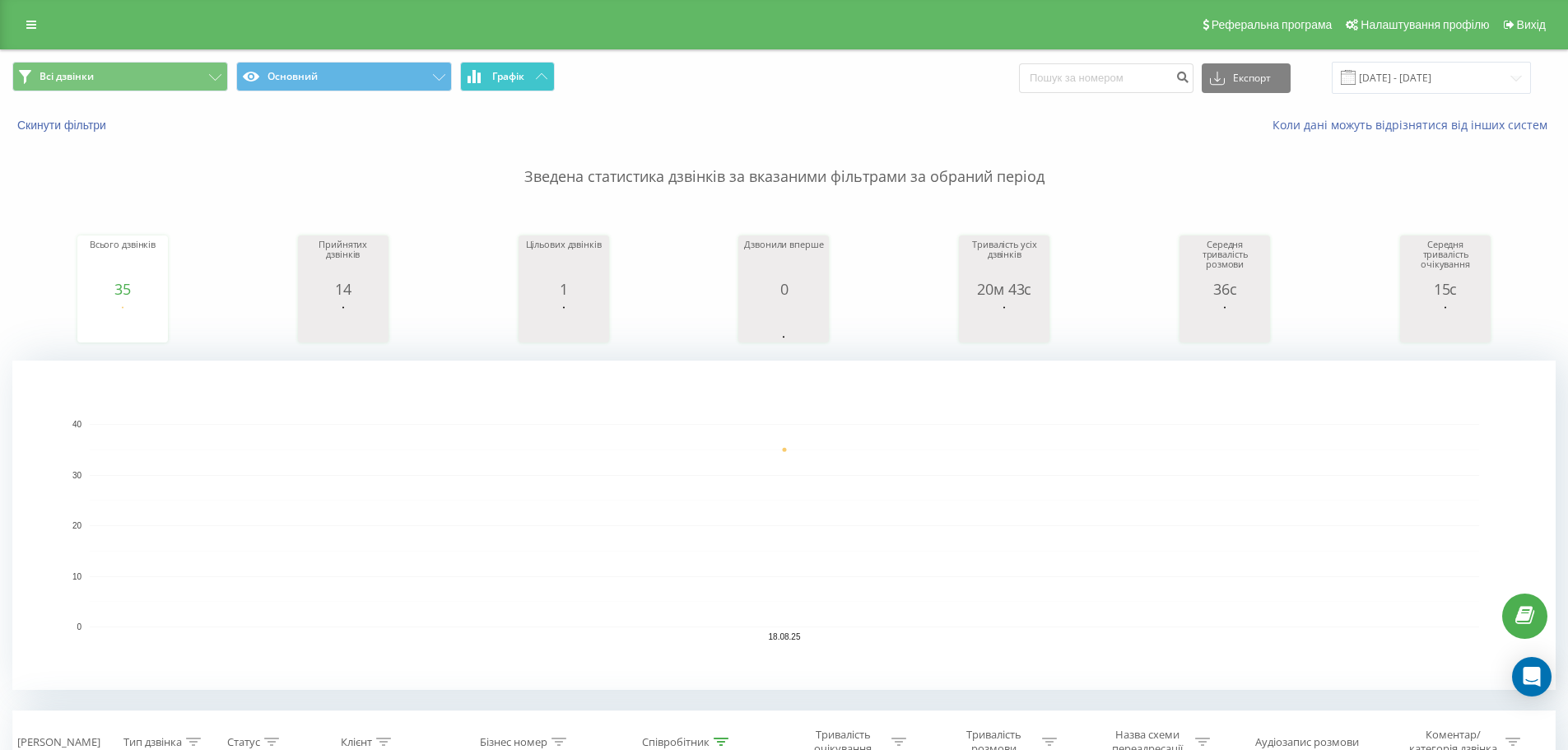
click at [533, 72] on button "Графік" at bounding box center [507, 76] width 94 height 30
click at [517, 74] on span "Графік" at bounding box center [508, 76] width 32 height 12
